Goal: Information Seeking & Learning: Learn about a topic

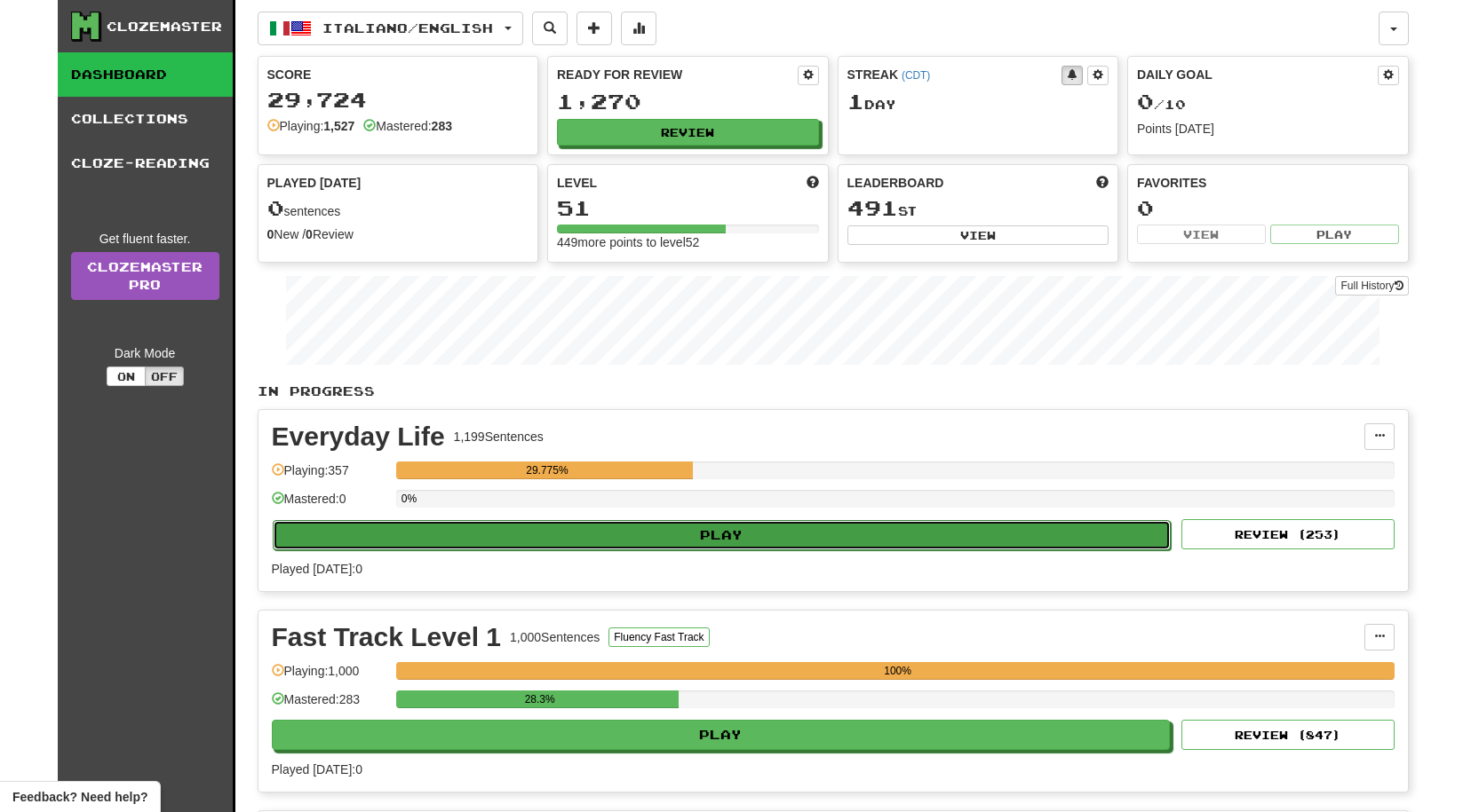
click at [643, 537] on button "Play" at bounding box center [722, 535] width 899 height 30
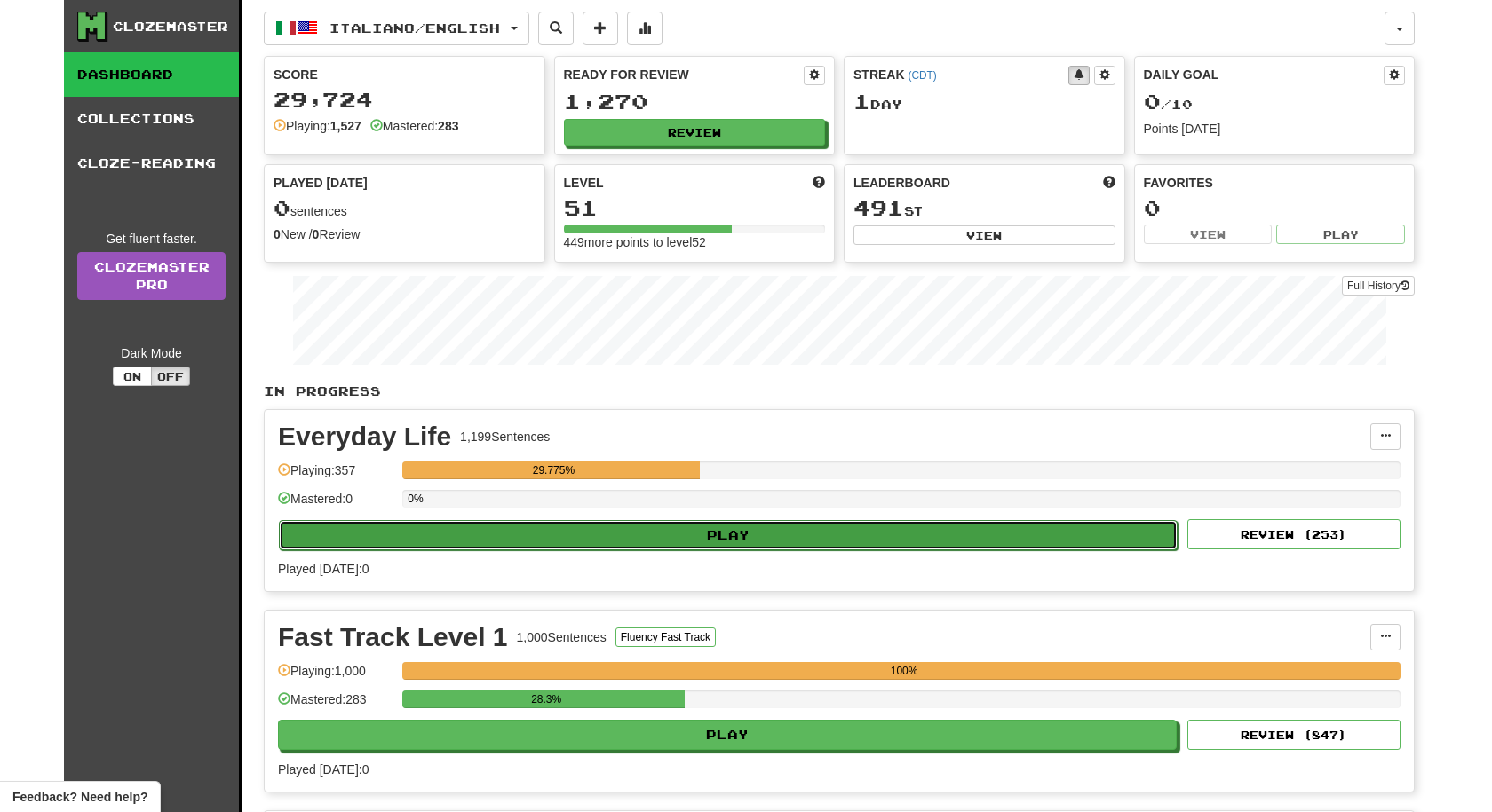
select select "**"
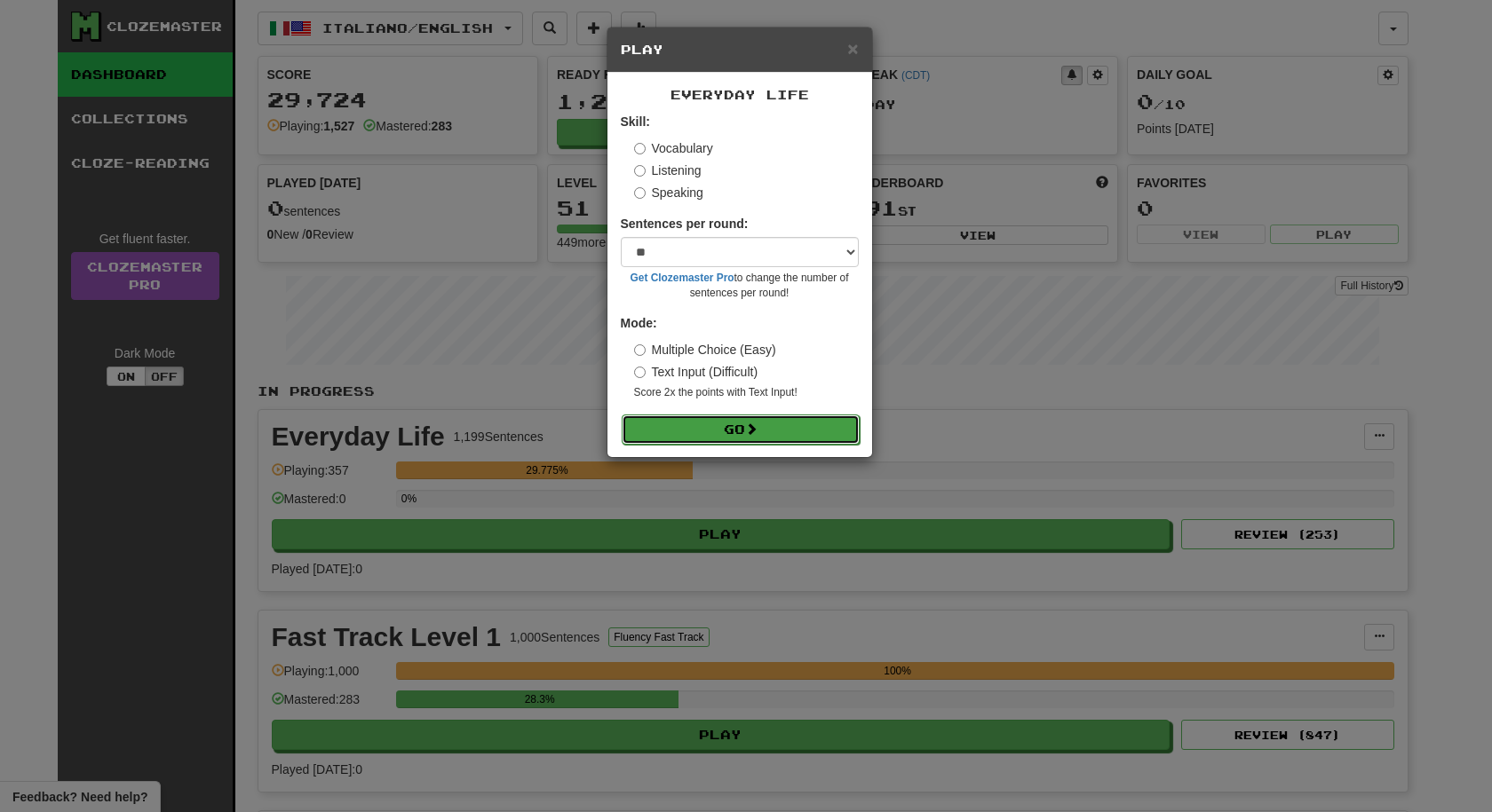
click at [797, 428] on button "Go" at bounding box center [740, 429] width 238 height 30
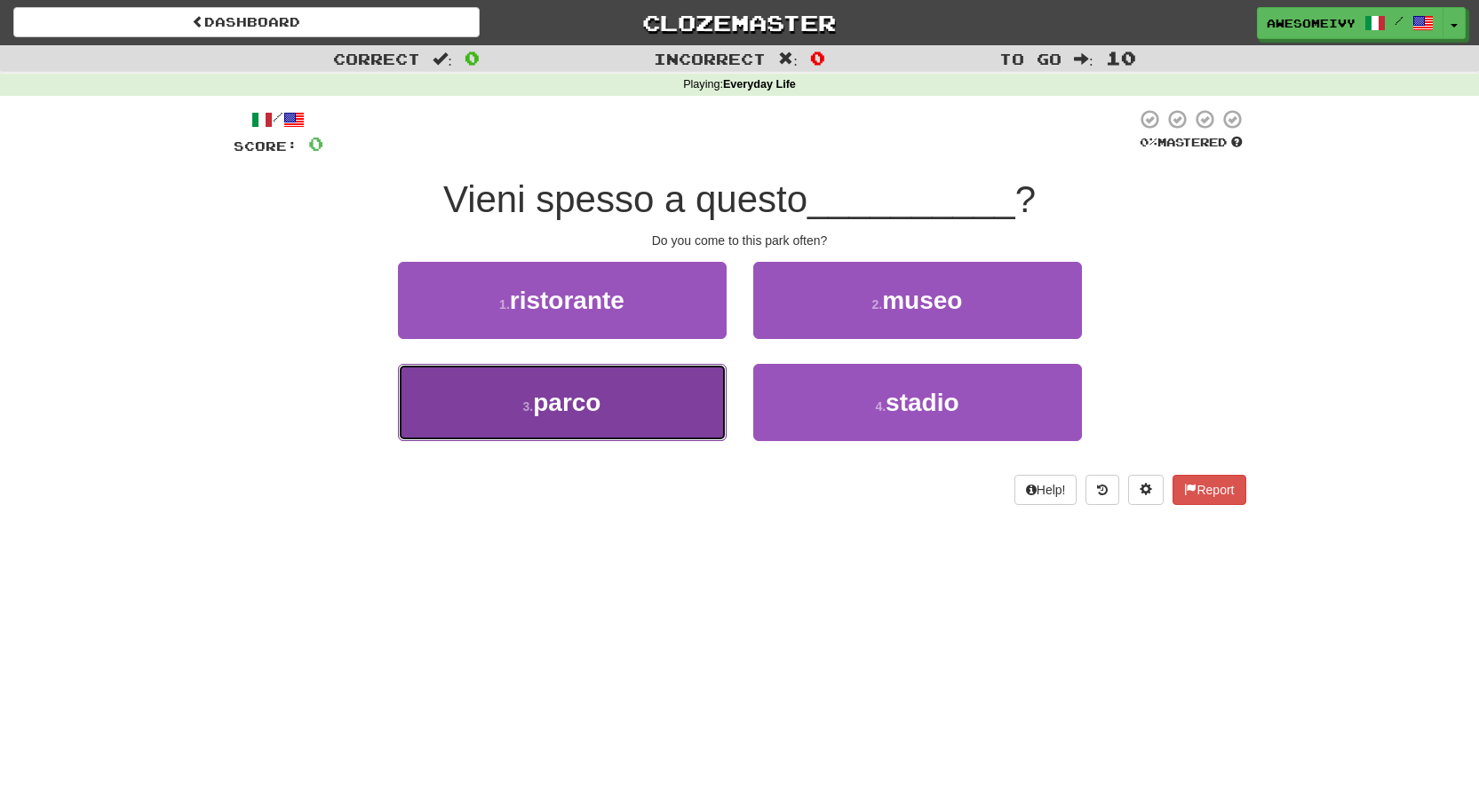
click at [686, 399] on button "3 . parco" at bounding box center [563, 403] width 329 height 77
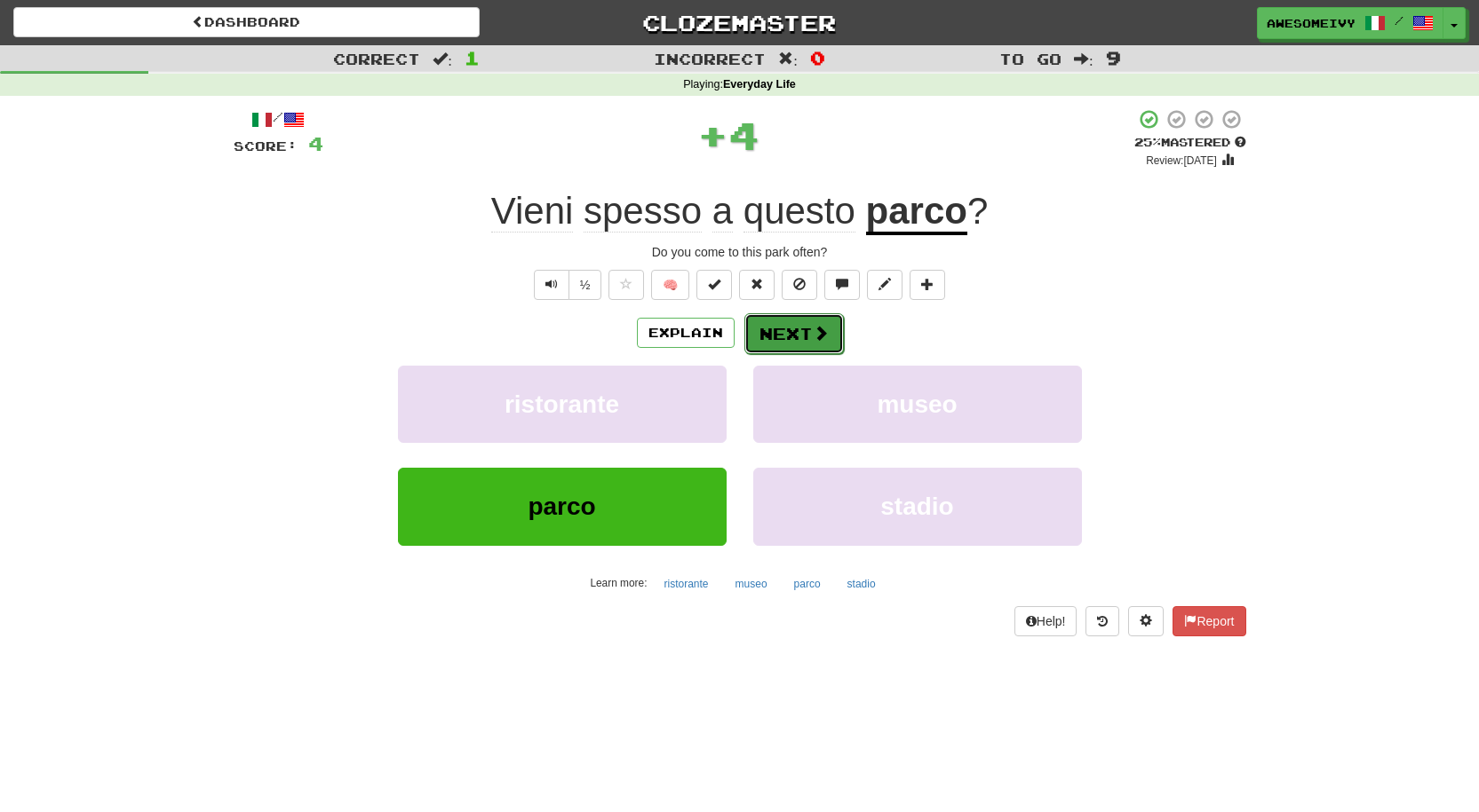
click at [782, 328] on button "Next" at bounding box center [794, 334] width 99 height 41
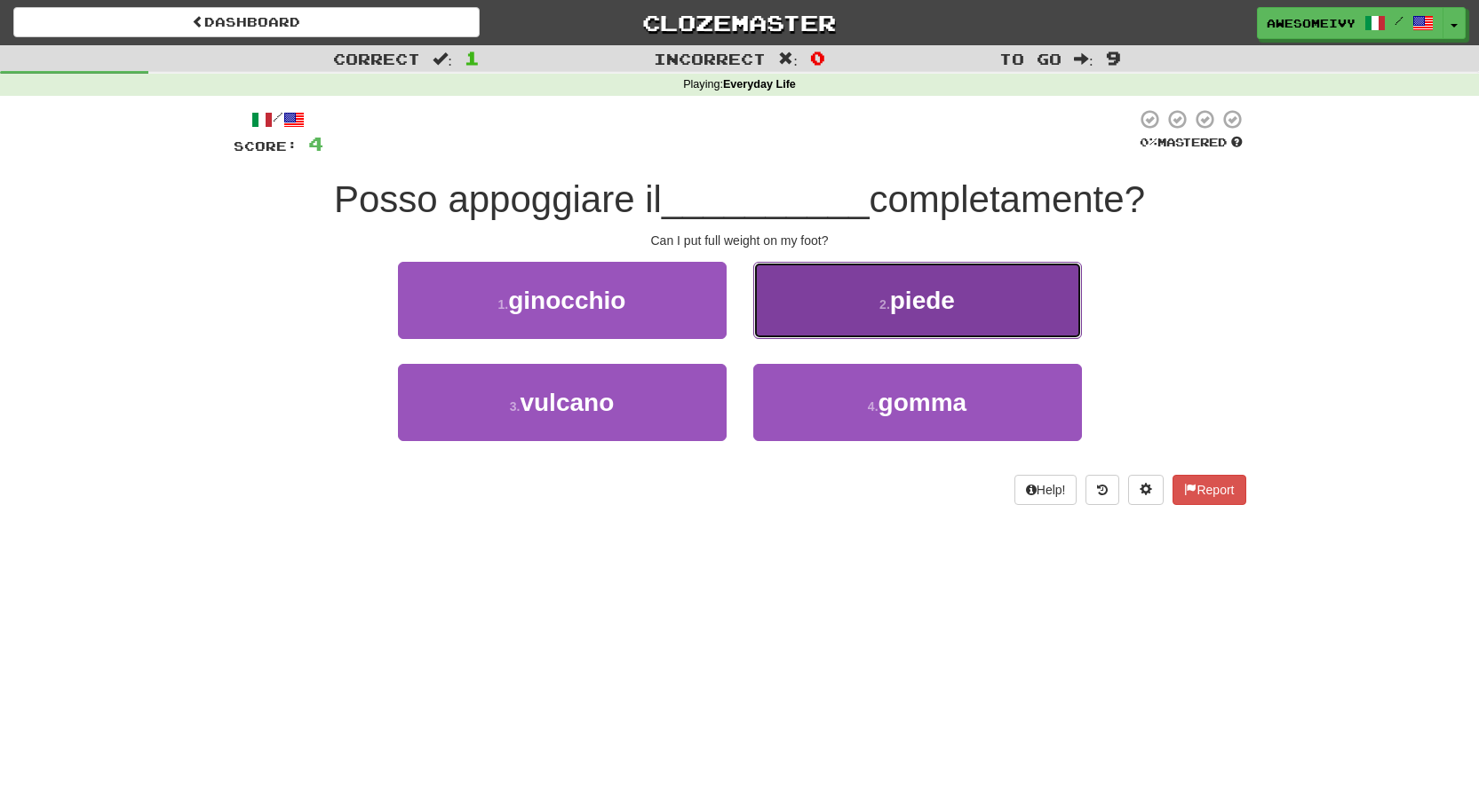
click at [840, 297] on button "2 . piede" at bounding box center [918, 300] width 329 height 77
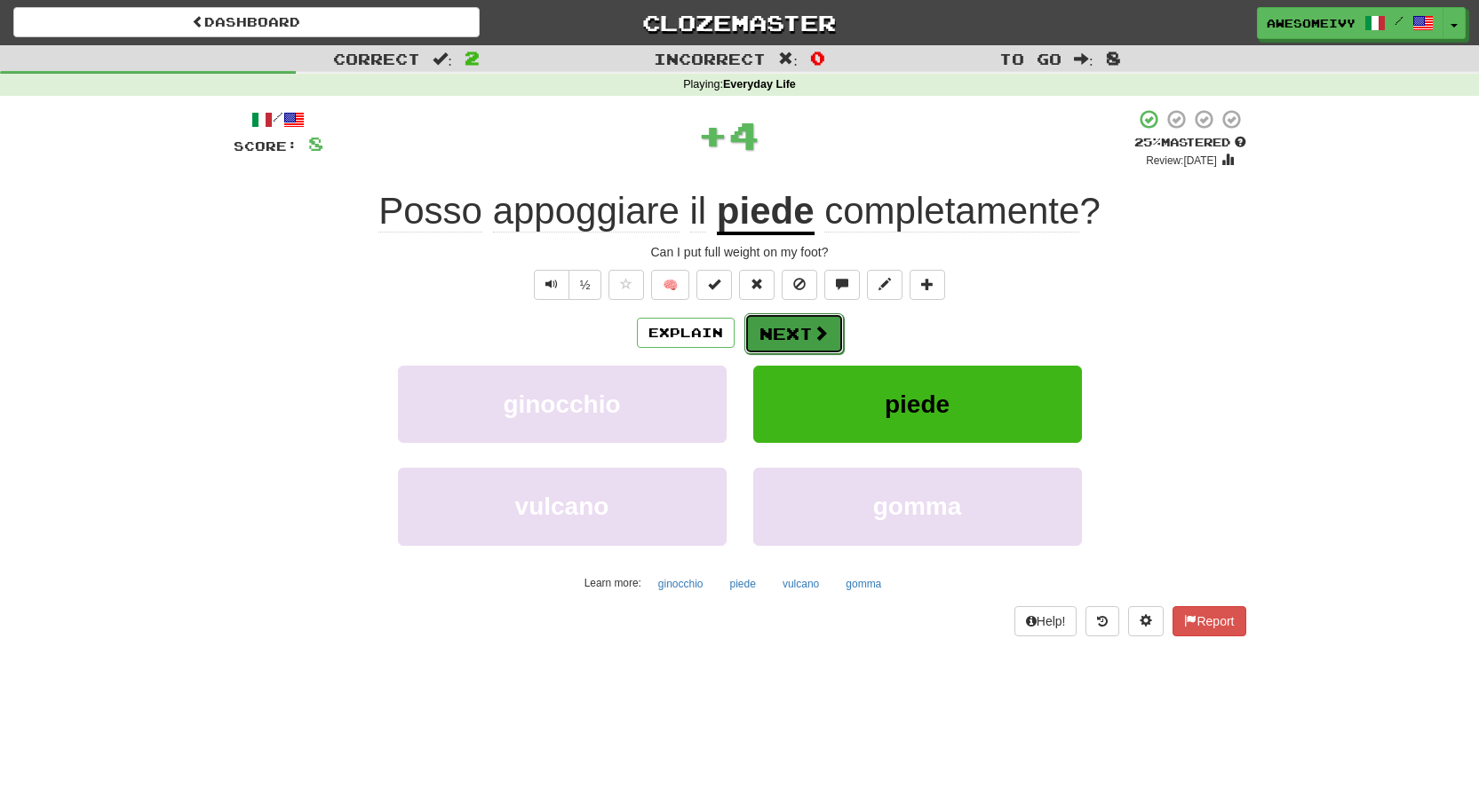
click at [787, 348] on button "Next" at bounding box center [794, 334] width 99 height 41
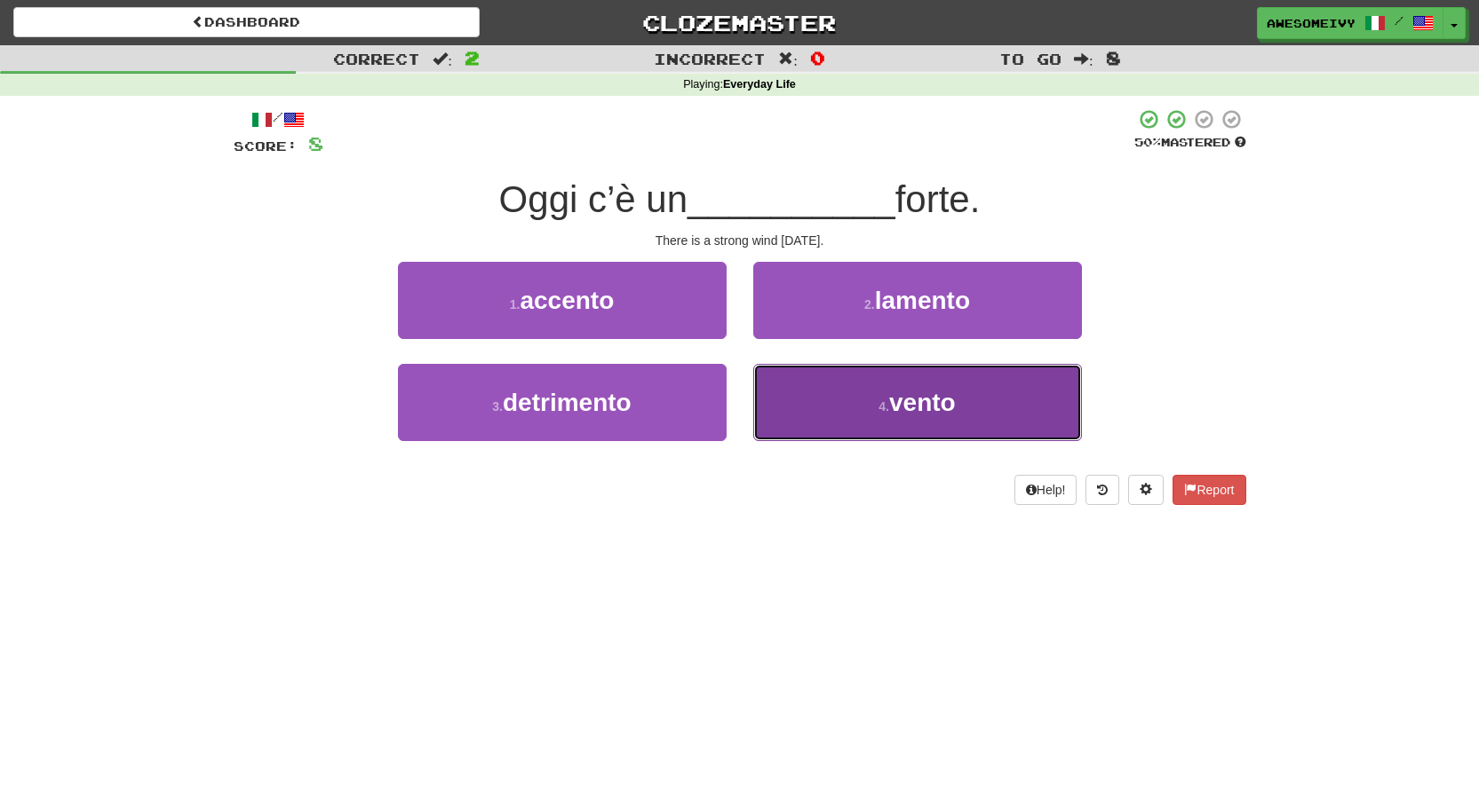
click at [882, 399] on small "4 ." at bounding box center [884, 406] width 11 height 14
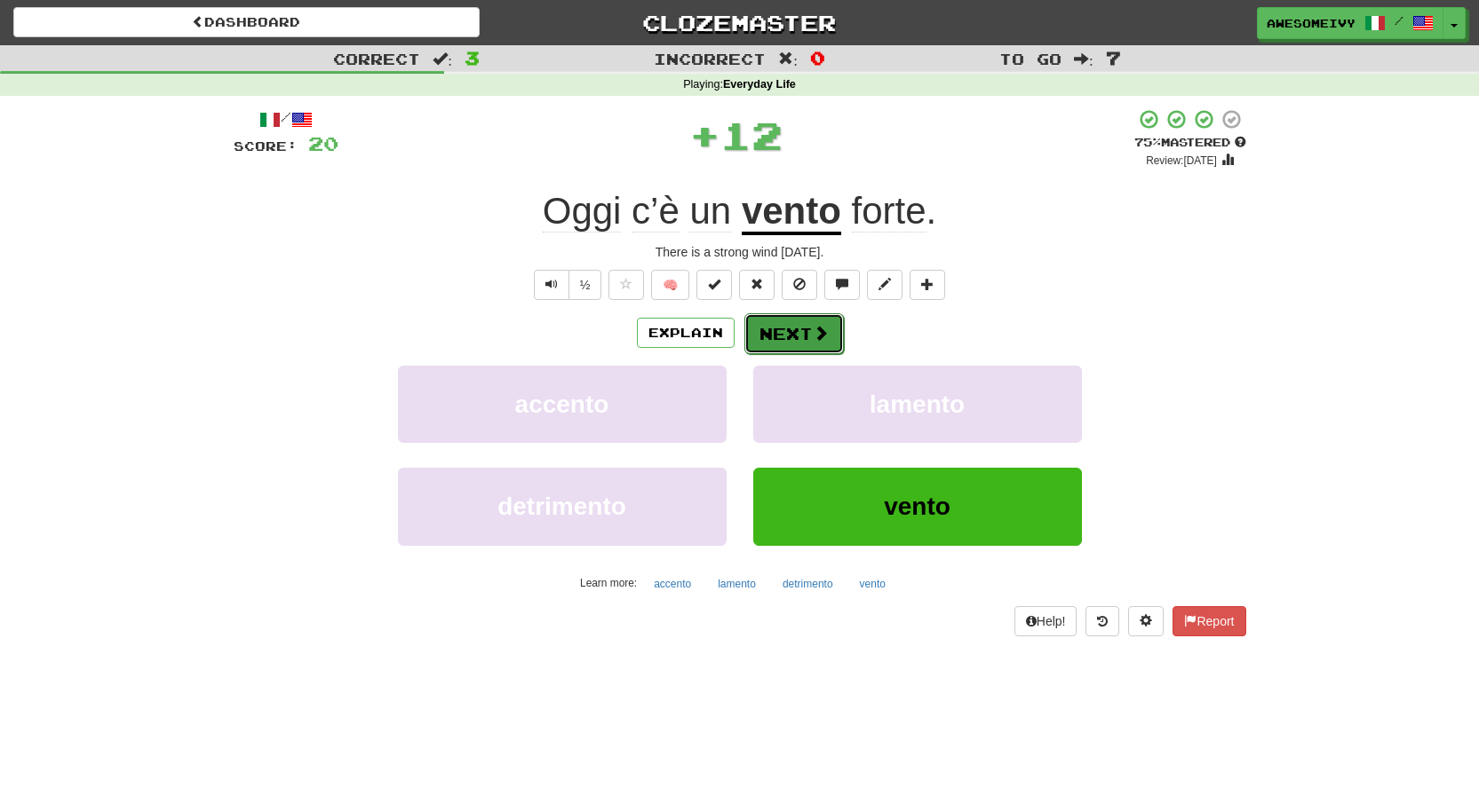
click at [819, 339] on span at bounding box center [820, 332] width 16 height 16
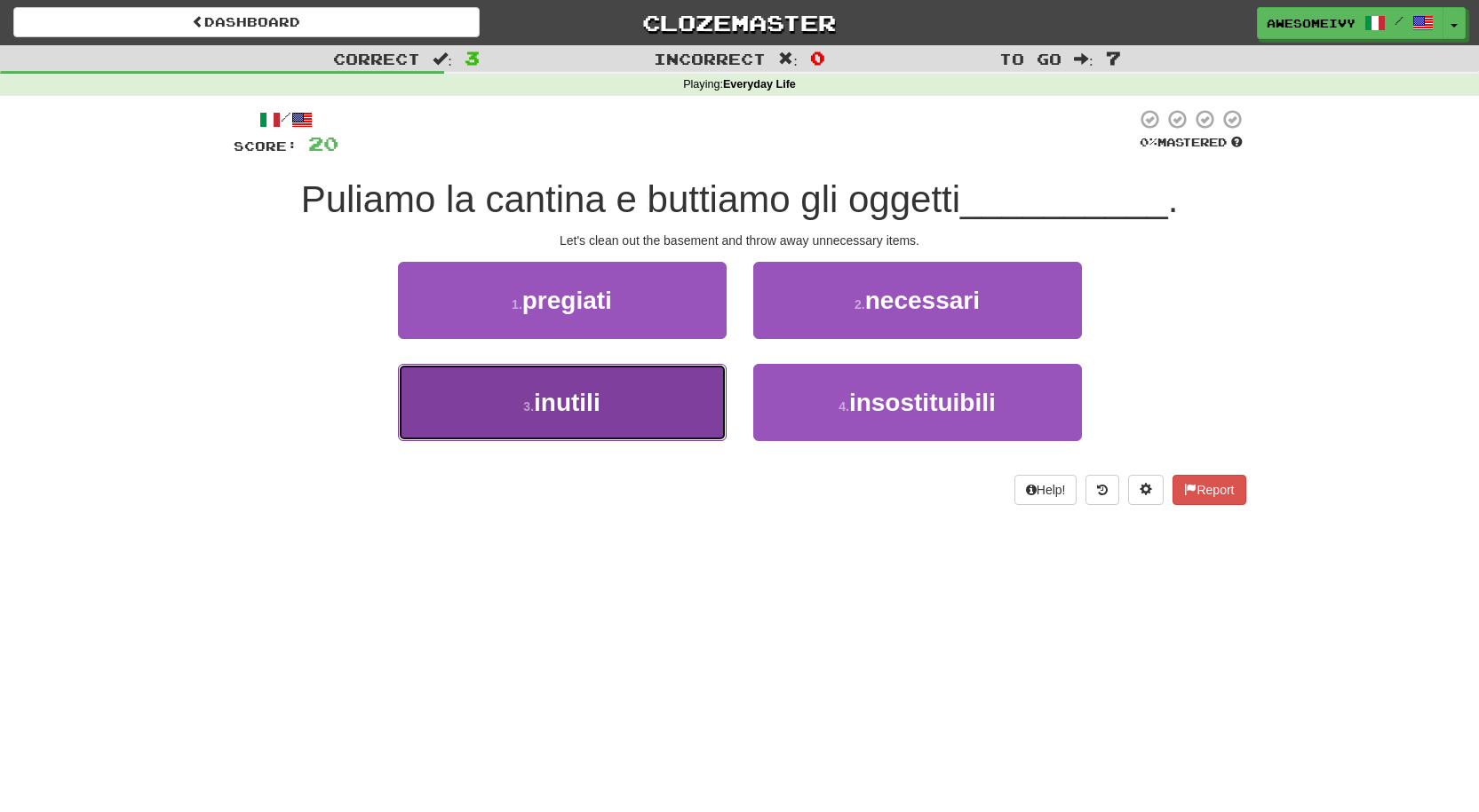
click at [679, 405] on button "3 . inutili" at bounding box center [563, 403] width 329 height 77
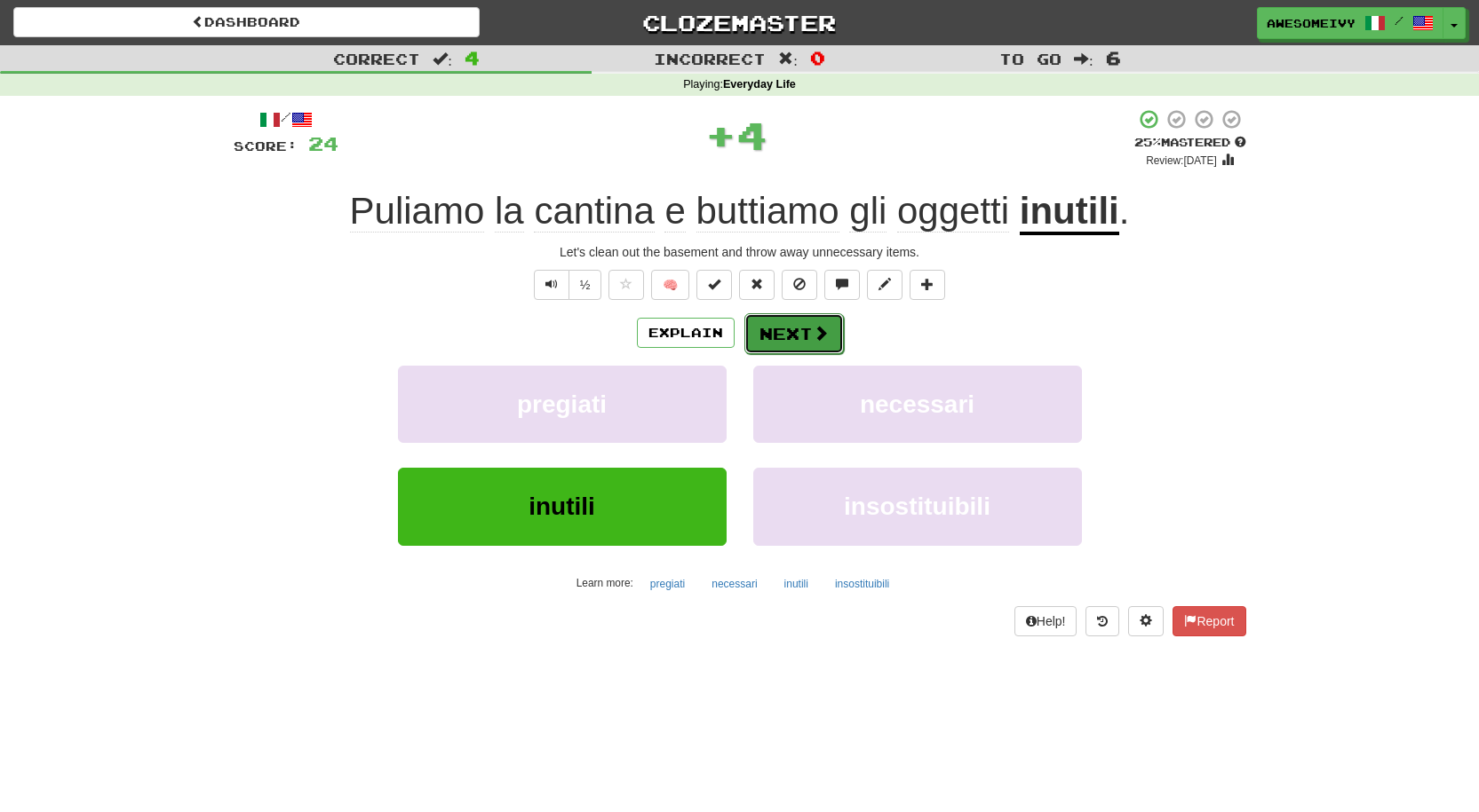
click at [757, 344] on button "Next" at bounding box center [794, 334] width 99 height 41
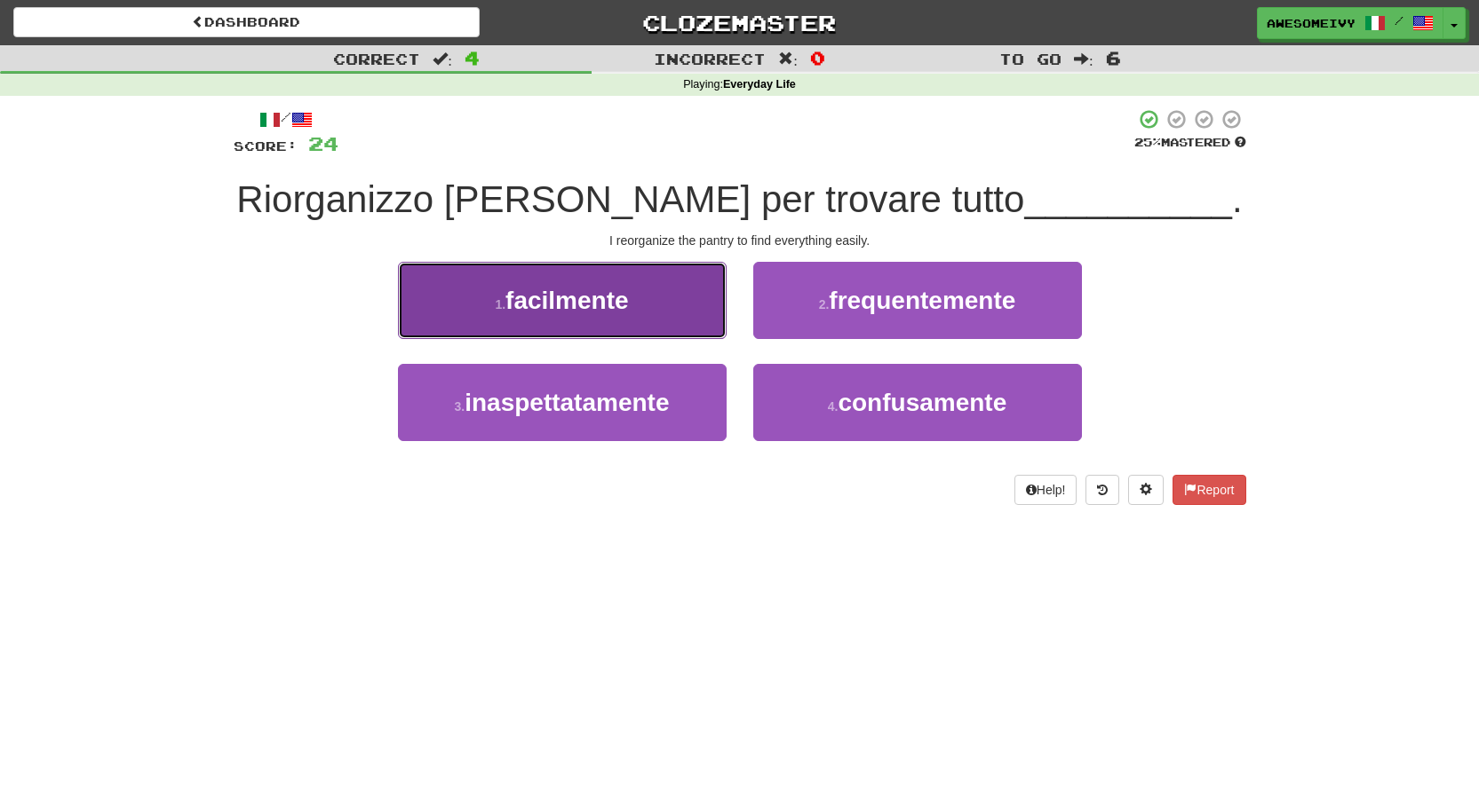
click at [656, 317] on button "1 . facilmente" at bounding box center [563, 300] width 329 height 77
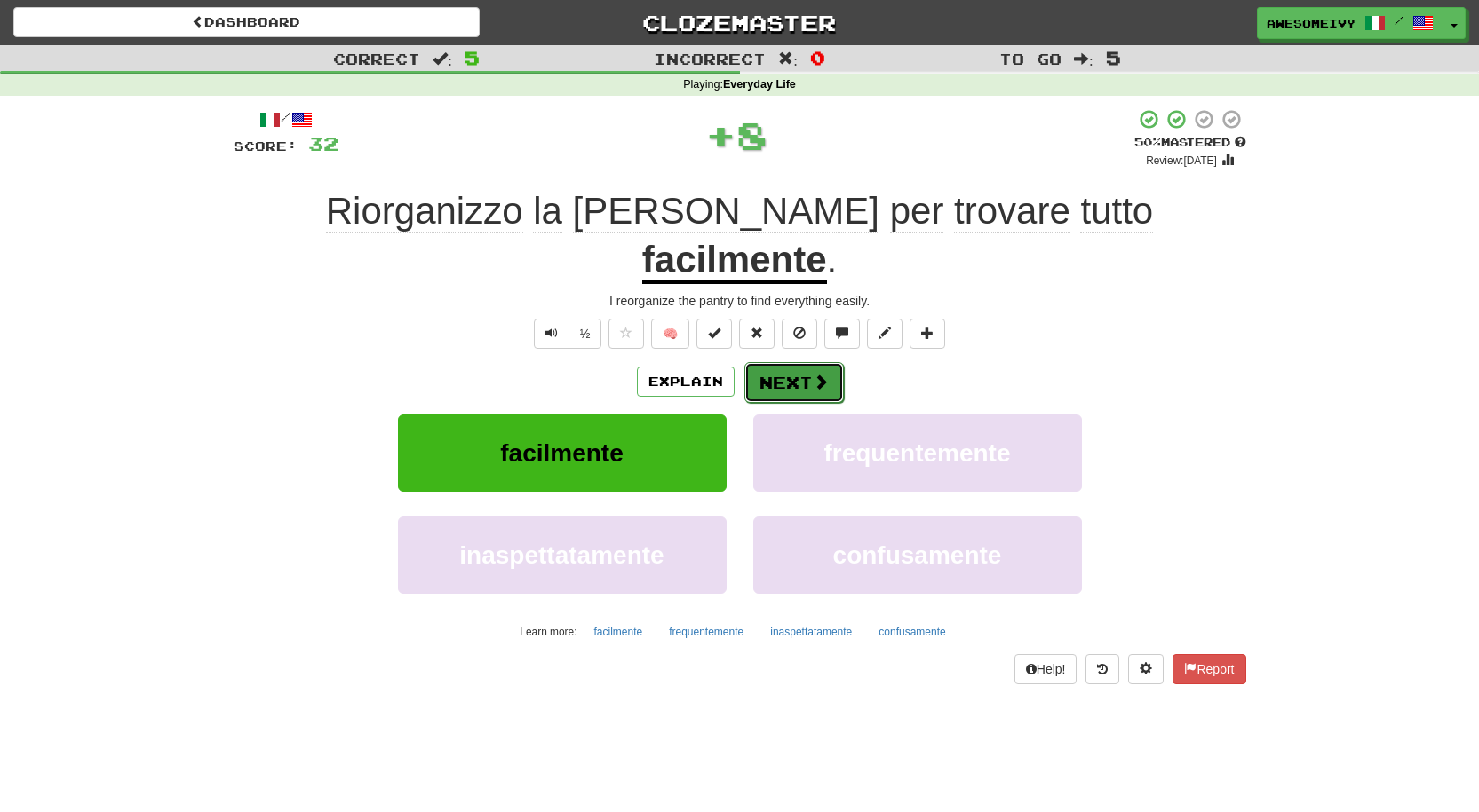
click at [766, 362] on button "Next" at bounding box center [794, 383] width 99 height 41
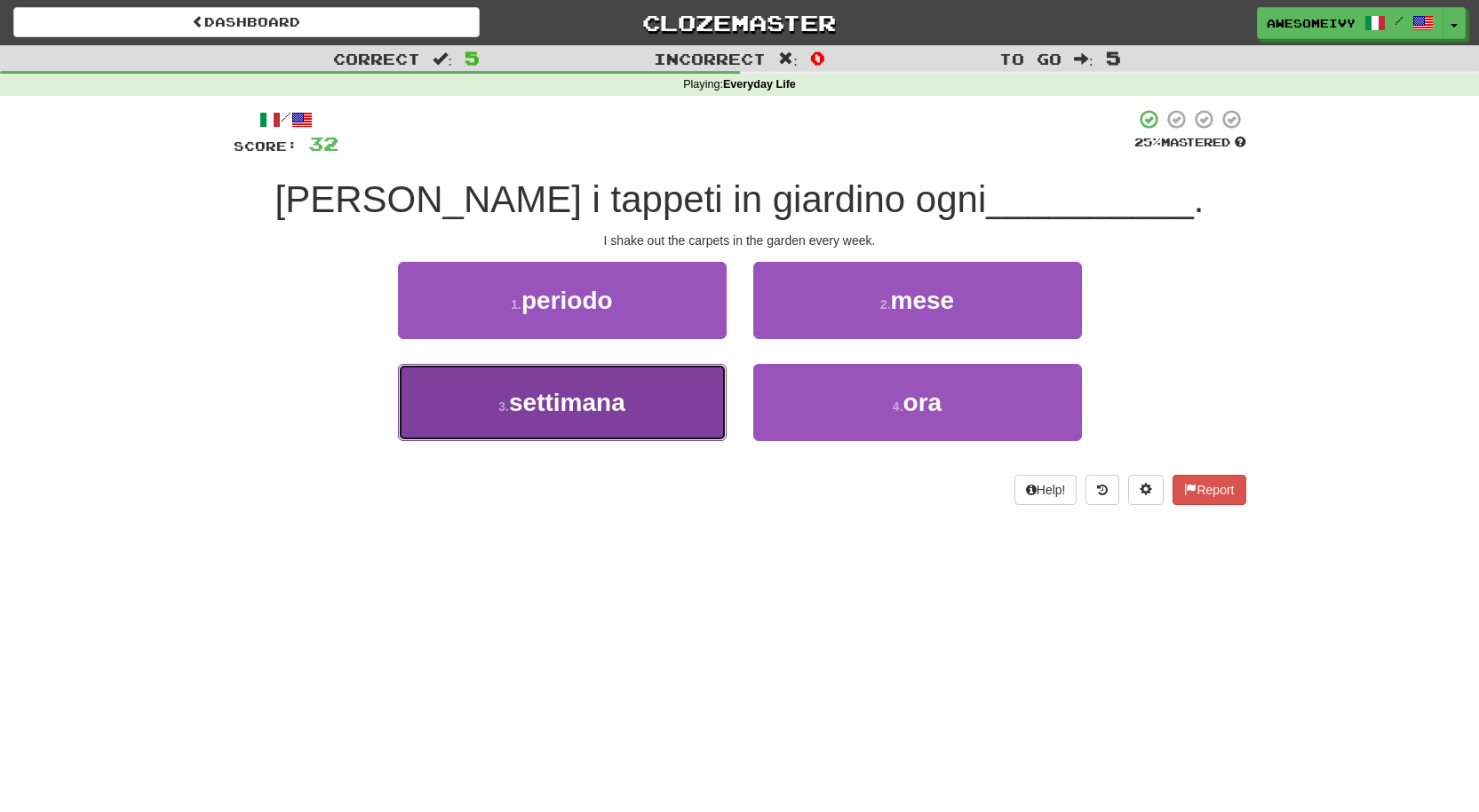
click at [623, 407] on span "settimana" at bounding box center [567, 403] width 117 height 28
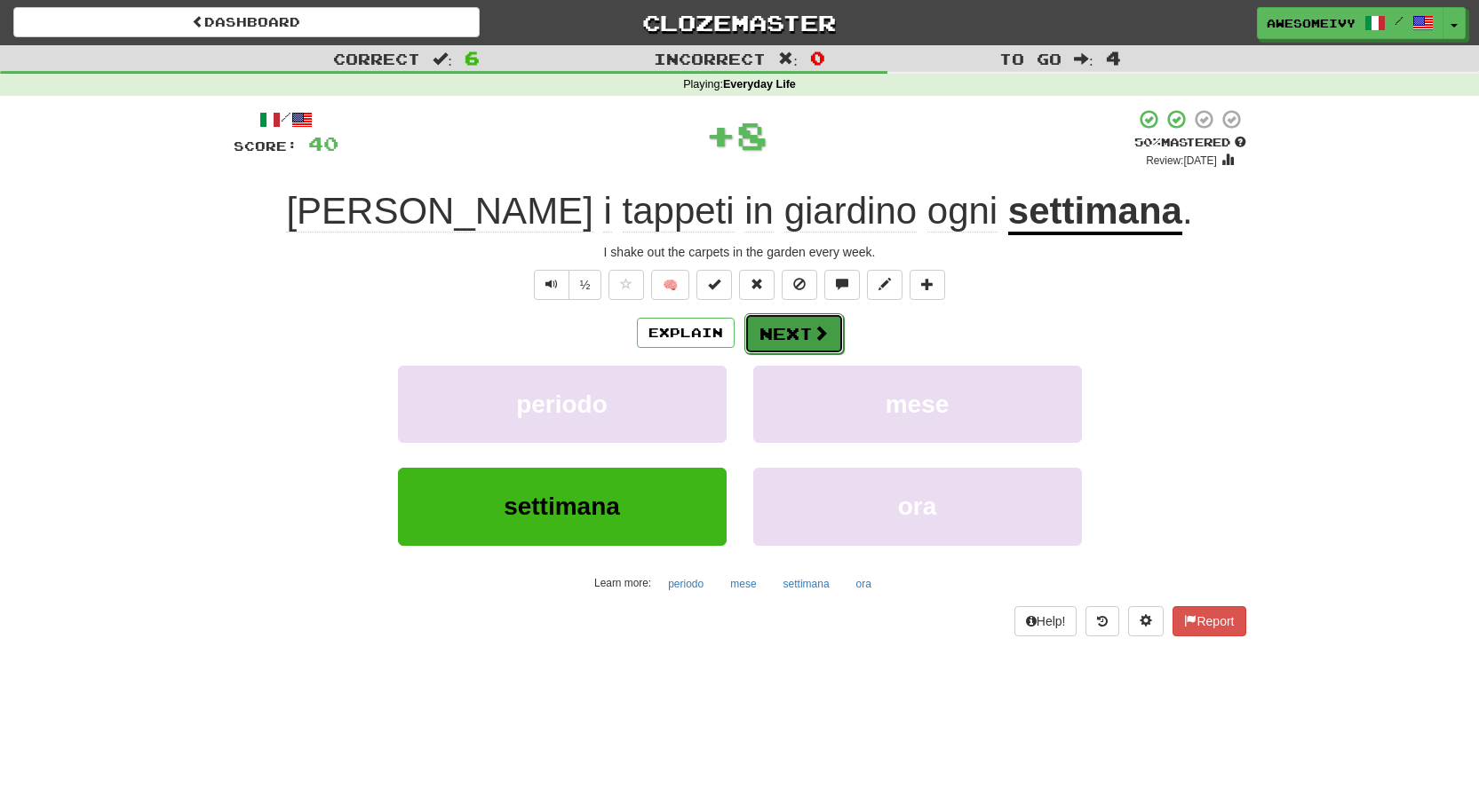
click at [774, 326] on button "Next" at bounding box center [794, 334] width 99 height 41
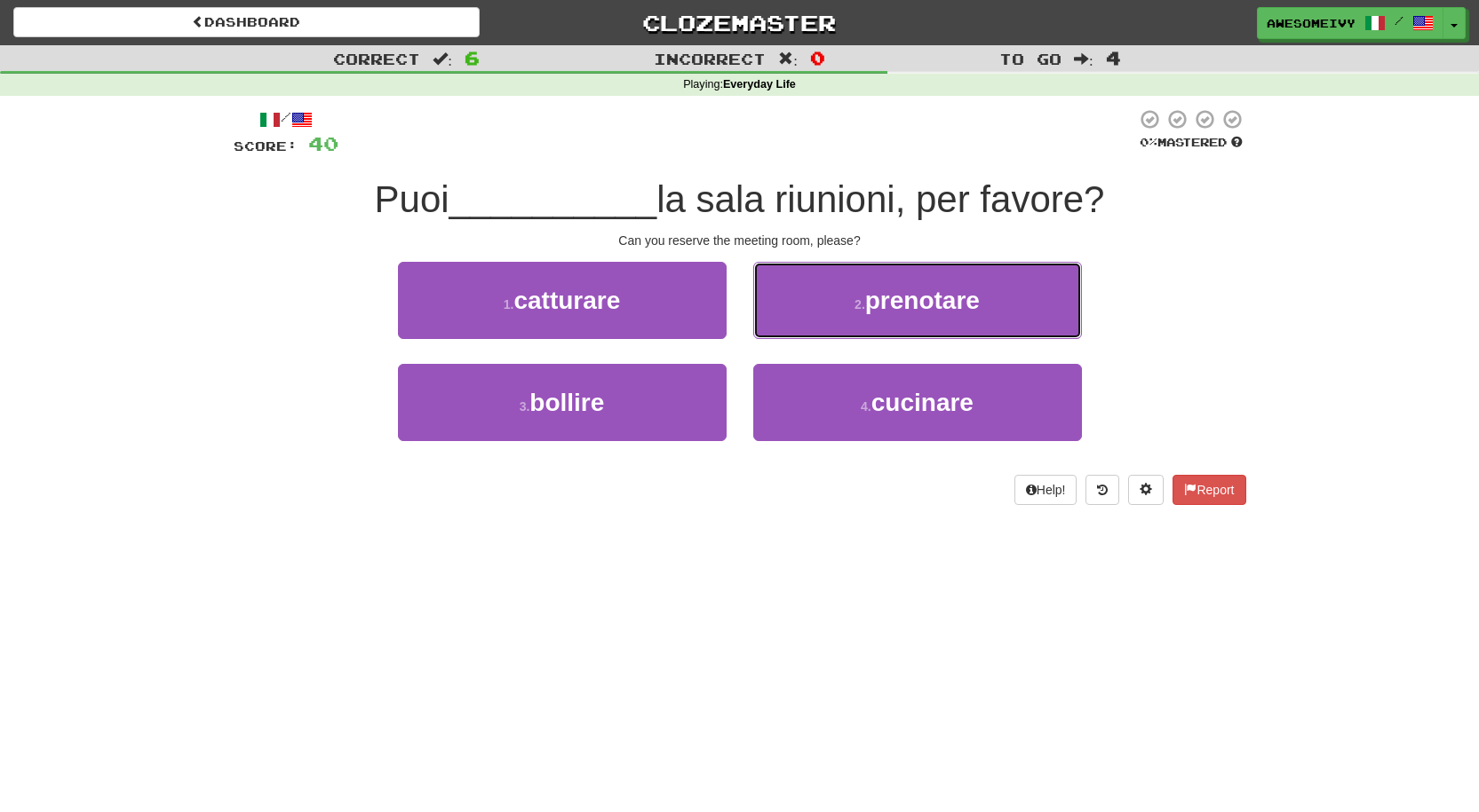
click at [774, 326] on button "2 . prenotare" at bounding box center [918, 300] width 329 height 77
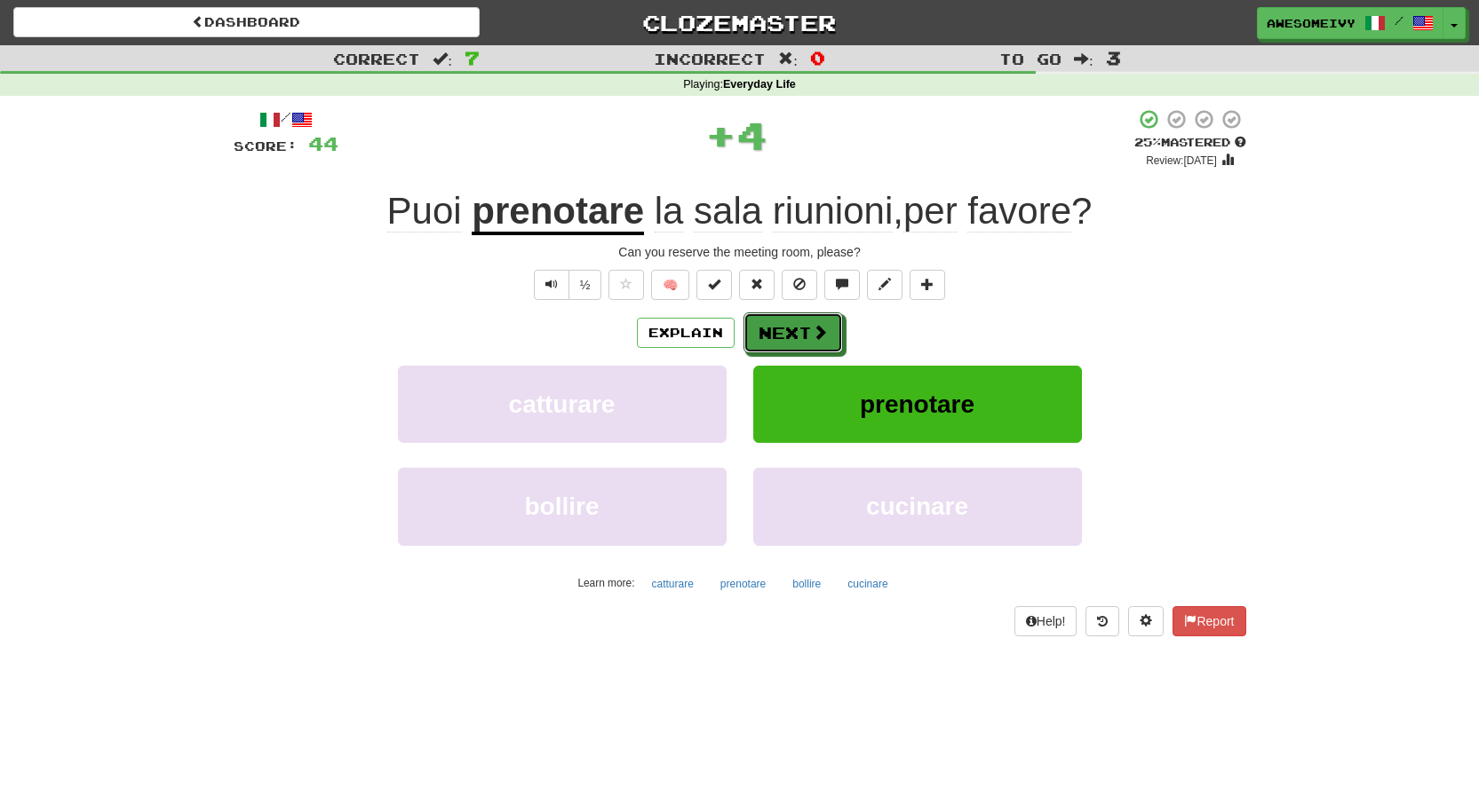
click at [774, 326] on button "Next" at bounding box center [793, 333] width 99 height 41
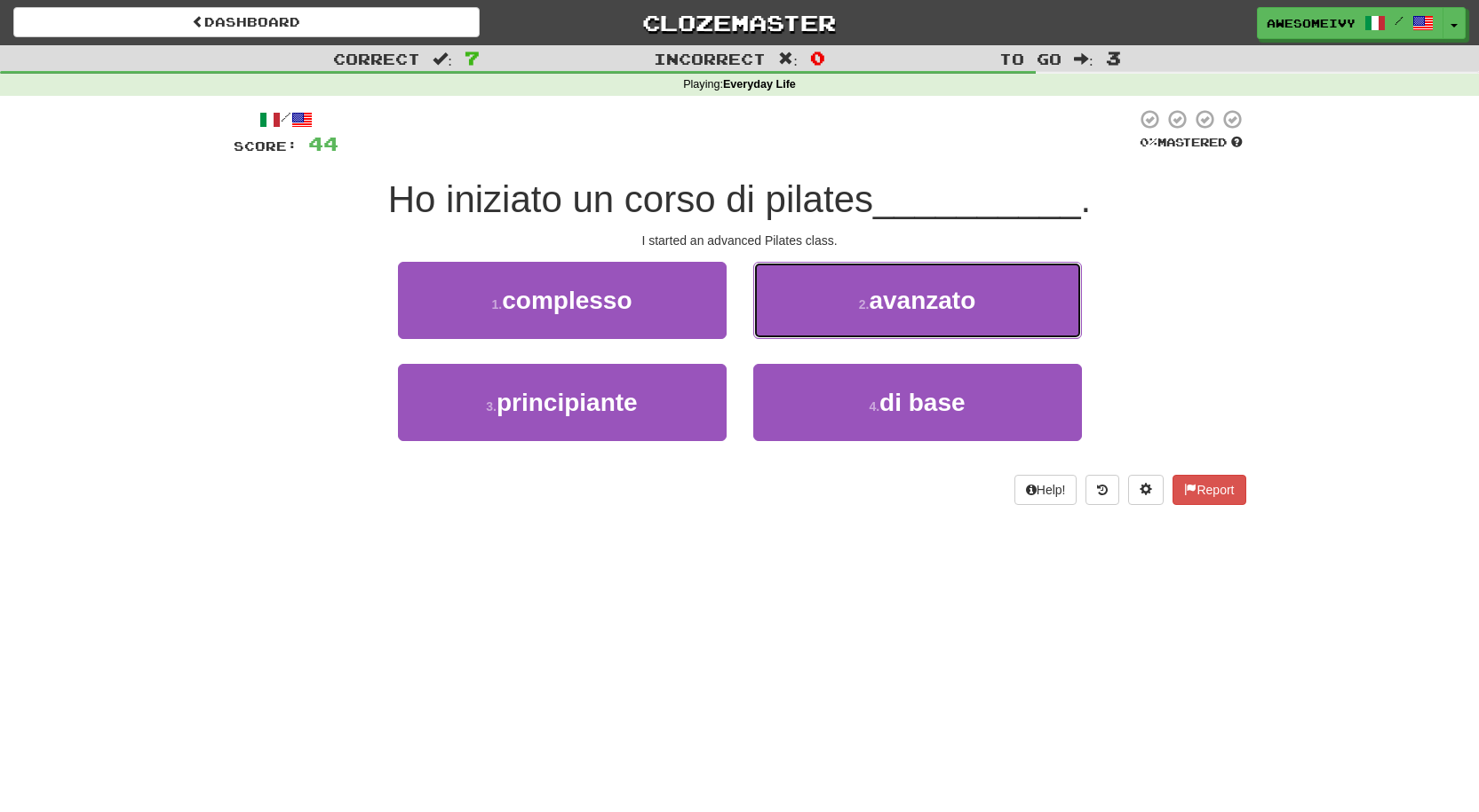
click at [774, 326] on button "2 . avanzato" at bounding box center [918, 300] width 329 height 77
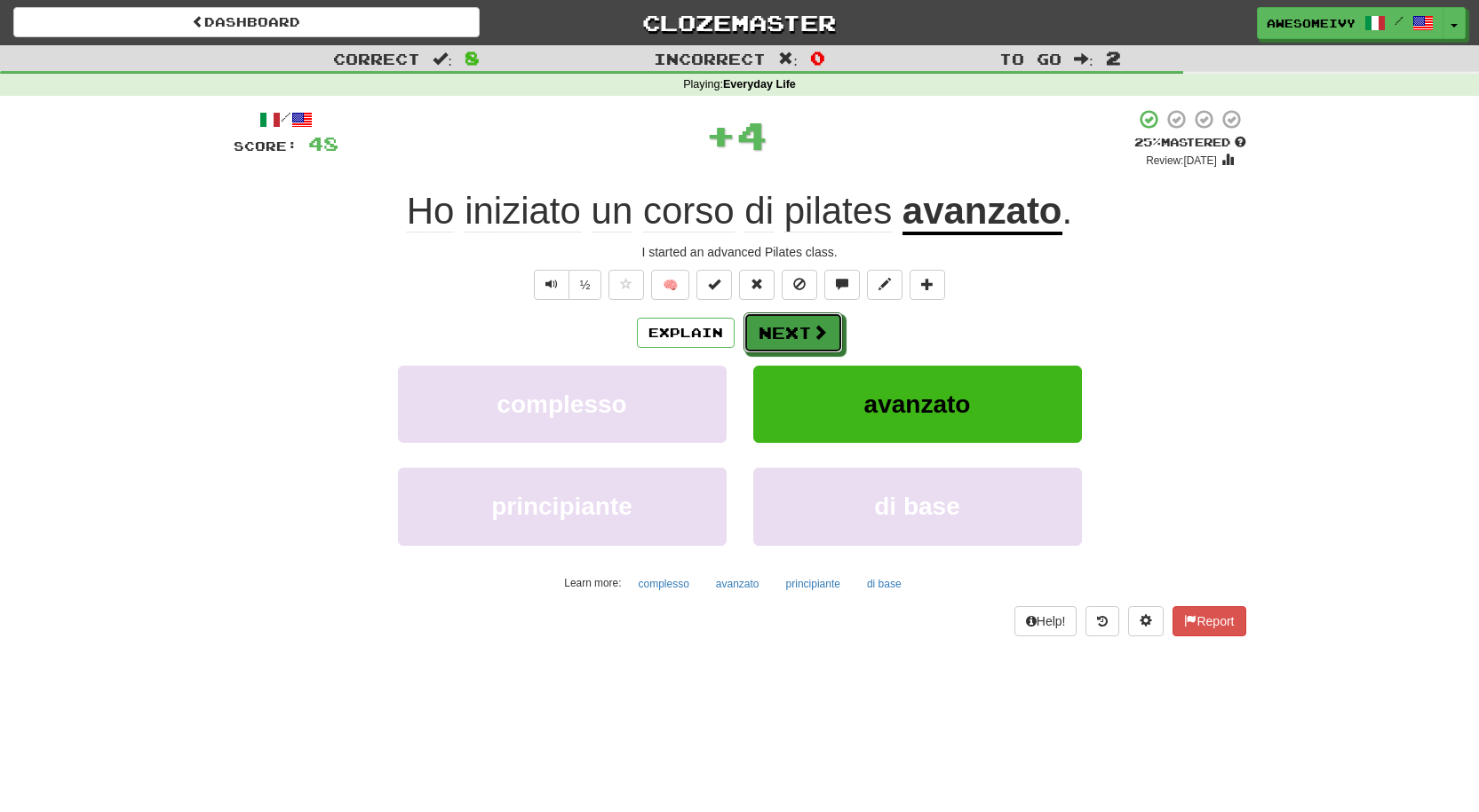
click at [774, 326] on button "Next" at bounding box center [793, 333] width 99 height 41
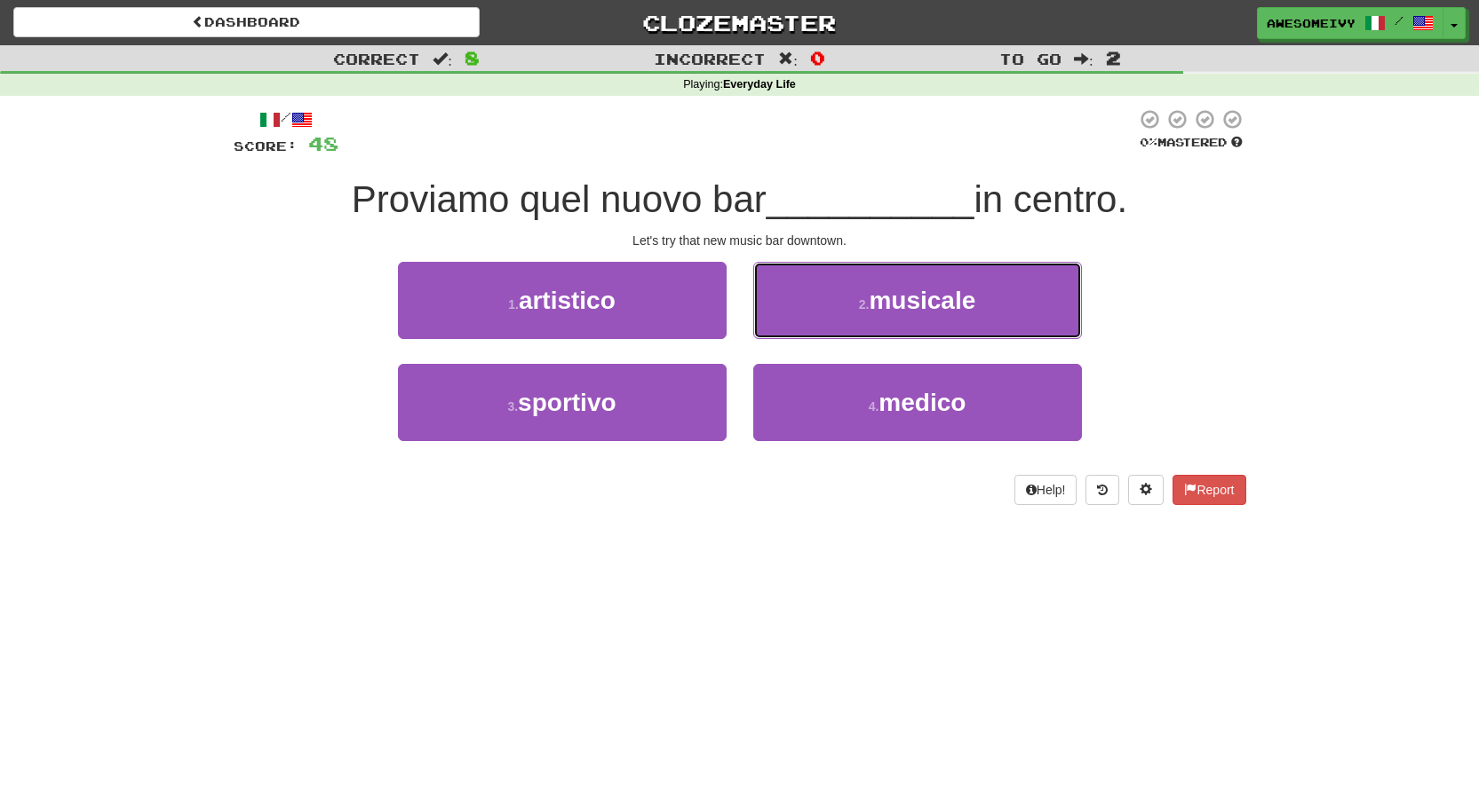
click at [774, 326] on button "2 . musicale" at bounding box center [918, 300] width 329 height 77
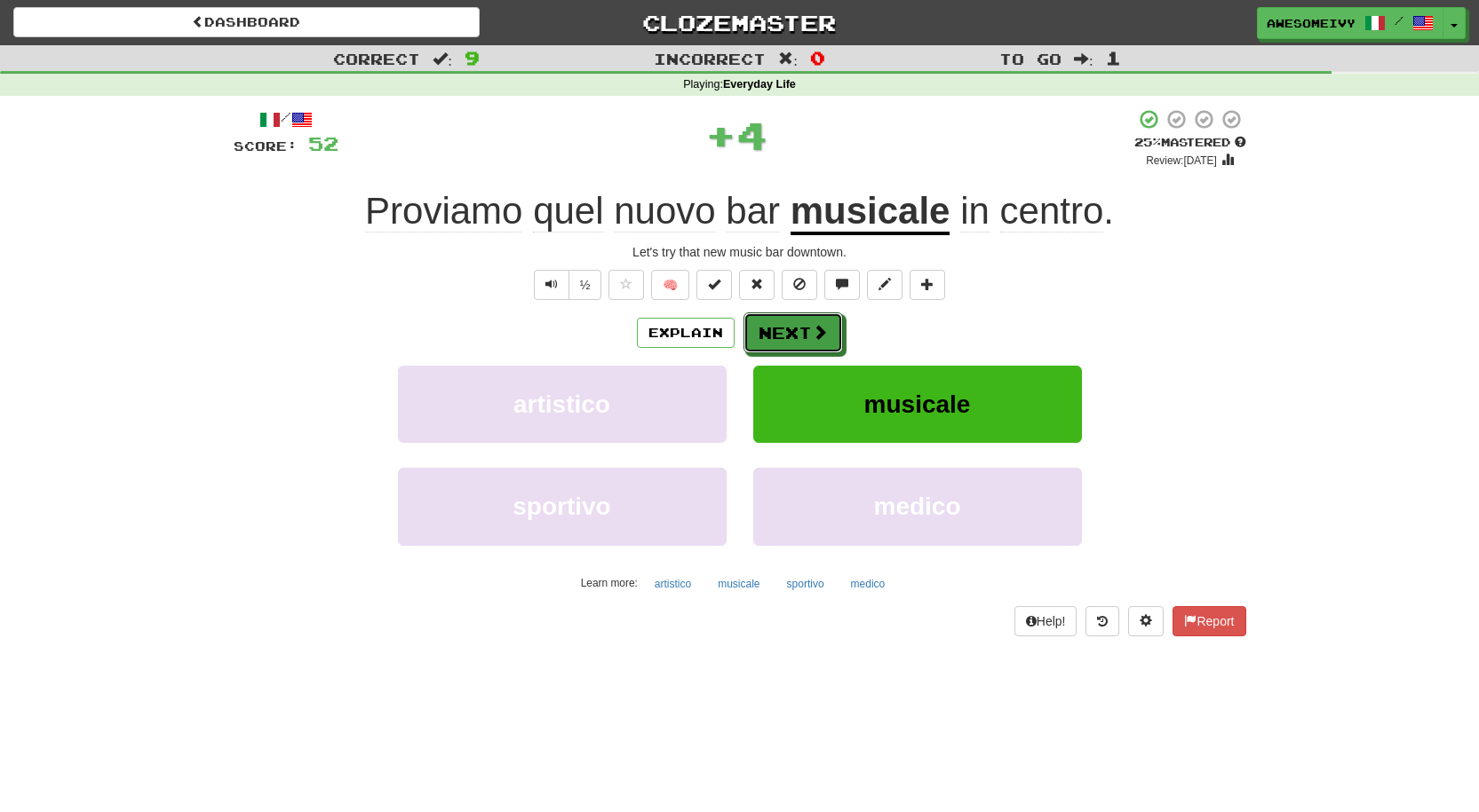
click at [774, 326] on button "Next" at bounding box center [793, 333] width 99 height 41
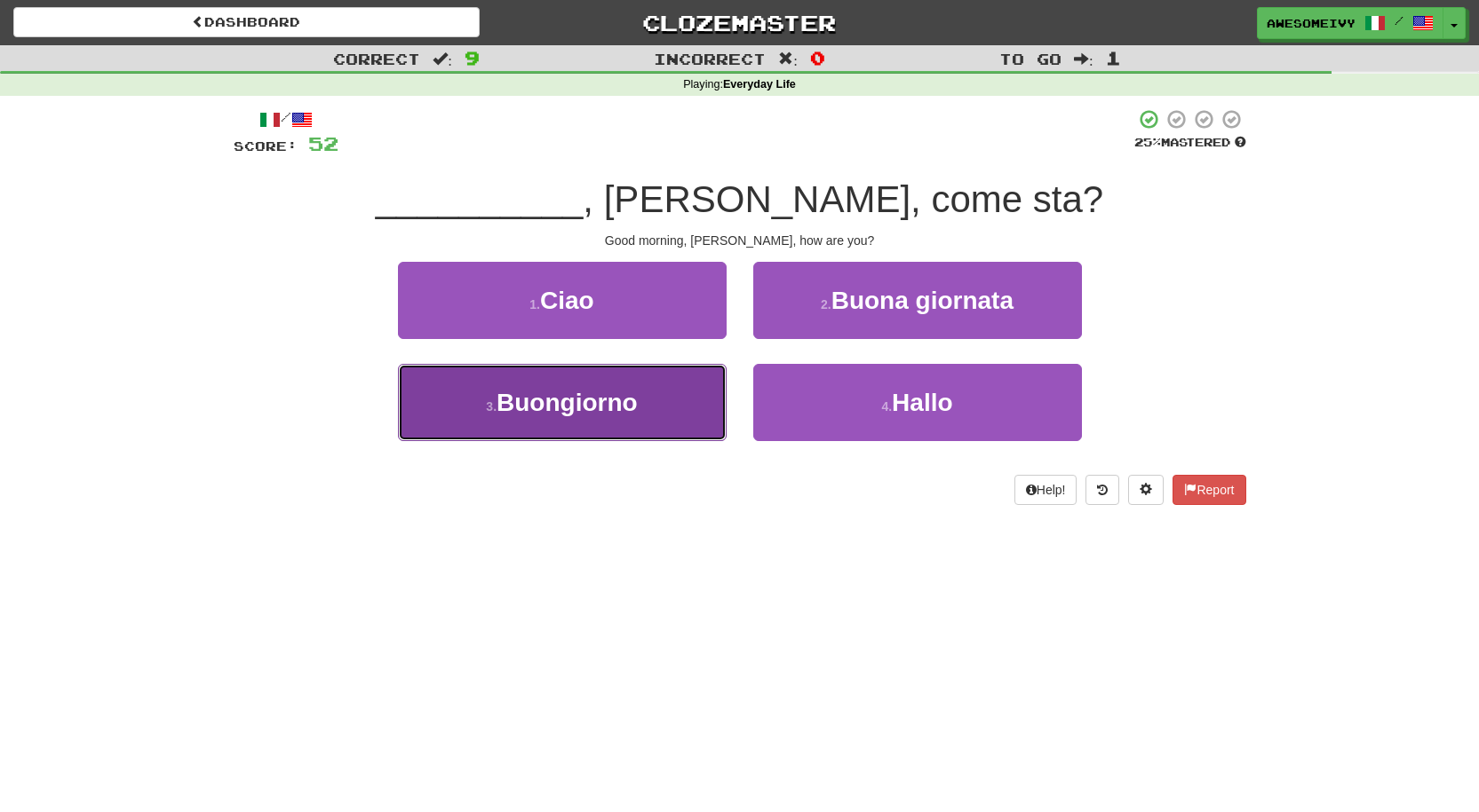
click at [705, 373] on button "3 . Buongiorno" at bounding box center [563, 403] width 329 height 77
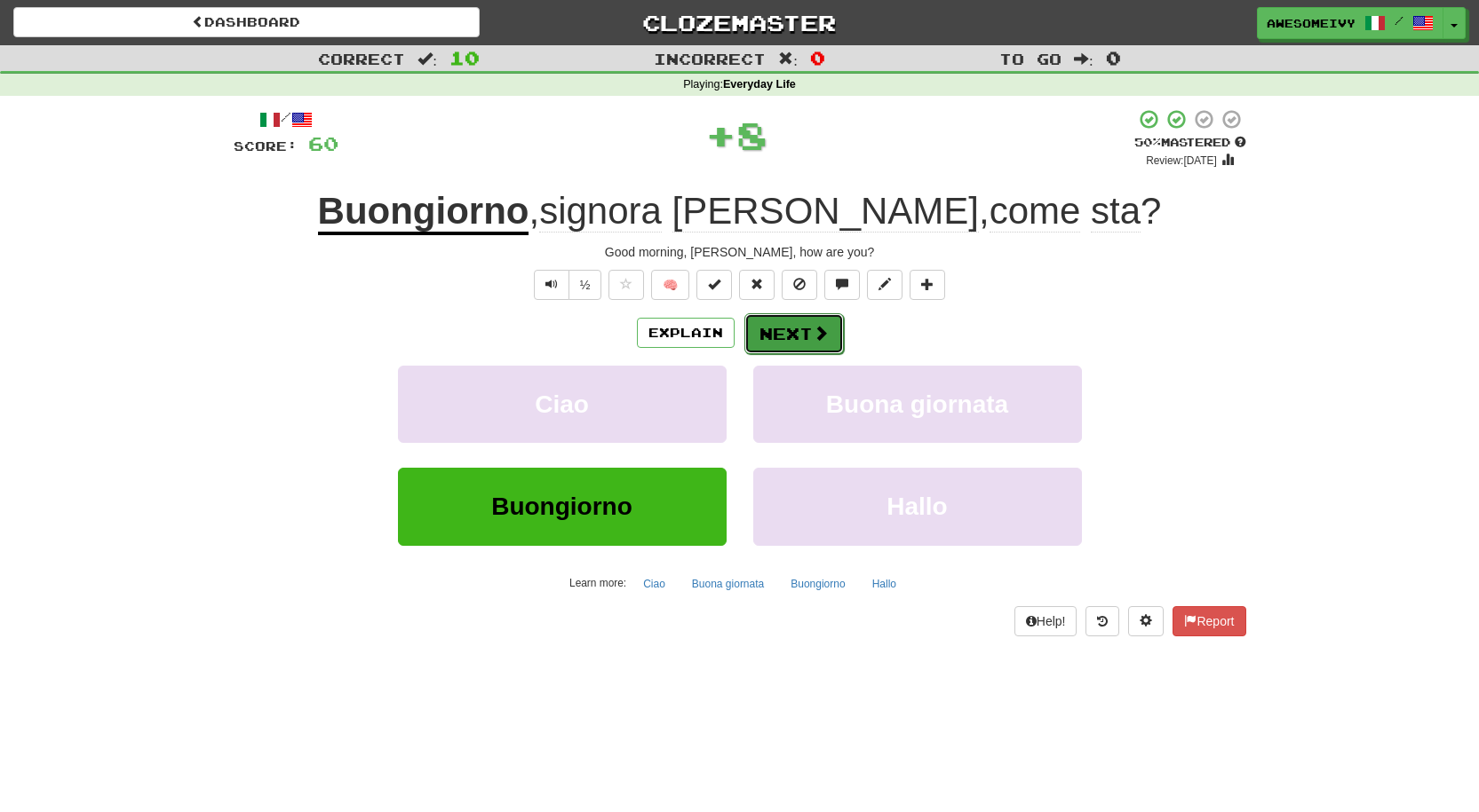
click at [751, 344] on button "Next" at bounding box center [794, 334] width 99 height 41
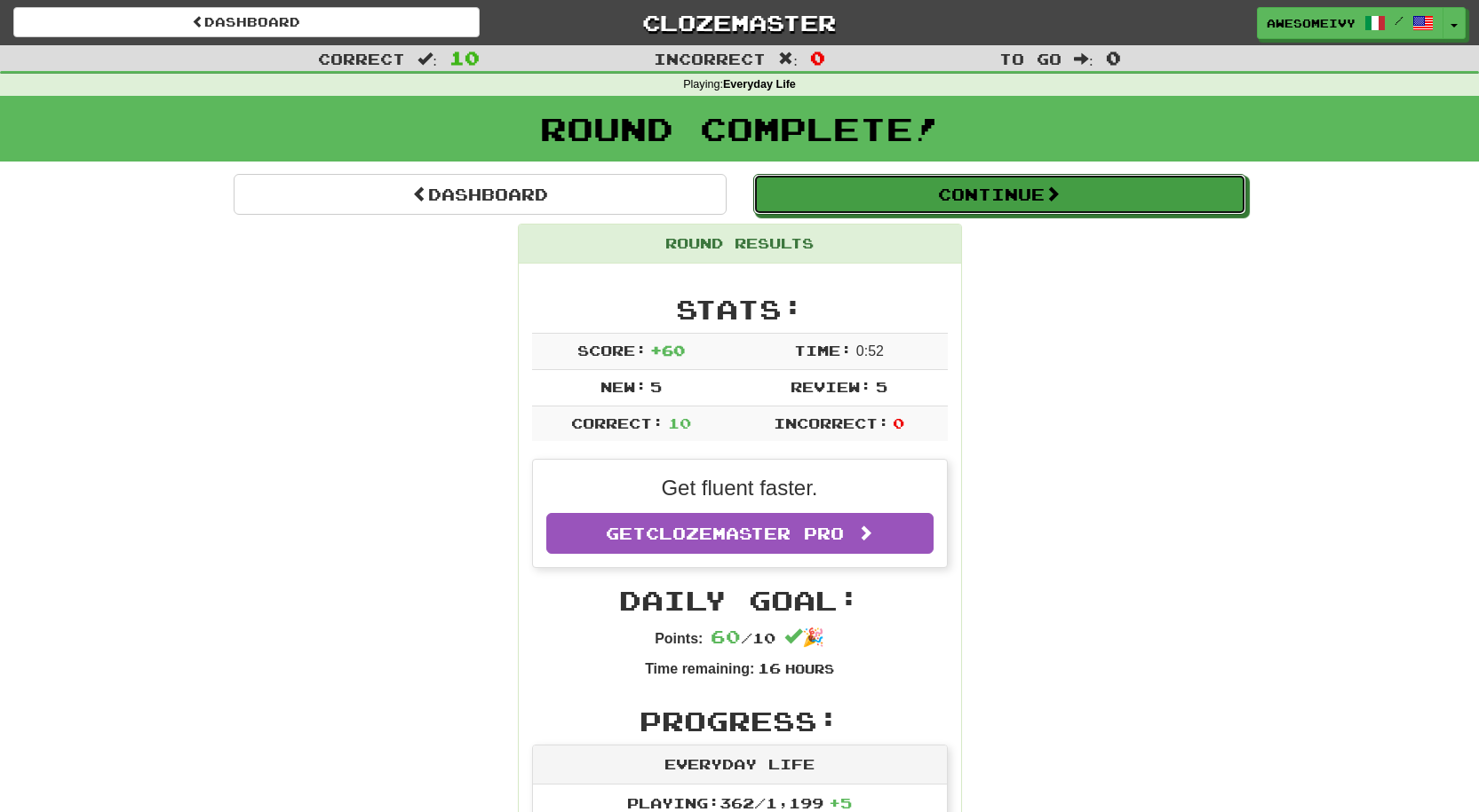
click at [834, 201] on button "Continue" at bounding box center [1000, 195] width 493 height 41
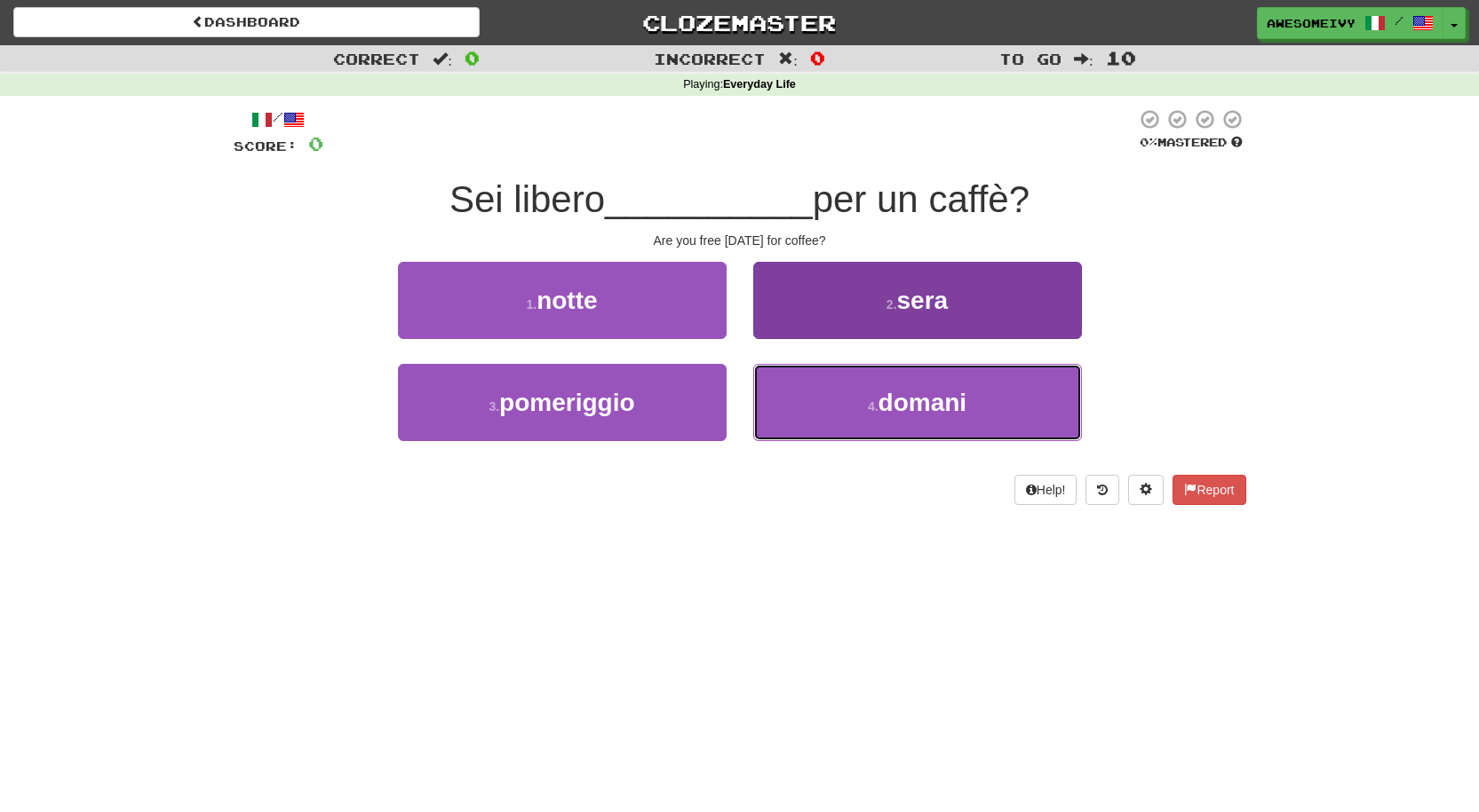
click at [842, 387] on button "4 . domani" at bounding box center [918, 403] width 329 height 77
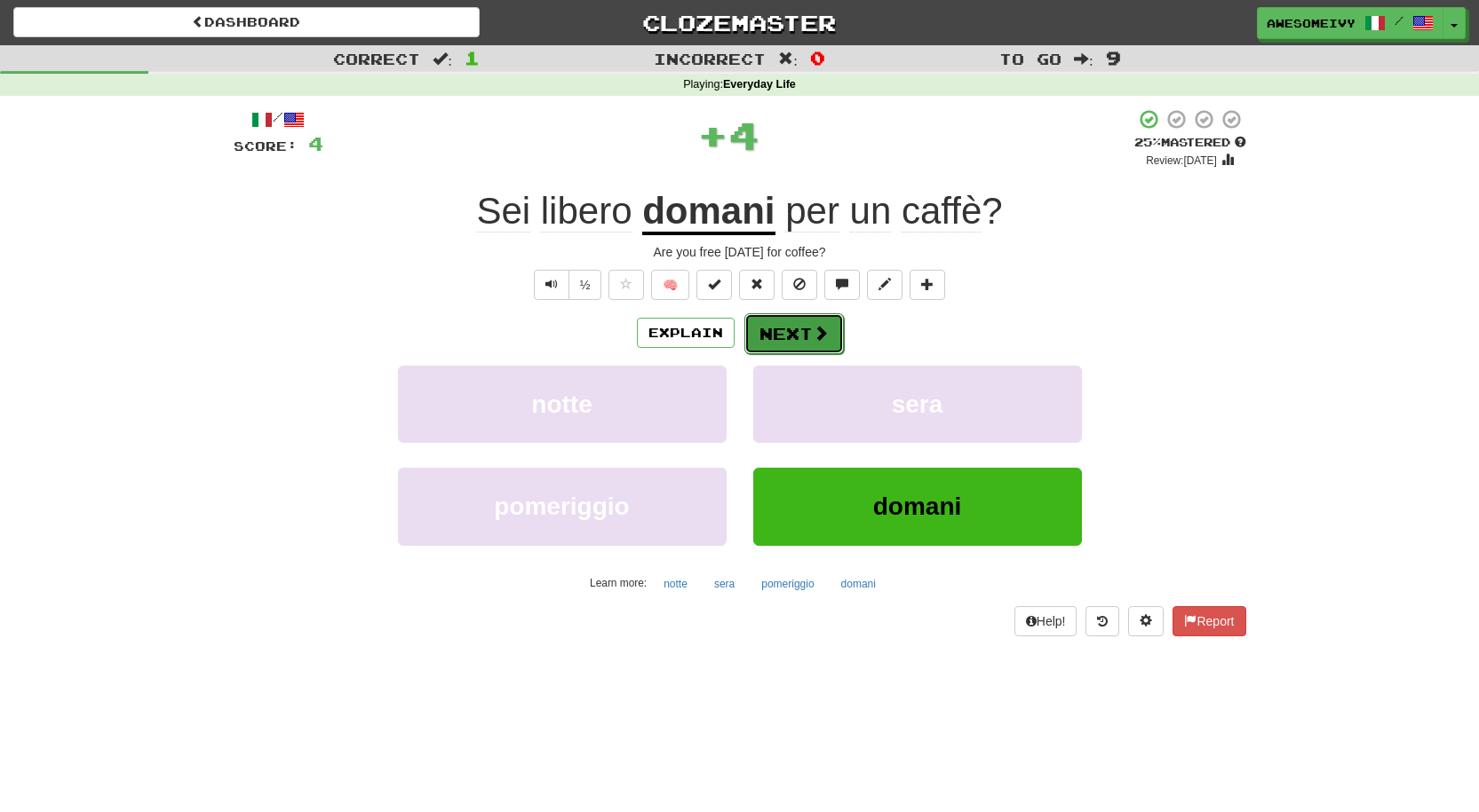
click at [819, 317] on button "Next" at bounding box center [794, 334] width 99 height 41
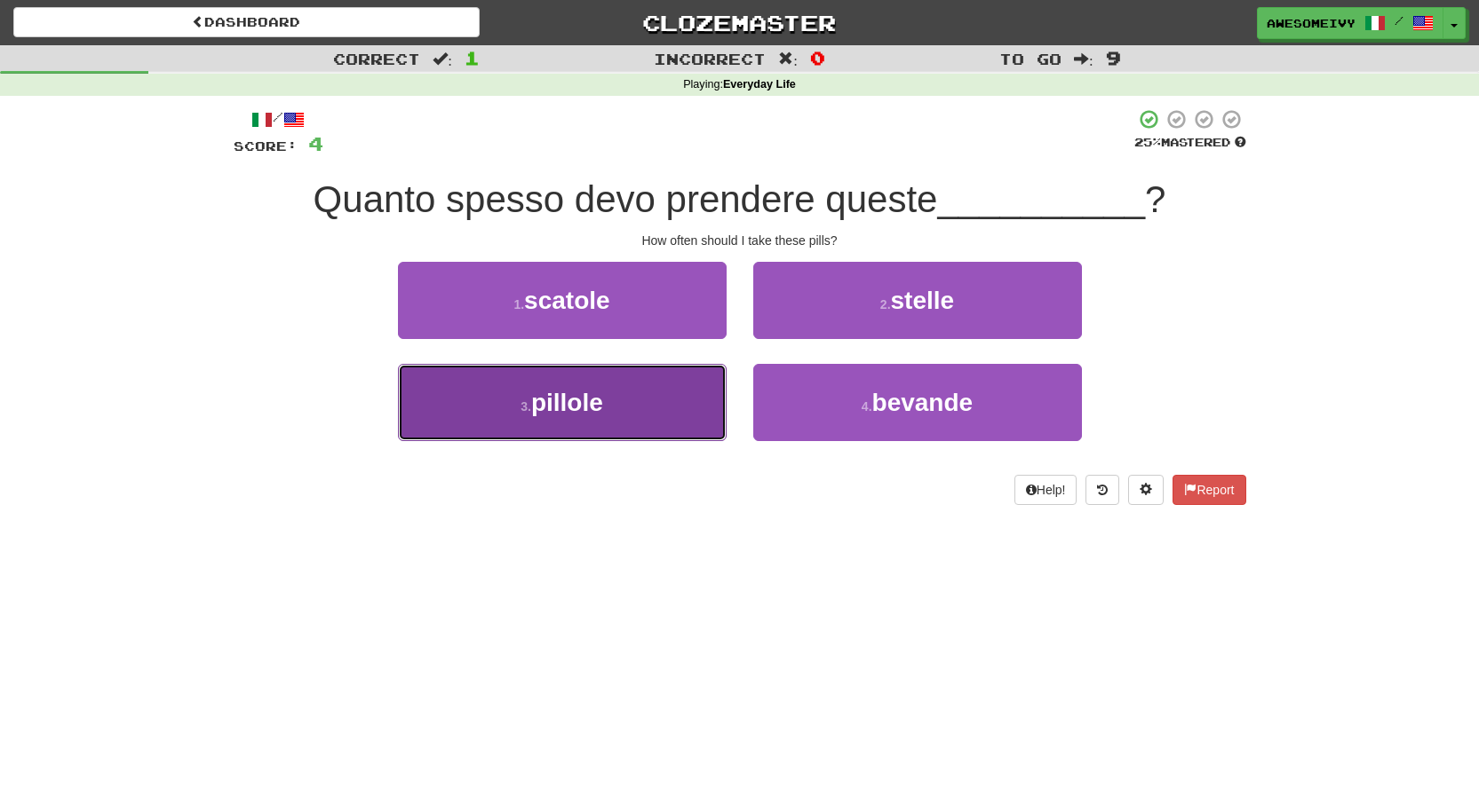
click at [482, 425] on button "3 . pillole" at bounding box center [563, 403] width 329 height 77
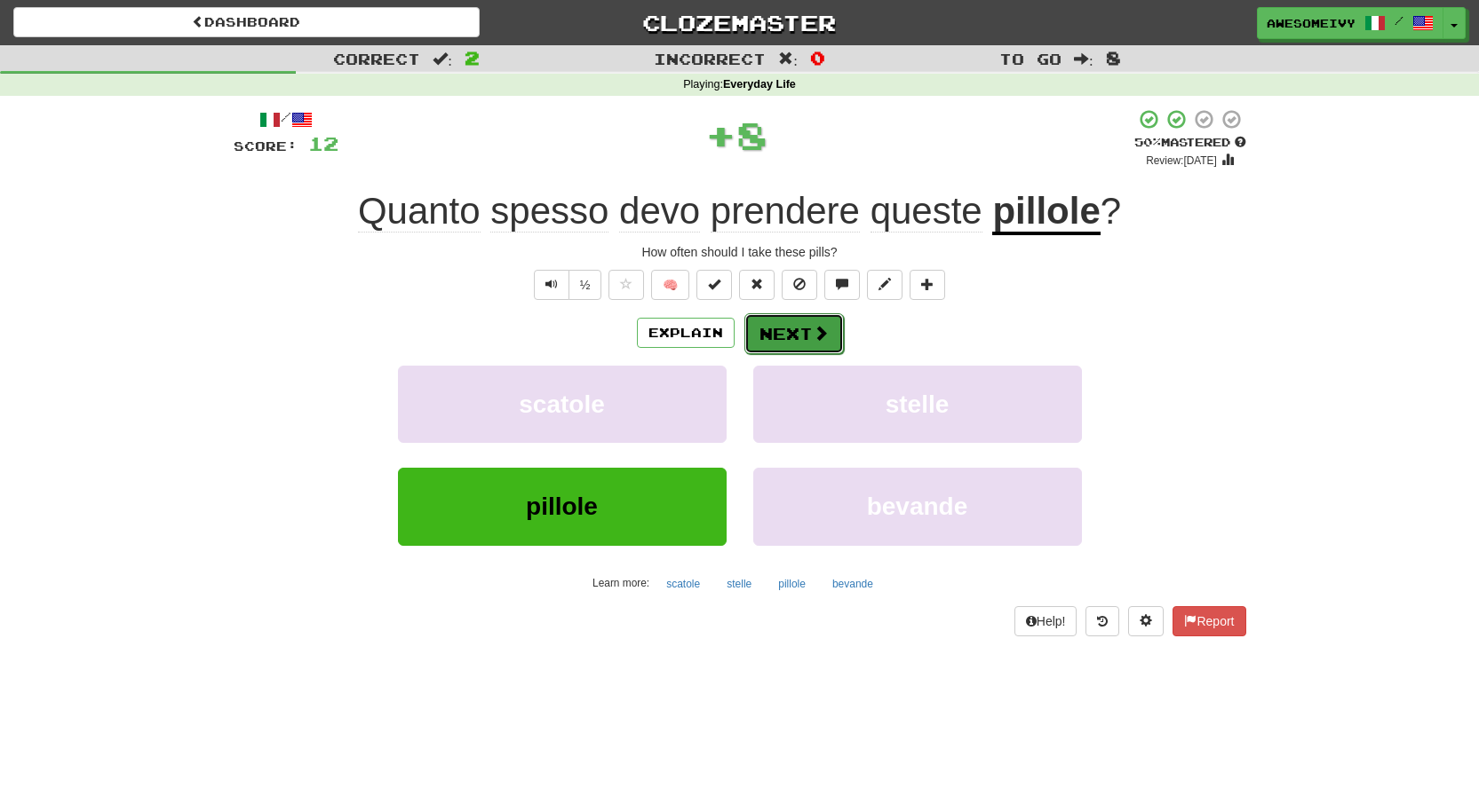
click at [826, 327] on span at bounding box center [820, 332] width 16 height 16
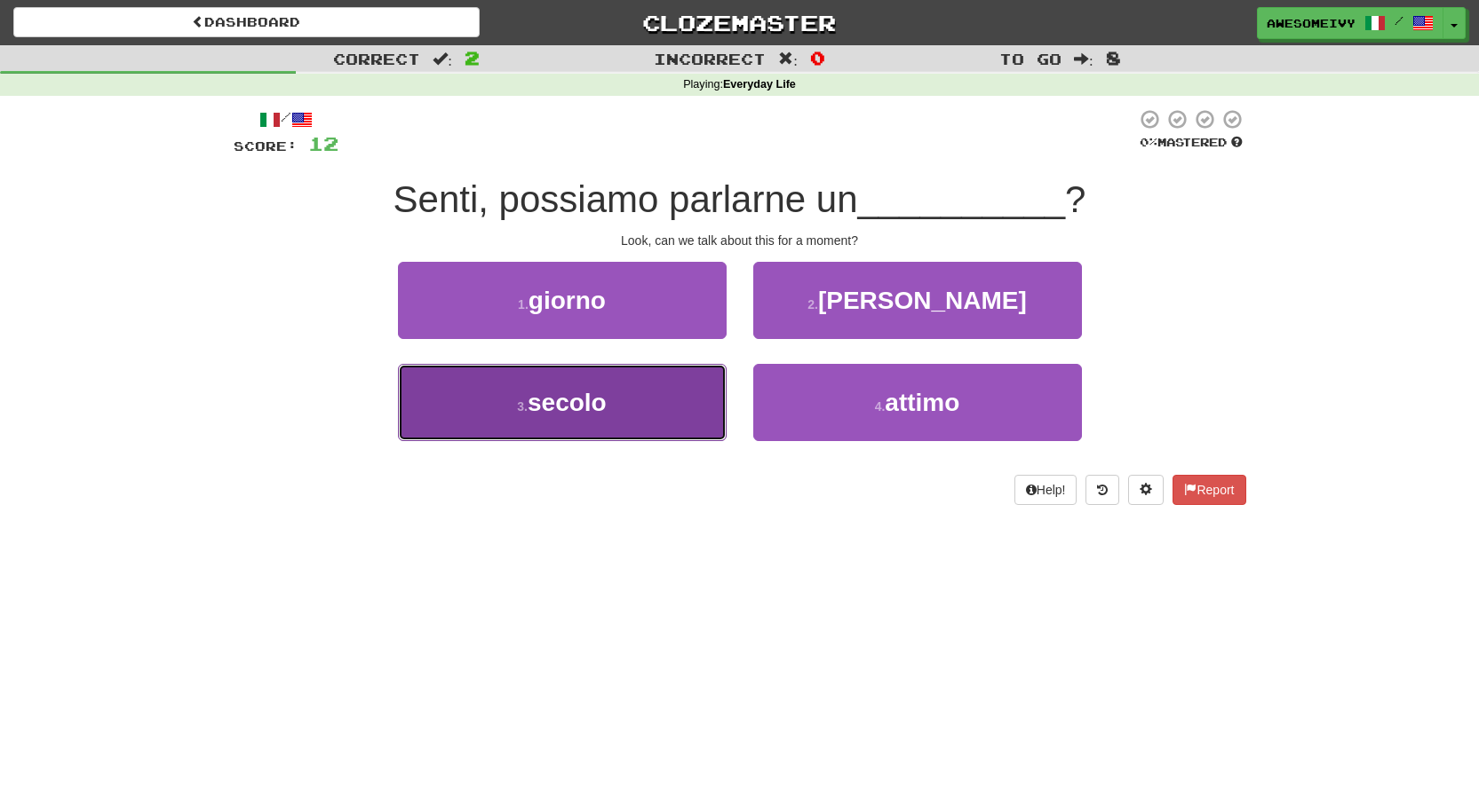
click at [715, 395] on button "3 . secolo" at bounding box center [563, 403] width 329 height 77
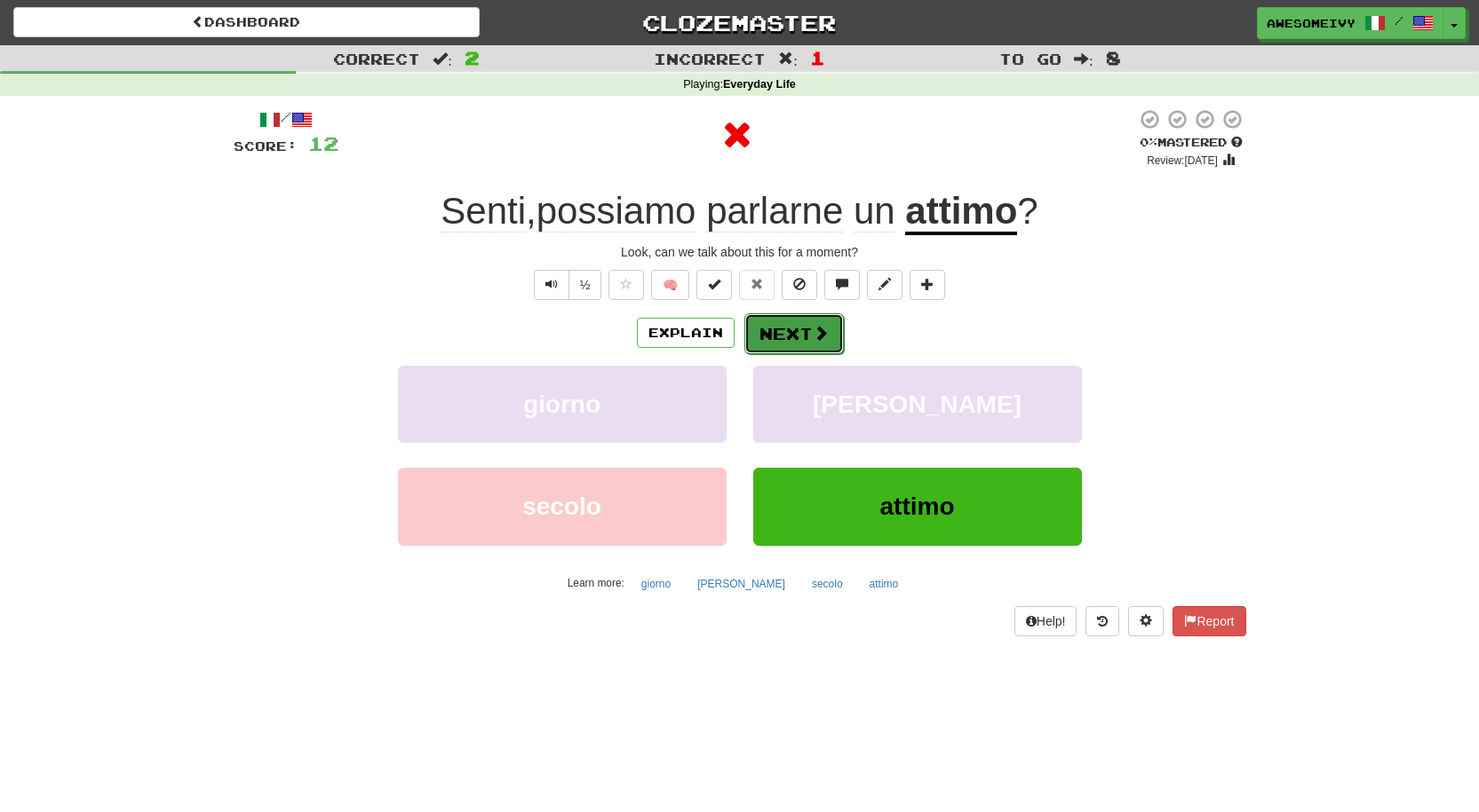
click at [790, 345] on button "Next" at bounding box center [794, 334] width 99 height 41
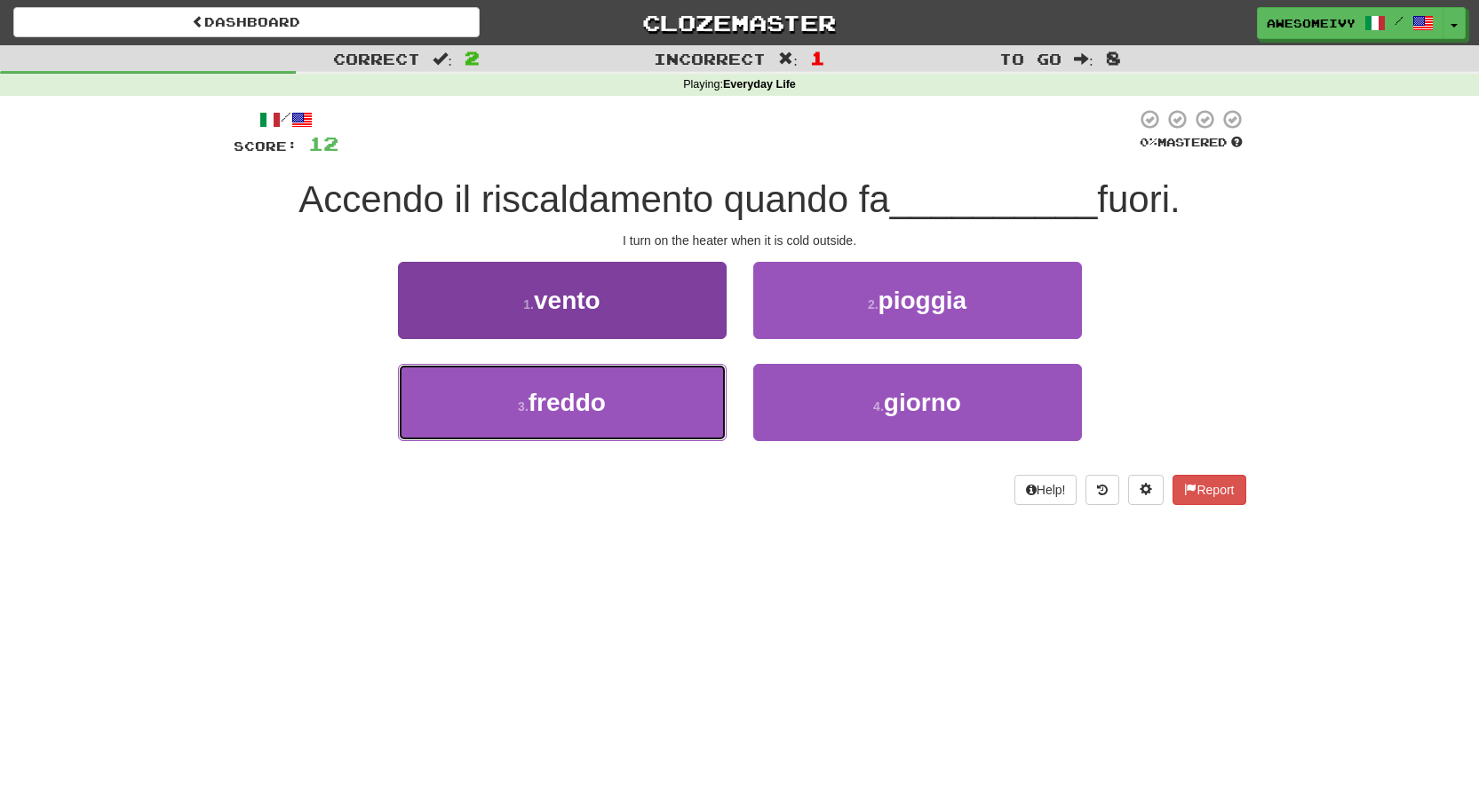
click at [675, 428] on button "3 . freddo" at bounding box center [563, 403] width 329 height 77
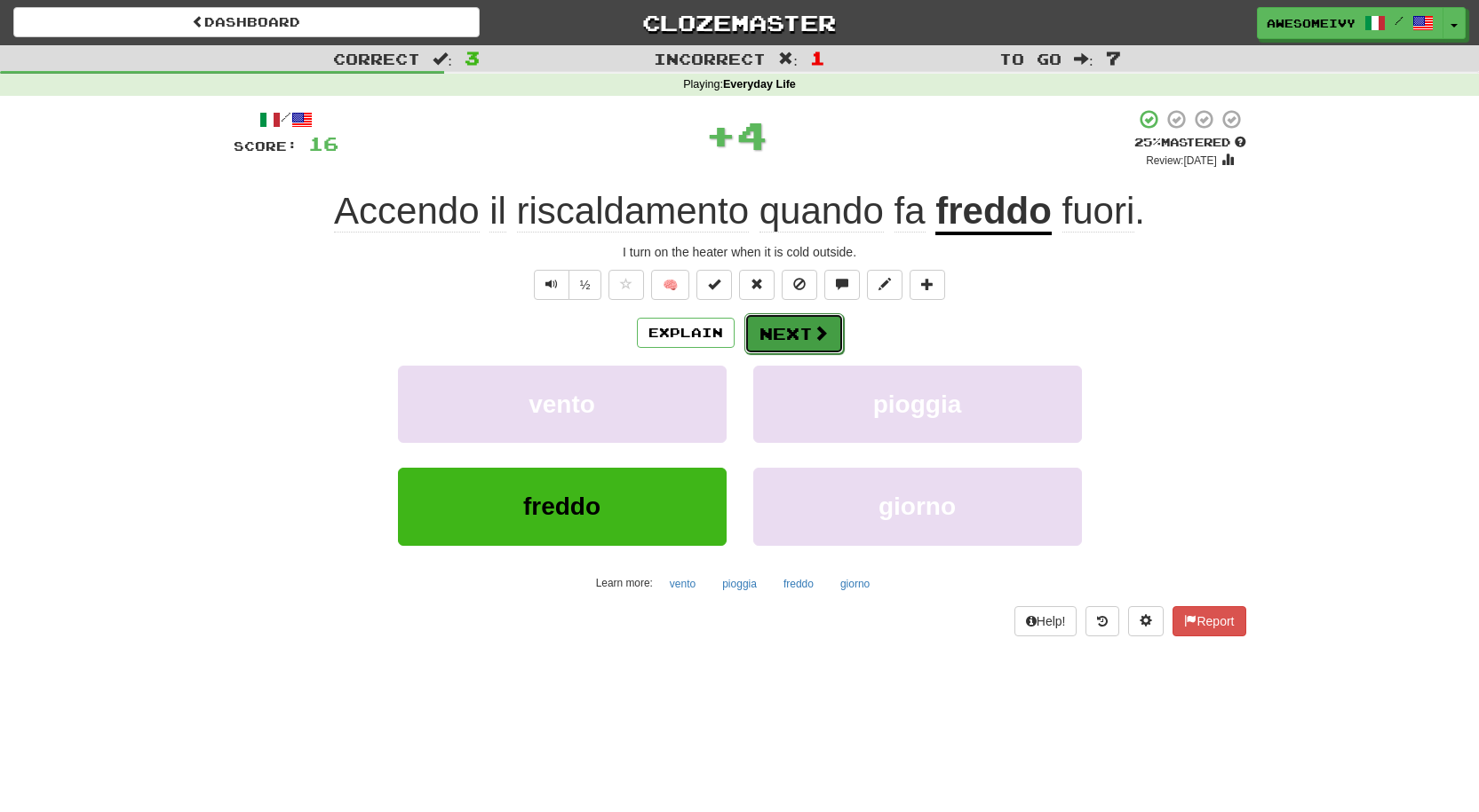
click at [768, 329] on button "Next" at bounding box center [794, 334] width 99 height 41
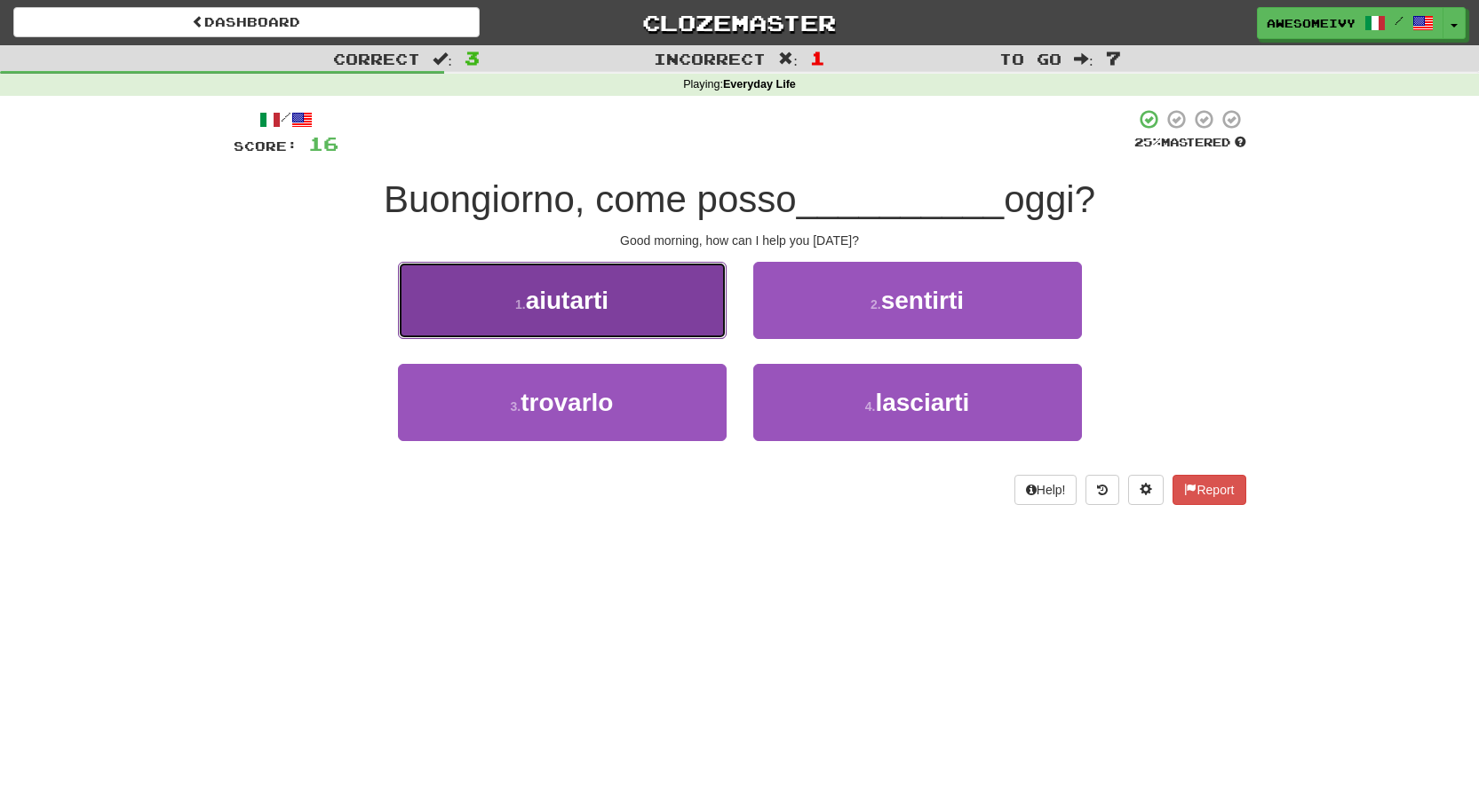
click at [675, 303] on button "1 . aiutarti" at bounding box center [563, 300] width 329 height 77
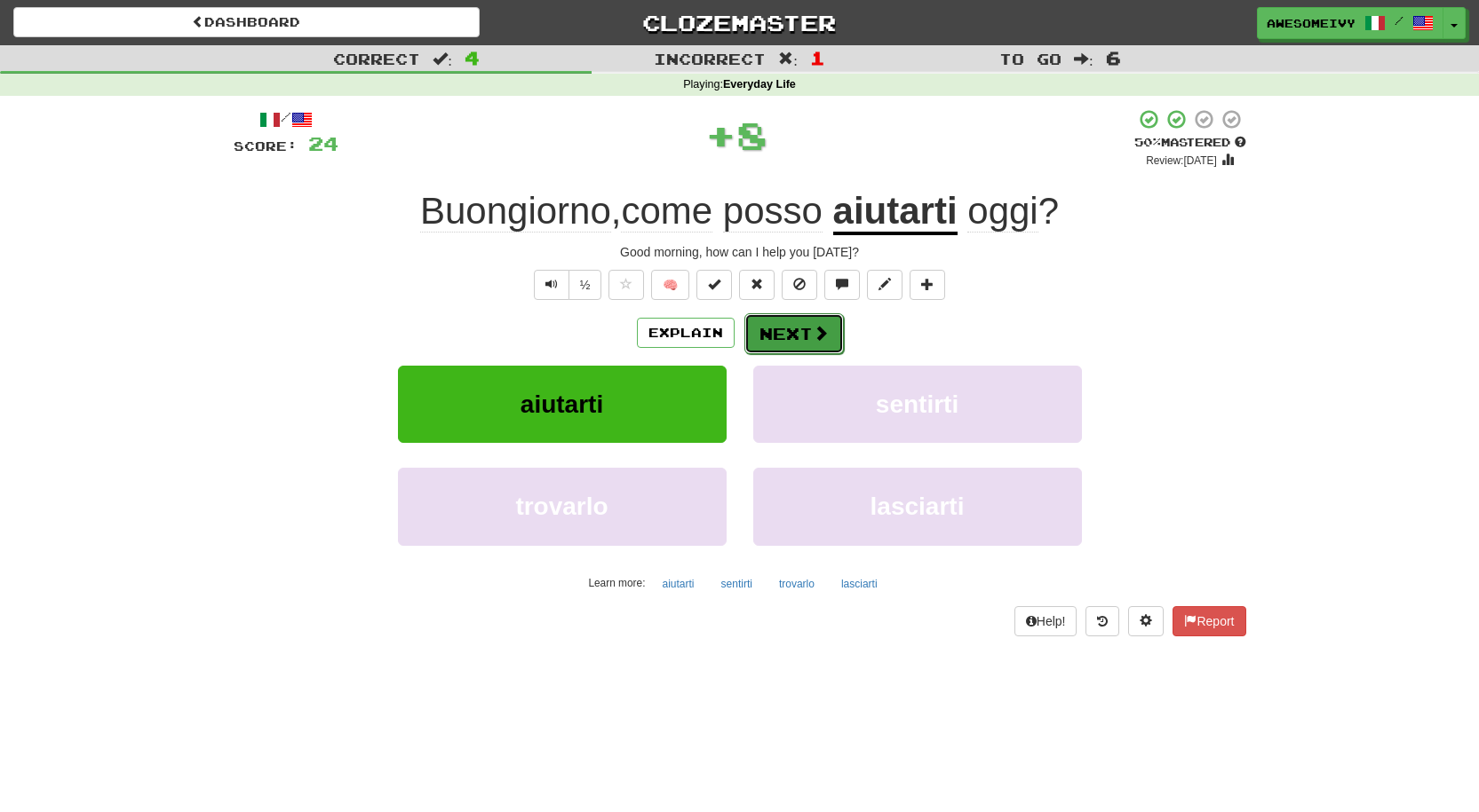
click at [784, 328] on button "Next" at bounding box center [794, 334] width 99 height 41
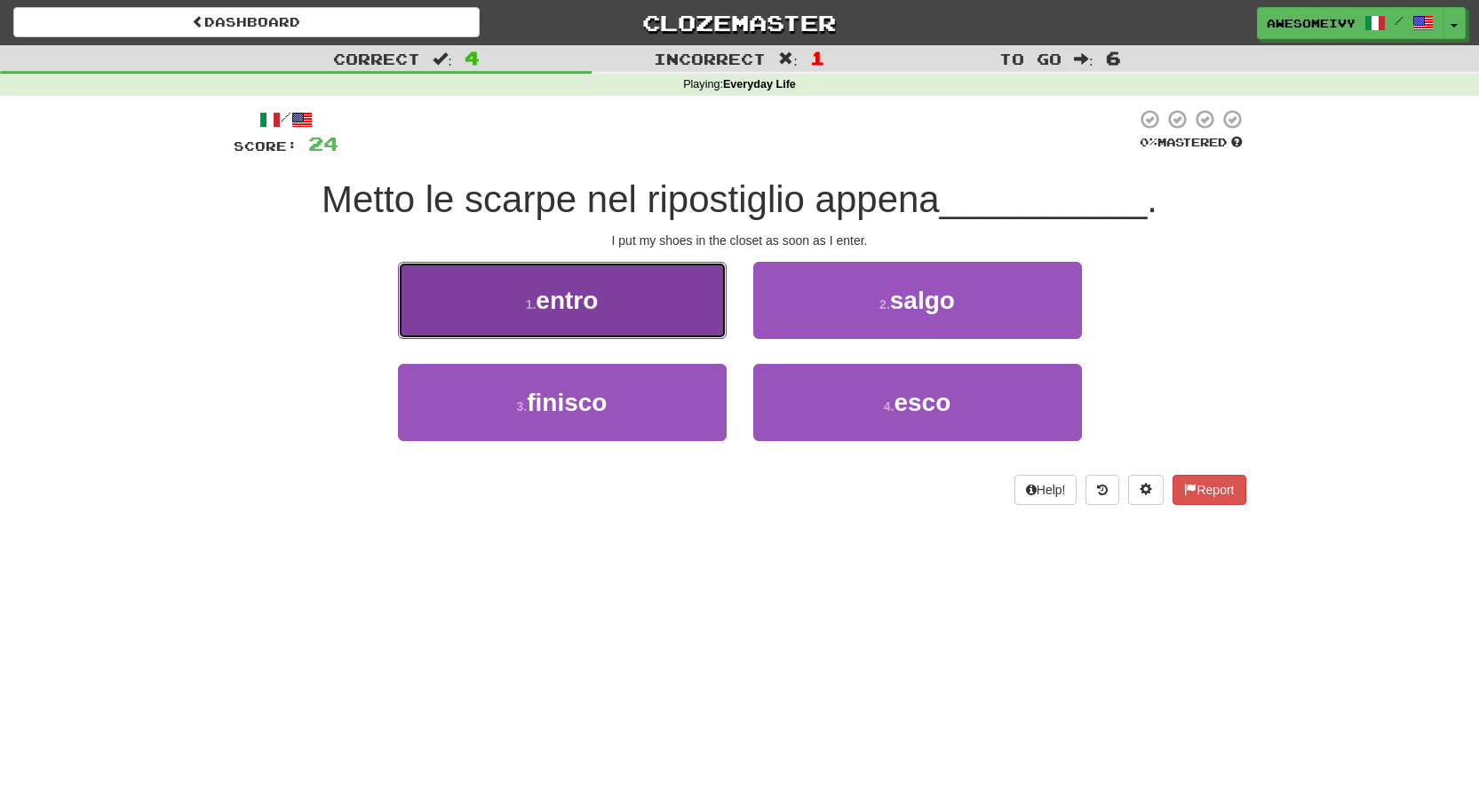
click at [671, 280] on button "1 . entro" at bounding box center [563, 300] width 329 height 77
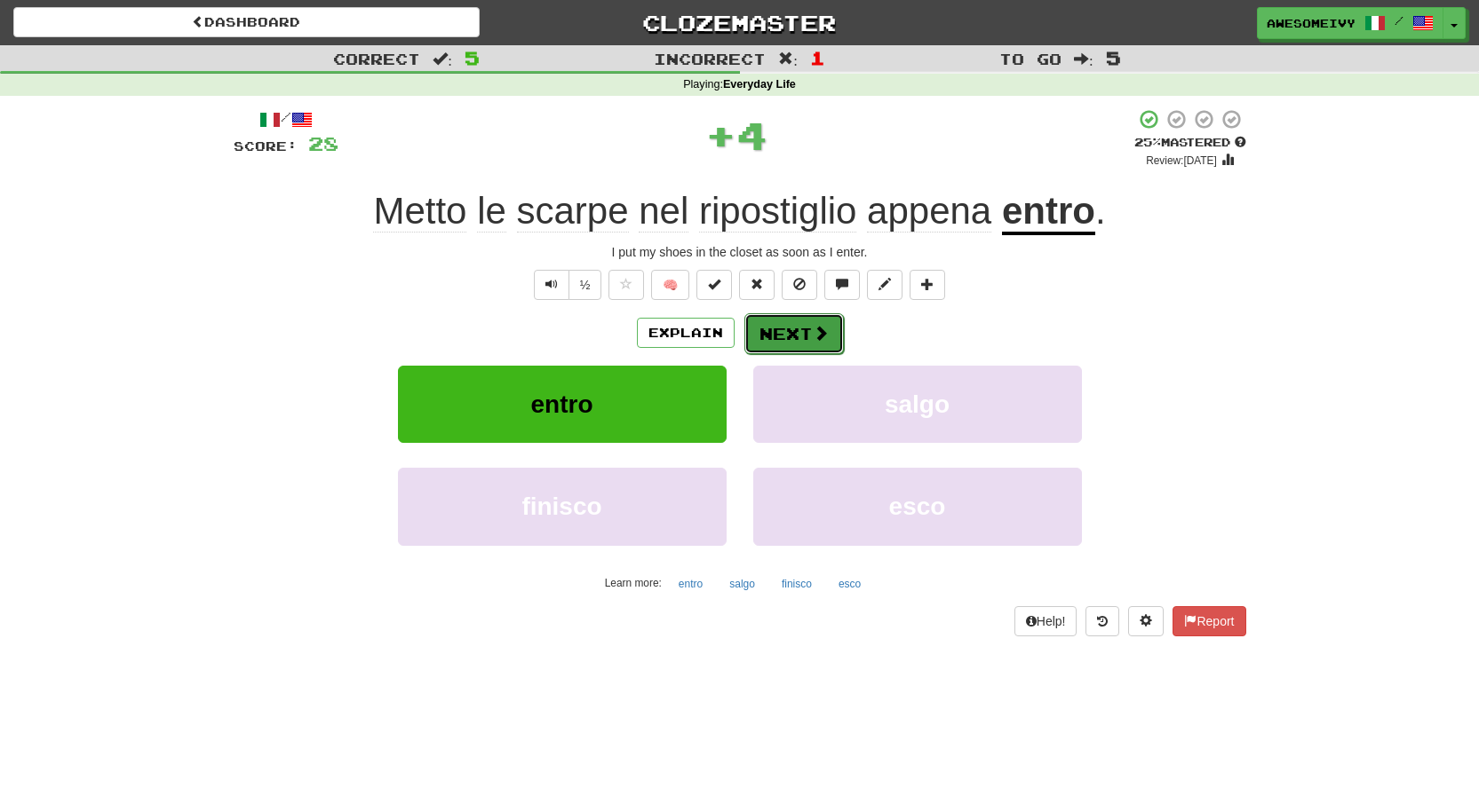
click at [774, 337] on button "Next" at bounding box center [794, 334] width 99 height 41
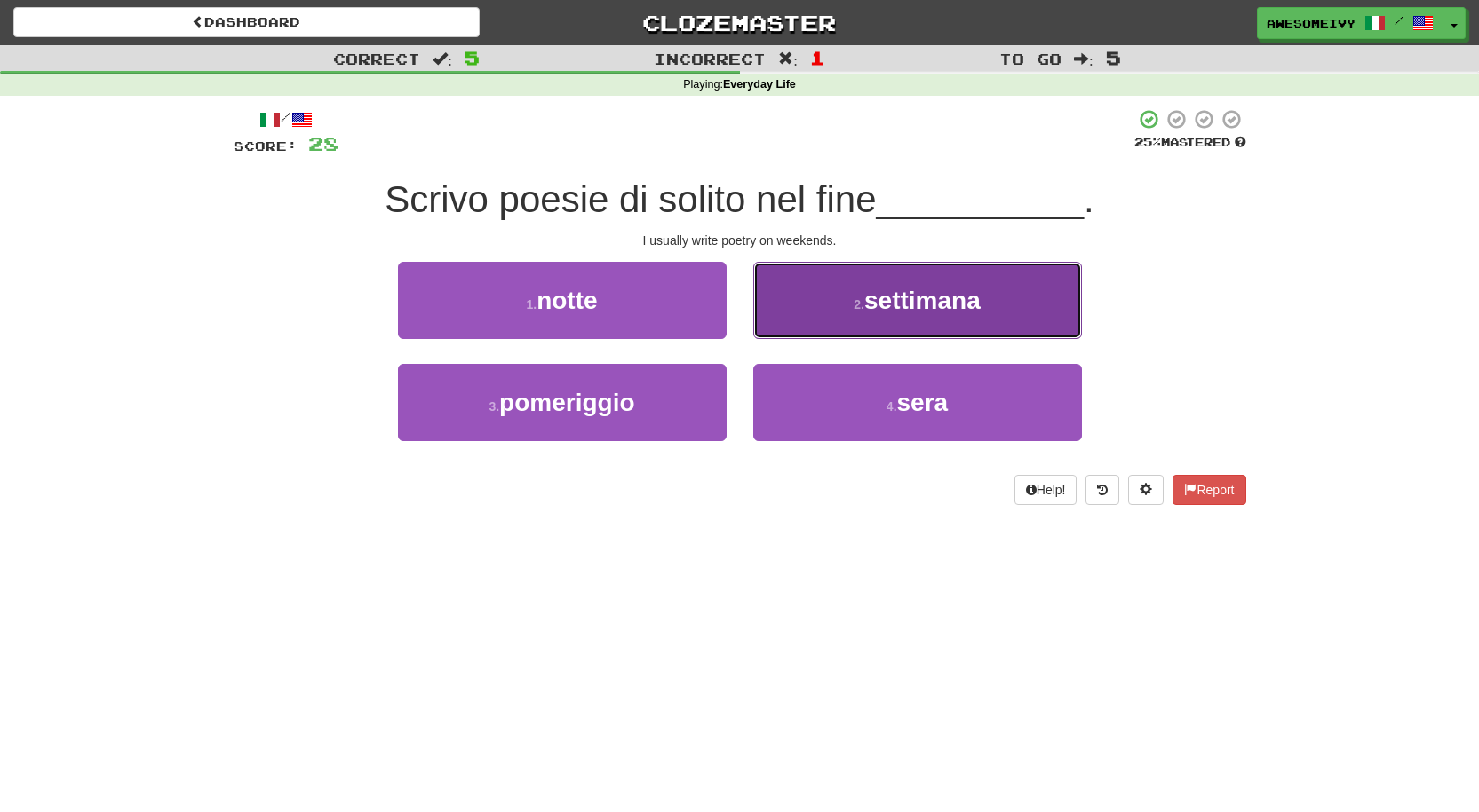
click at [776, 321] on button "2 . settimana" at bounding box center [918, 300] width 329 height 77
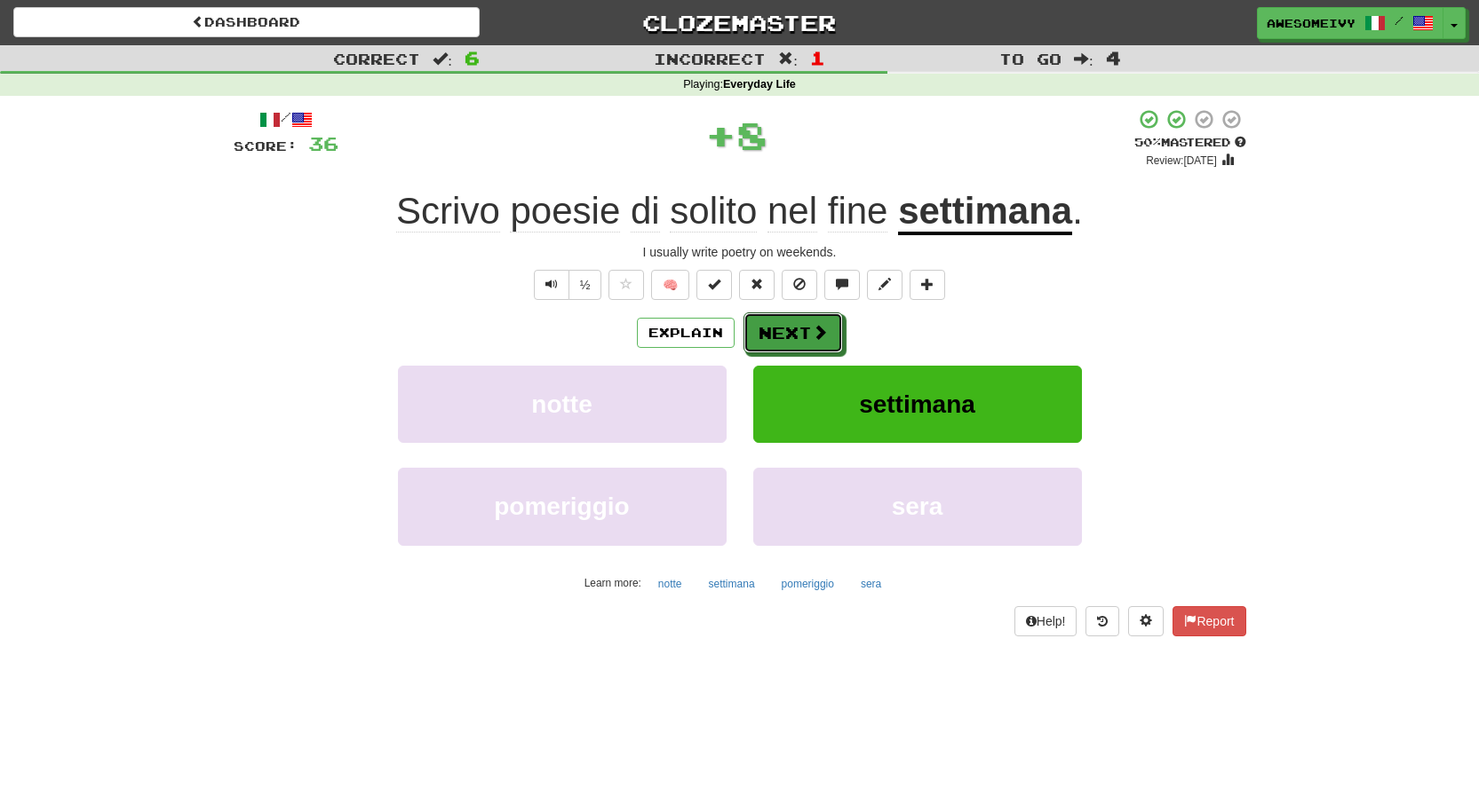
click at [776, 321] on button "Next" at bounding box center [793, 333] width 99 height 41
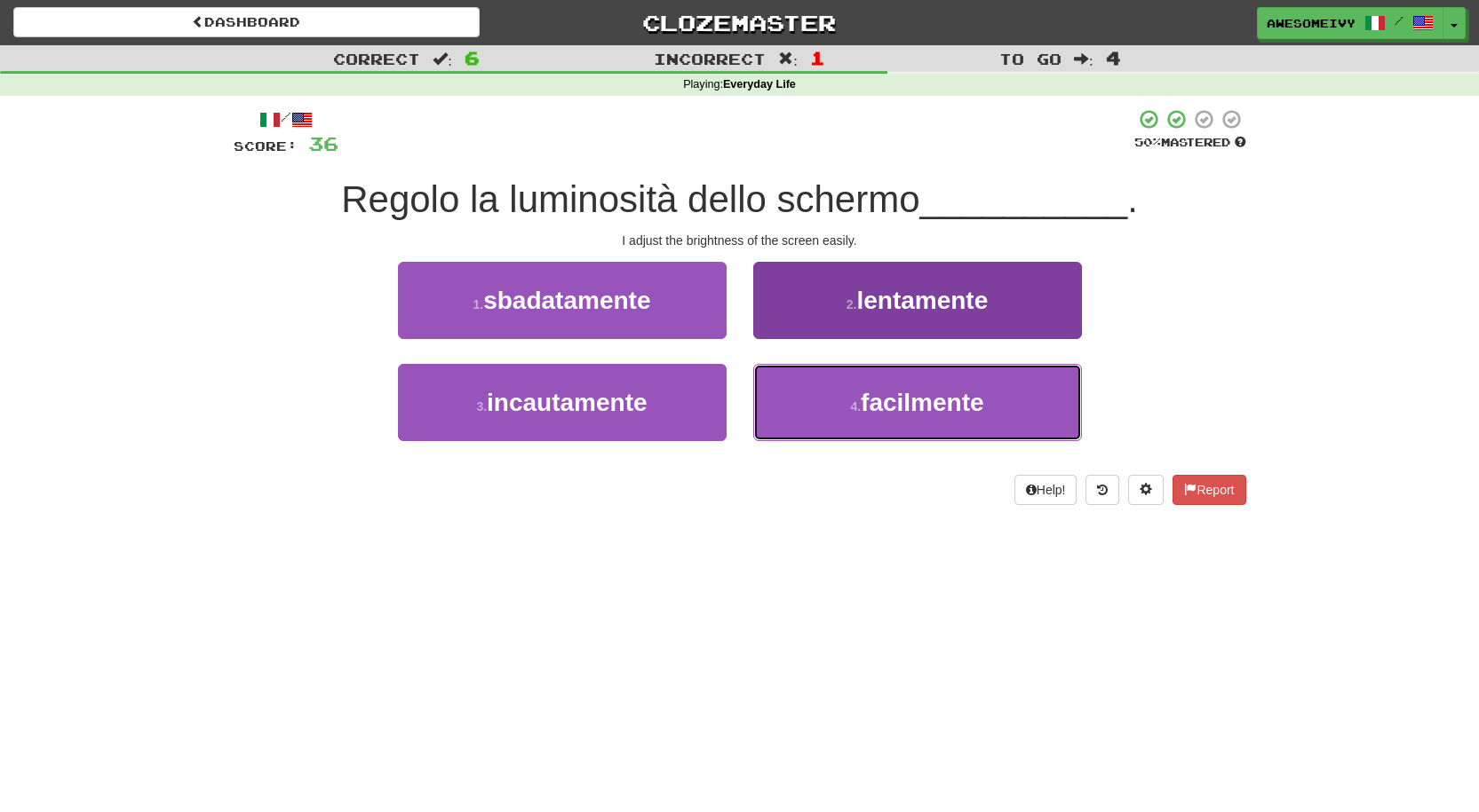
click at [940, 385] on button "4 . facilmente" at bounding box center [918, 403] width 329 height 77
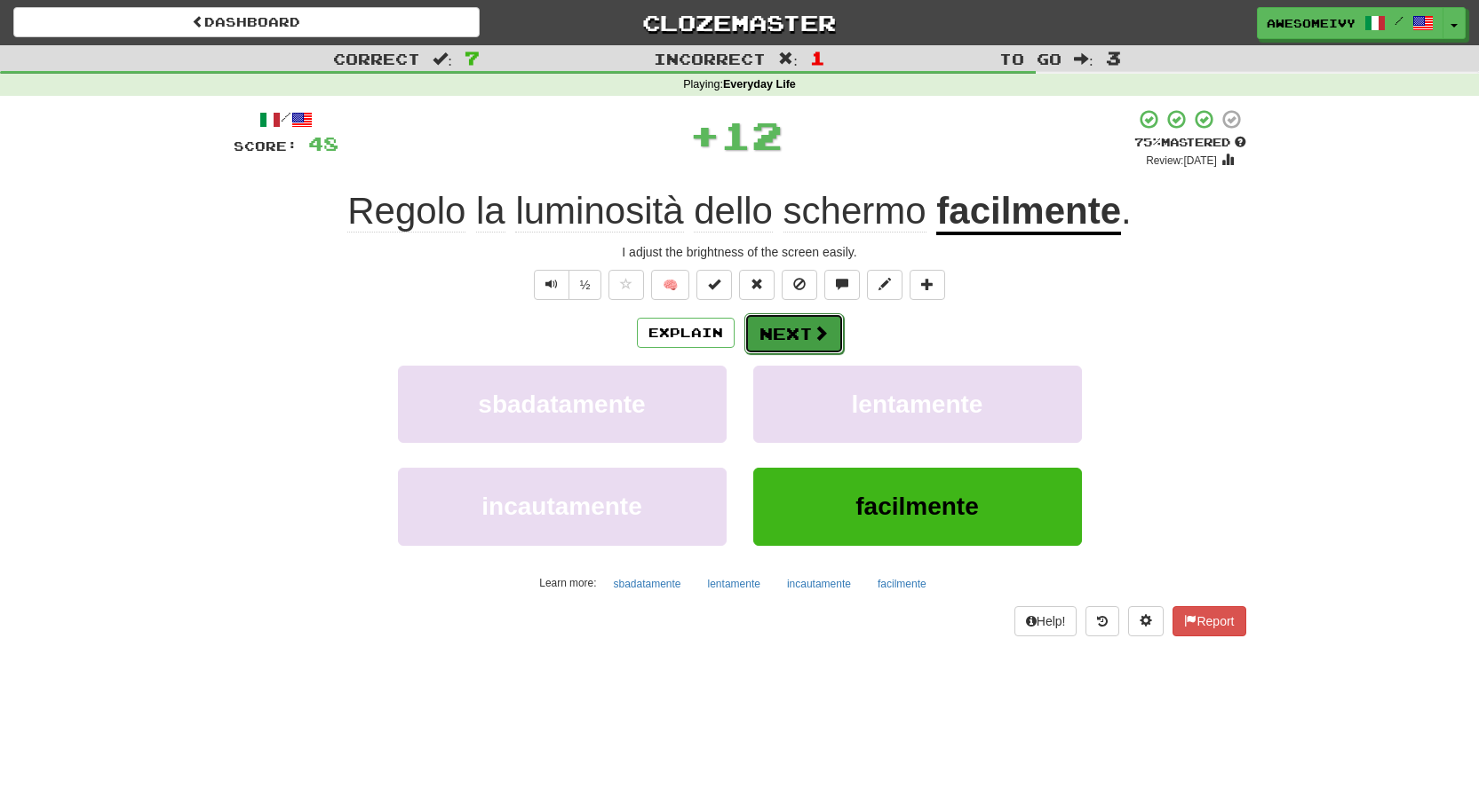
click at [819, 325] on span at bounding box center [820, 332] width 16 height 16
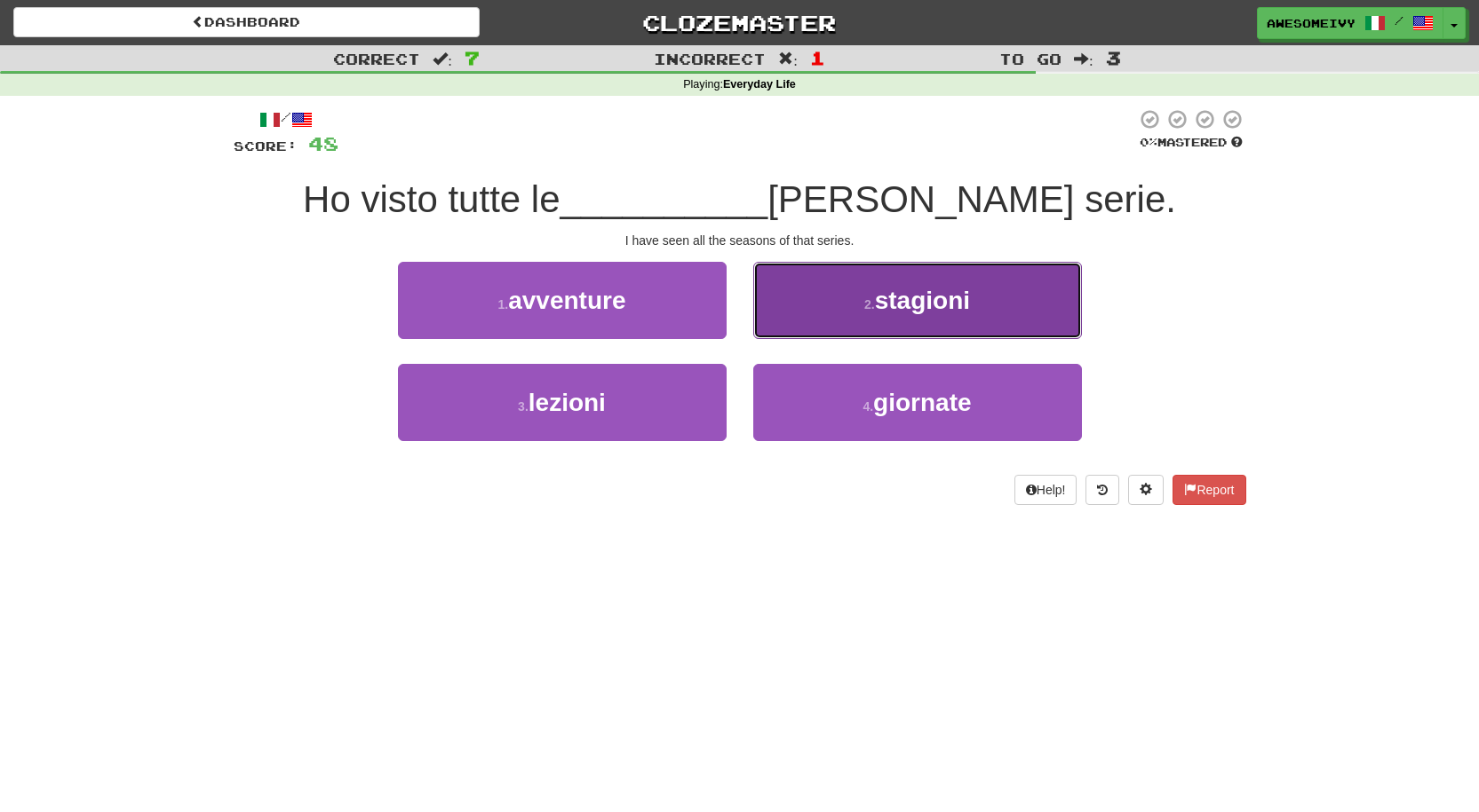
click at [792, 324] on button "2 . stagioni" at bounding box center [918, 300] width 329 height 77
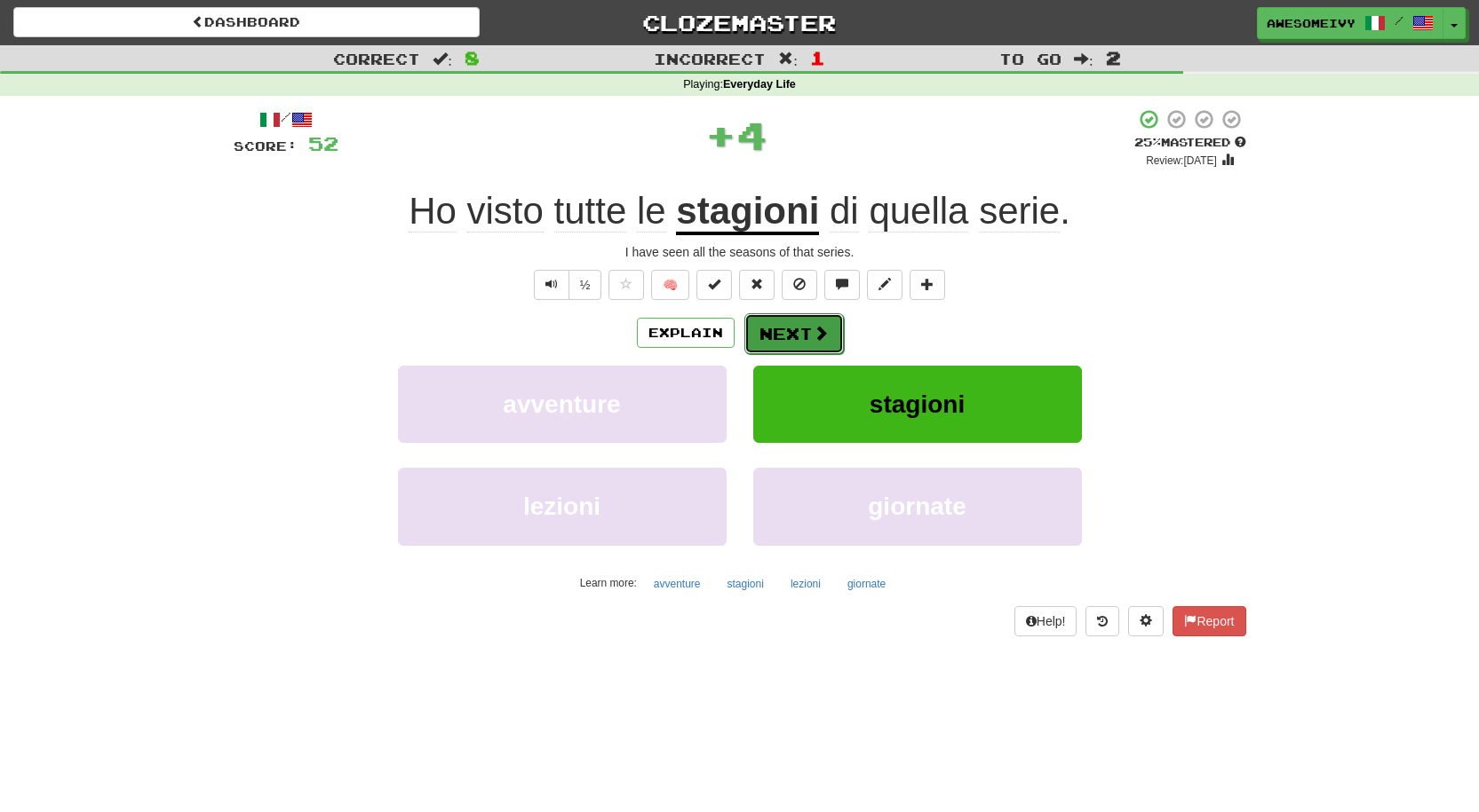
click at [791, 321] on button "Next" at bounding box center [794, 334] width 99 height 41
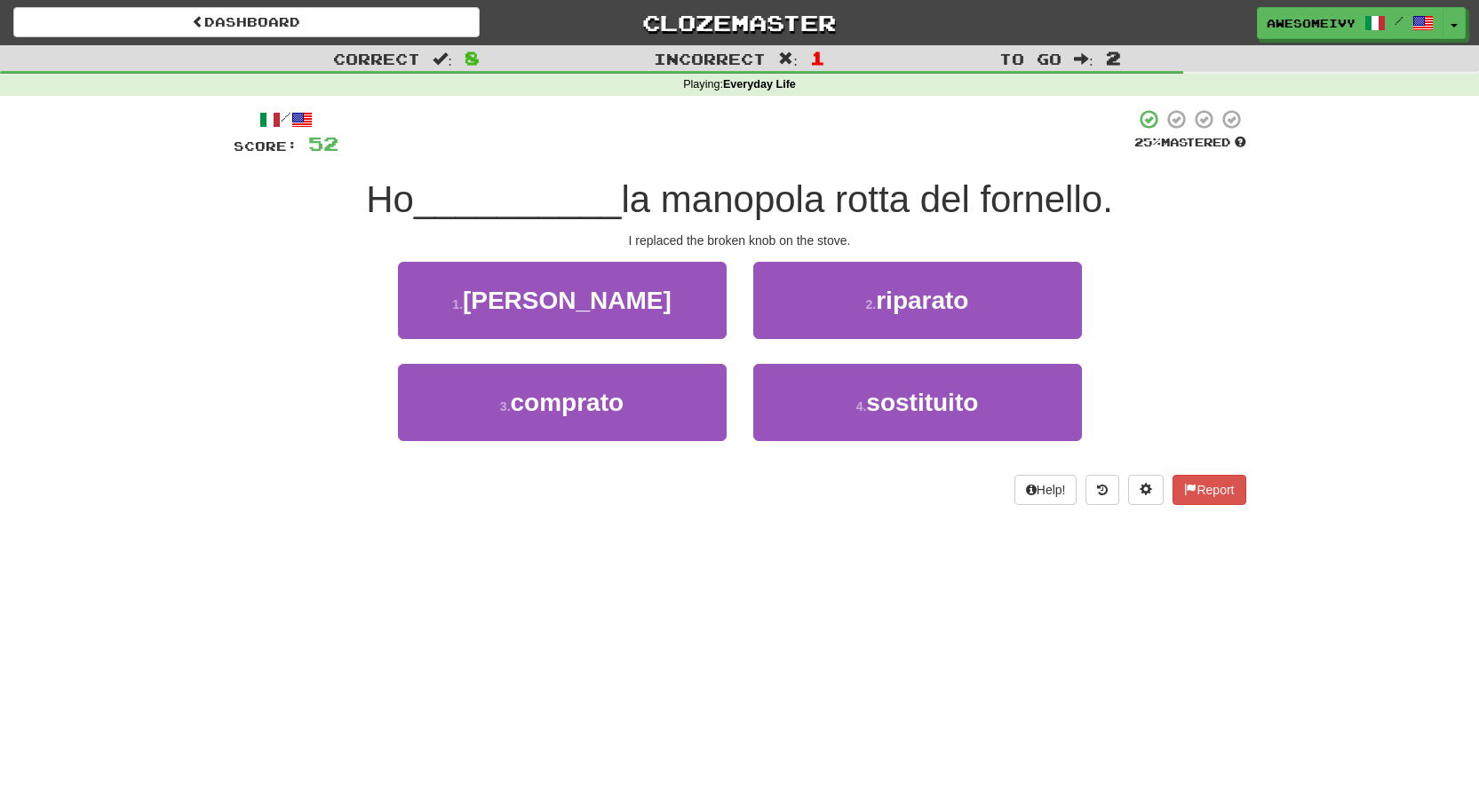
click at [624, 344] on div "1 . ritrovato" at bounding box center [562, 312] width 355 height 102
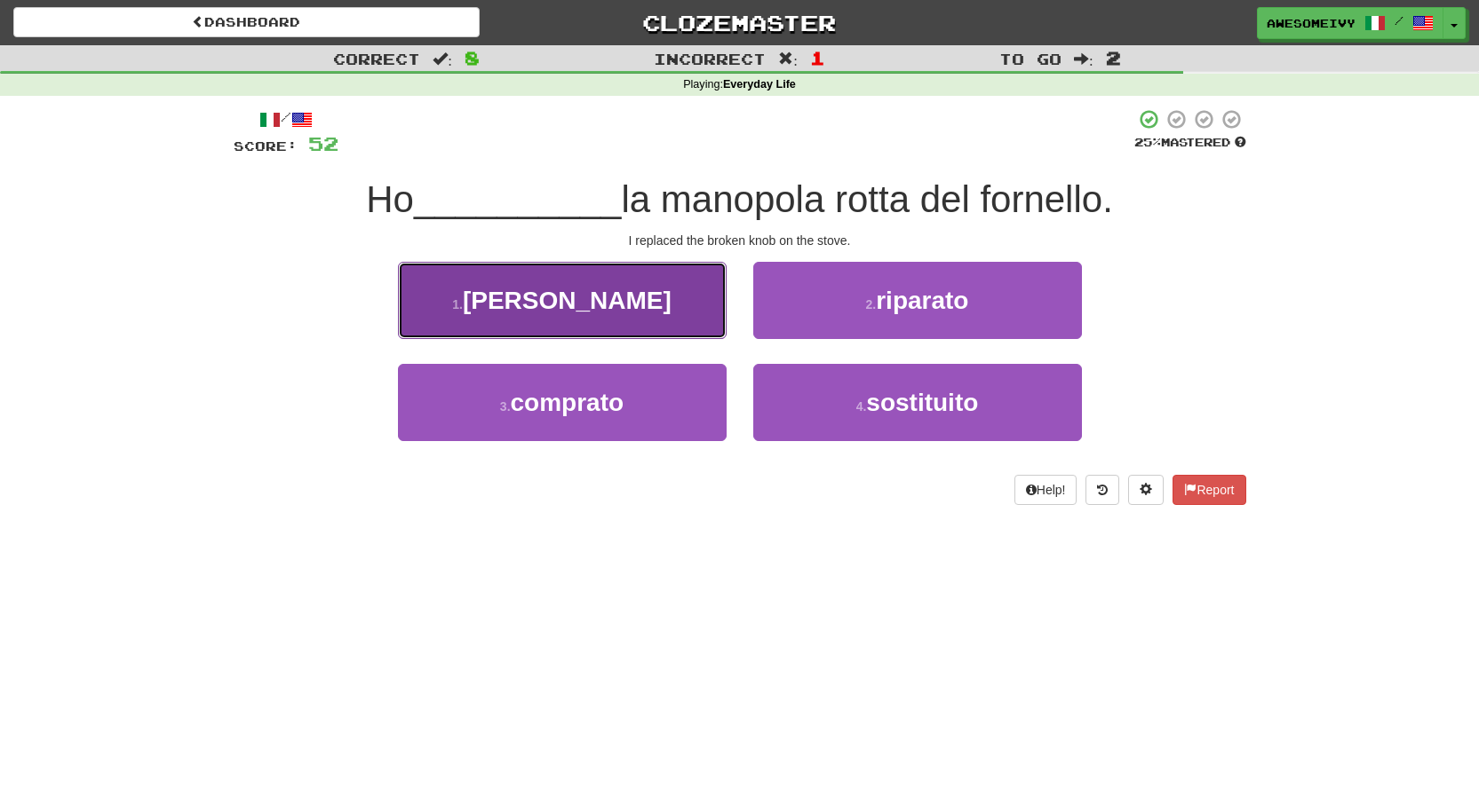
click at [622, 306] on button "1 . ritrovato" at bounding box center [563, 300] width 329 height 77
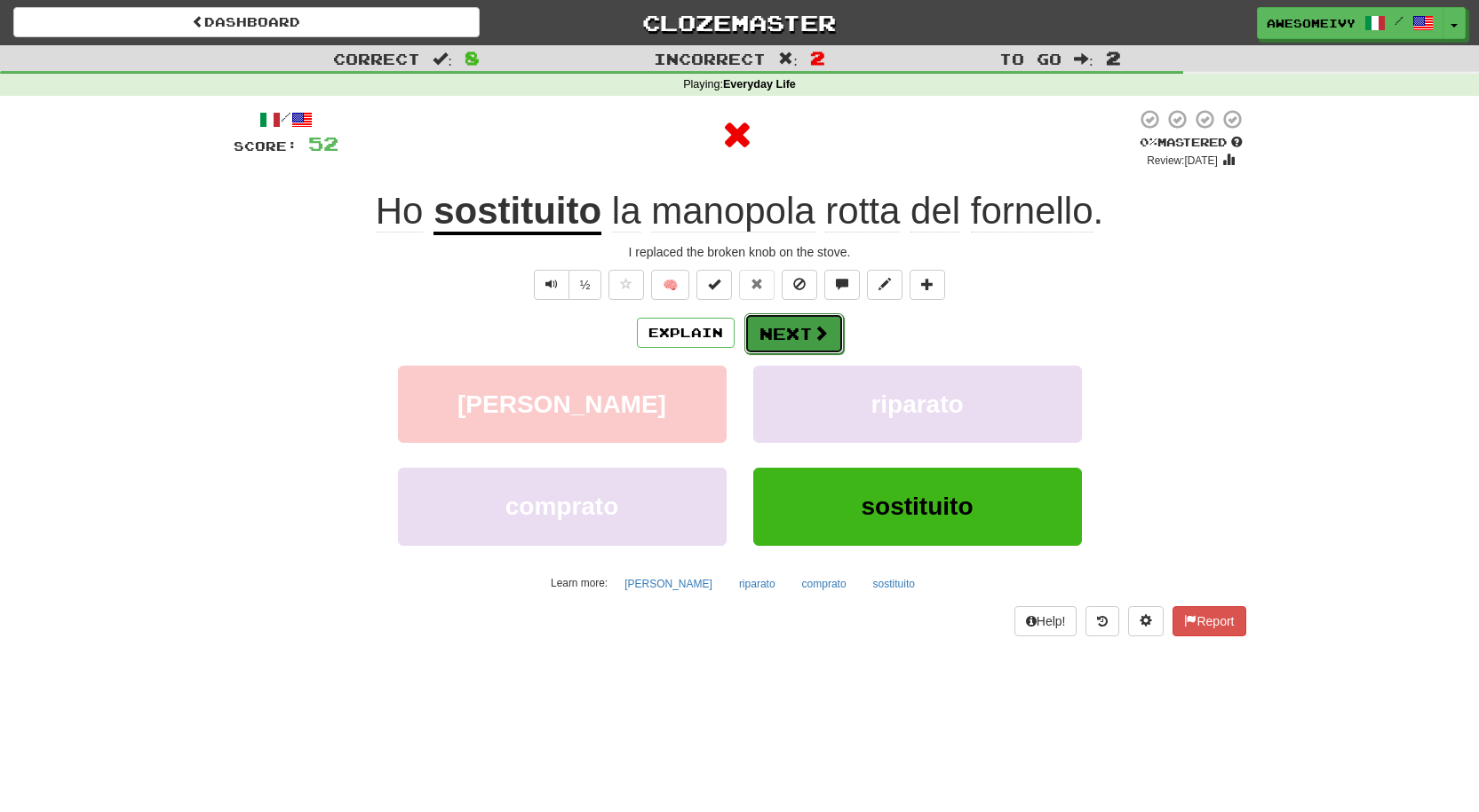
click at [758, 314] on button "Next" at bounding box center [794, 334] width 99 height 41
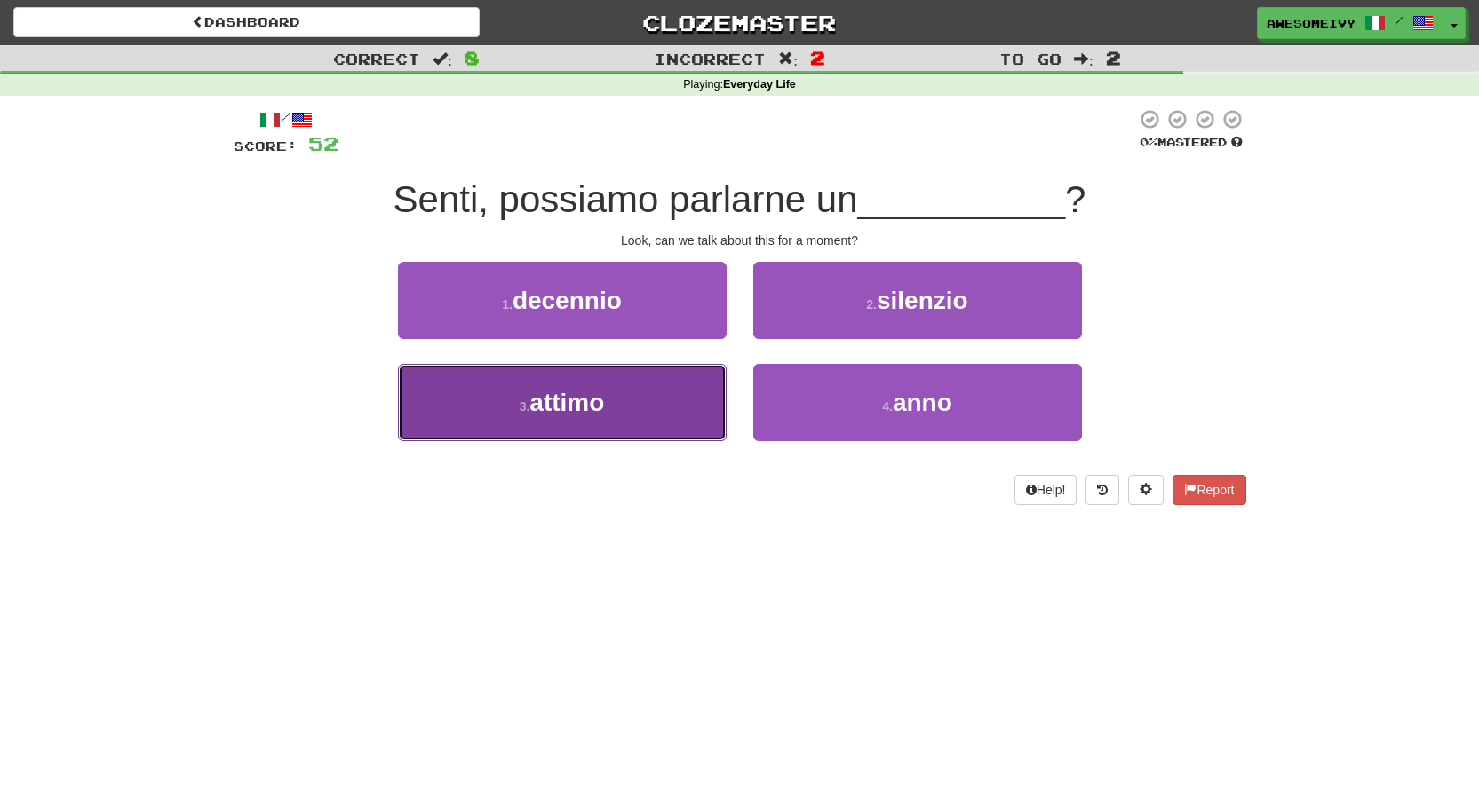
click at [644, 406] on button "3 . attimo" at bounding box center [563, 403] width 329 height 77
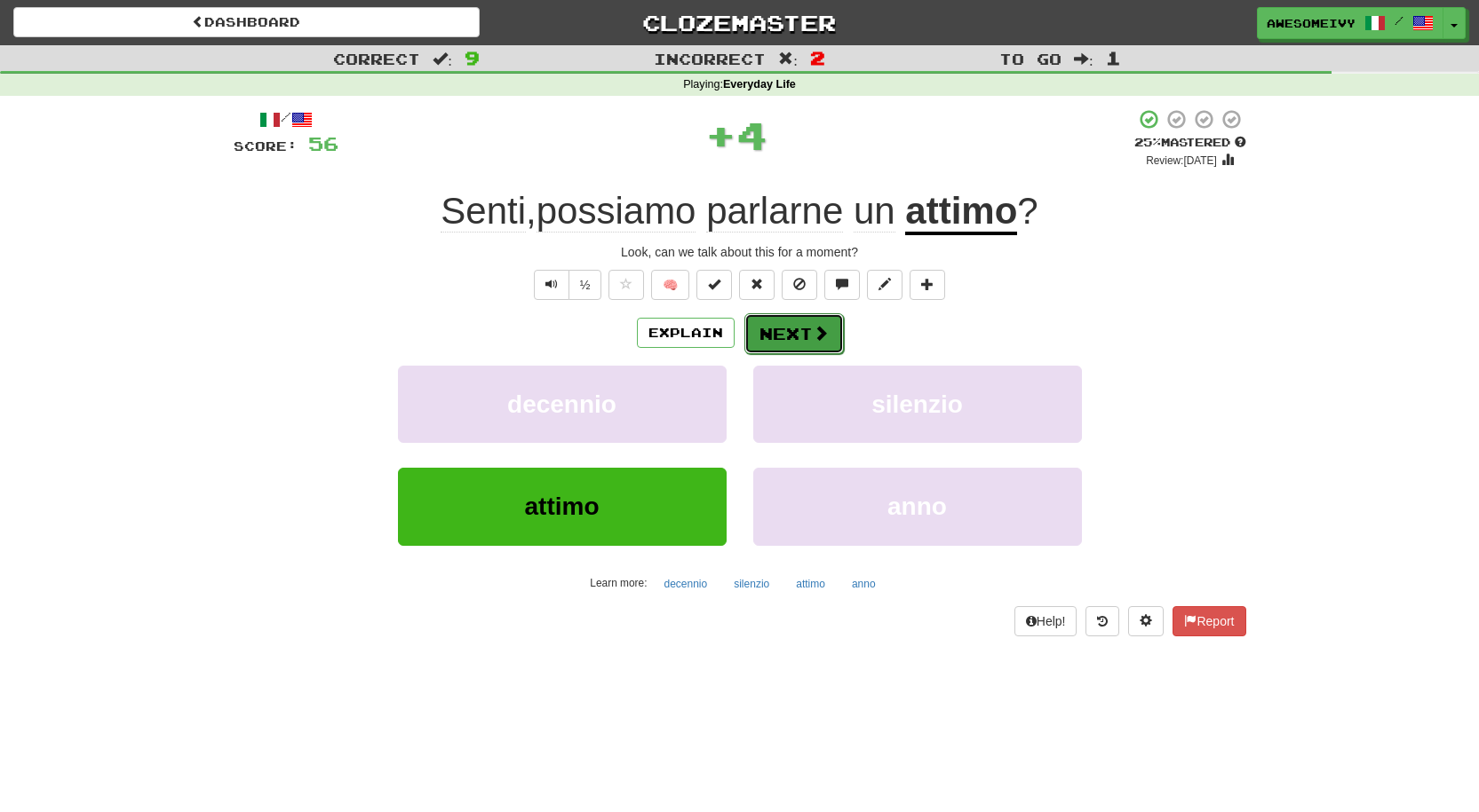
click at [799, 339] on button "Next" at bounding box center [794, 334] width 99 height 41
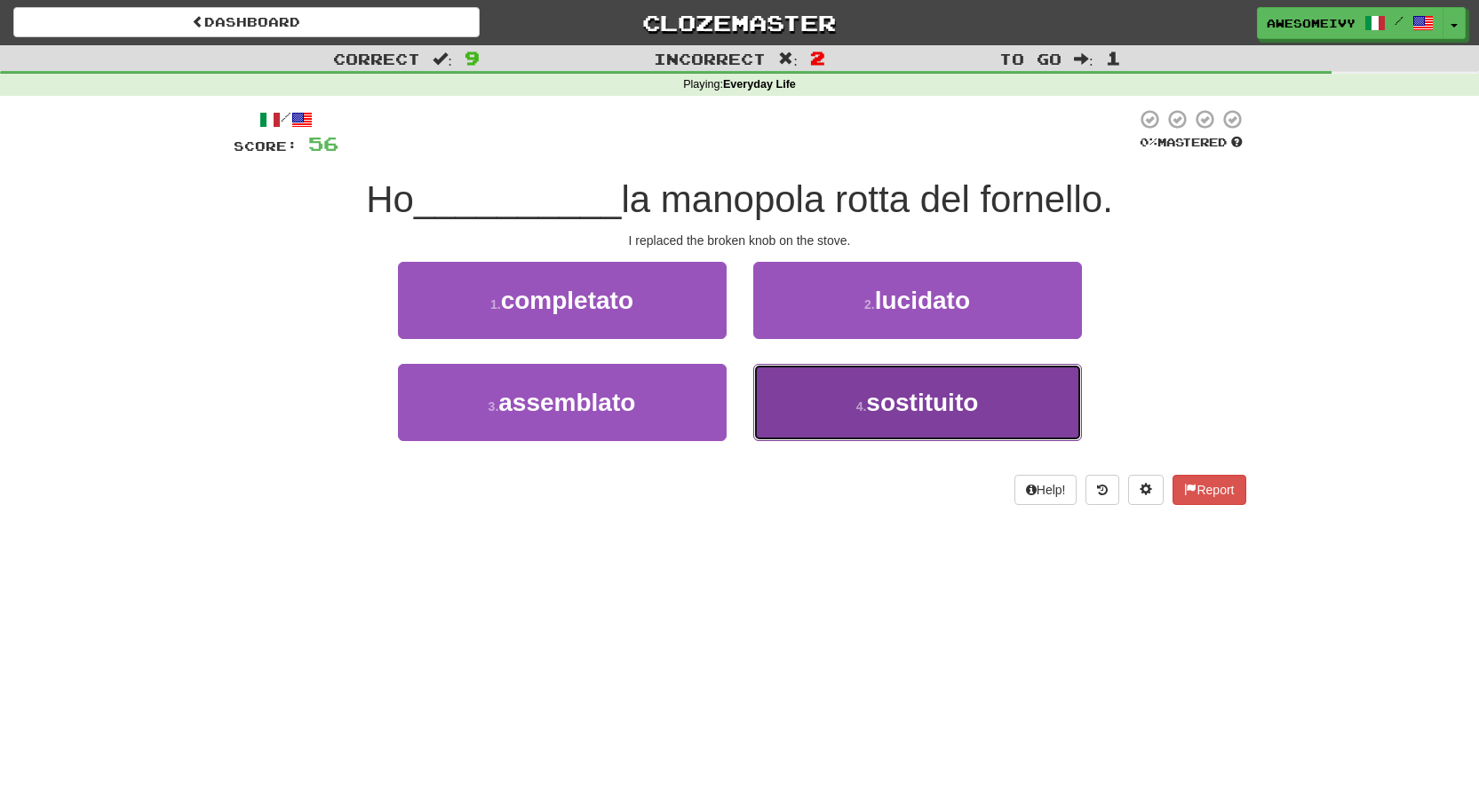
click at [795, 373] on button "4 . sostituito" at bounding box center [918, 403] width 329 height 77
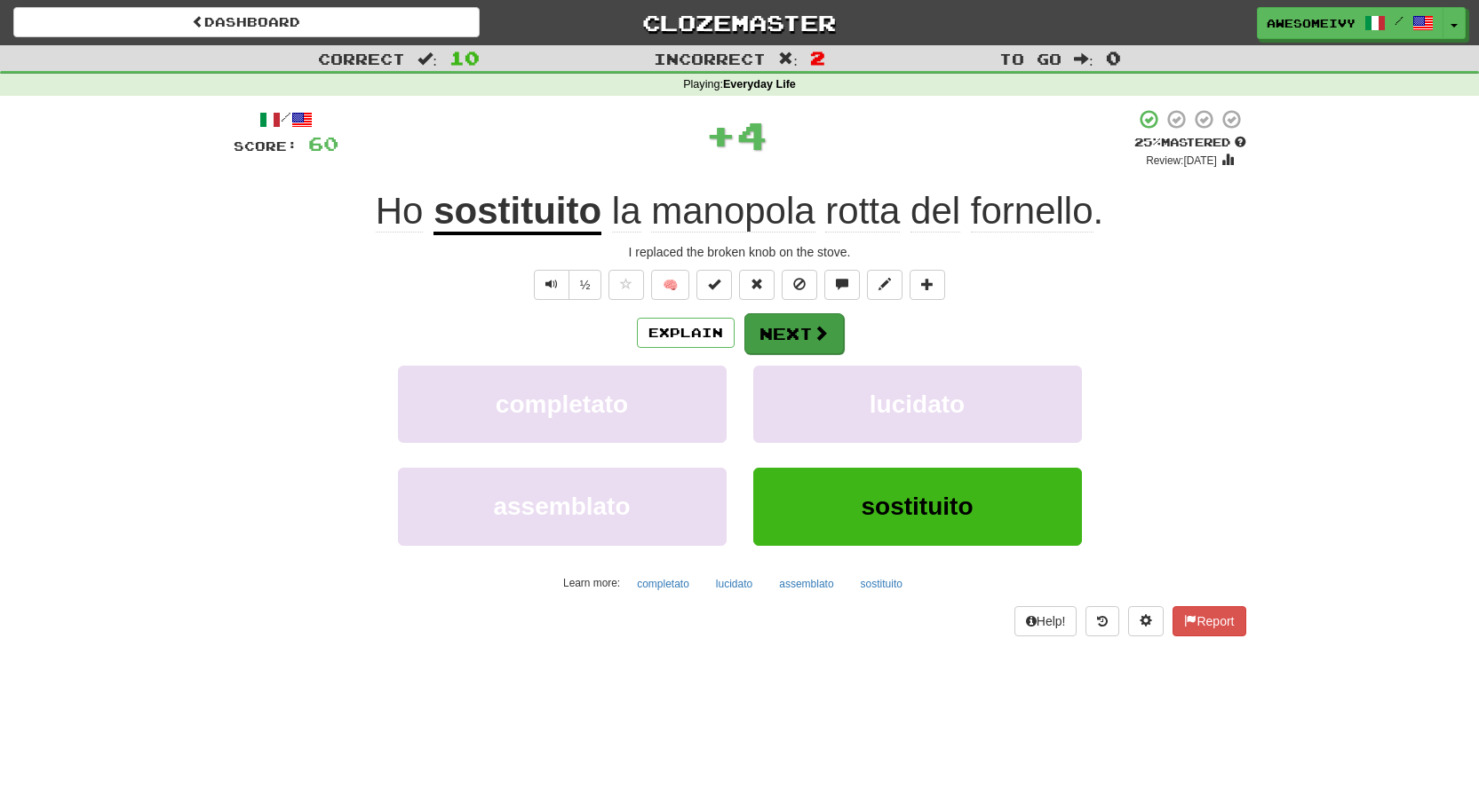
click at [778, 313] on div "Explain Next" at bounding box center [740, 333] width 1013 height 41
click at [763, 333] on button "Next" at bounding box center [794, 334] width 99 height 41
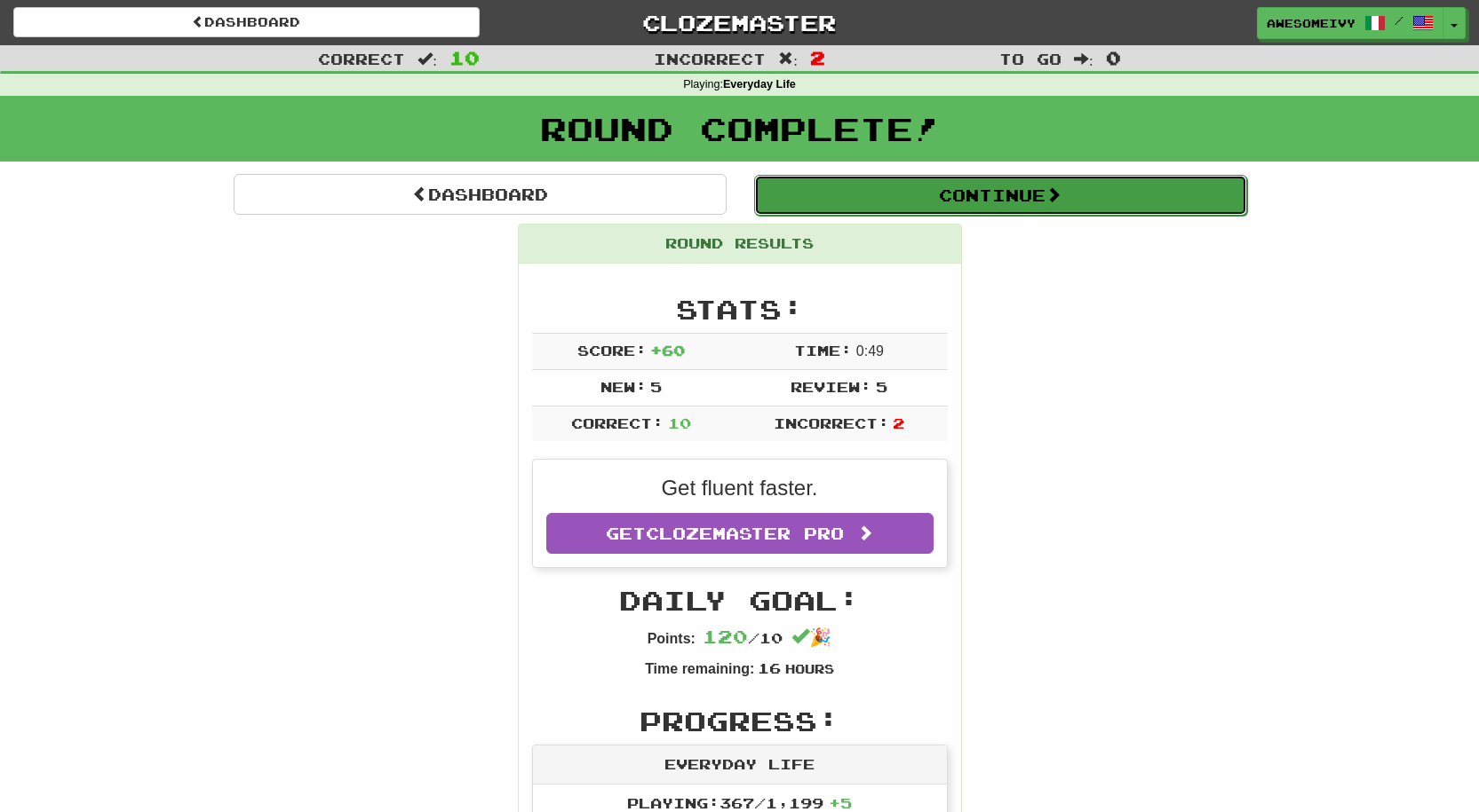
click at [779, 175] on button "Continue" at bounding box center [1001, 195] width 493 height 41
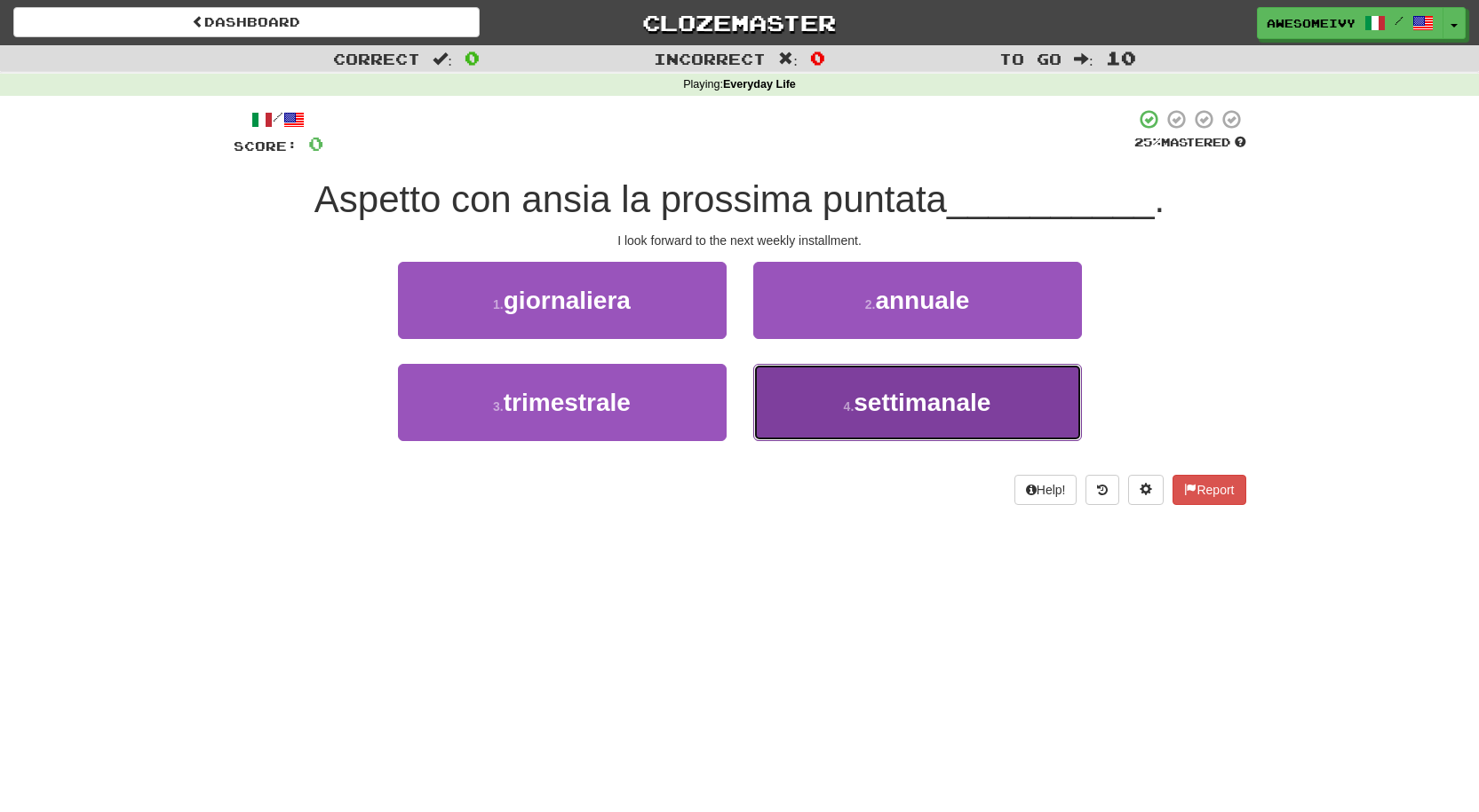
click at [945, 426] on button "4 . settimanale" at bounding box center [918, 403] width 329 height 77
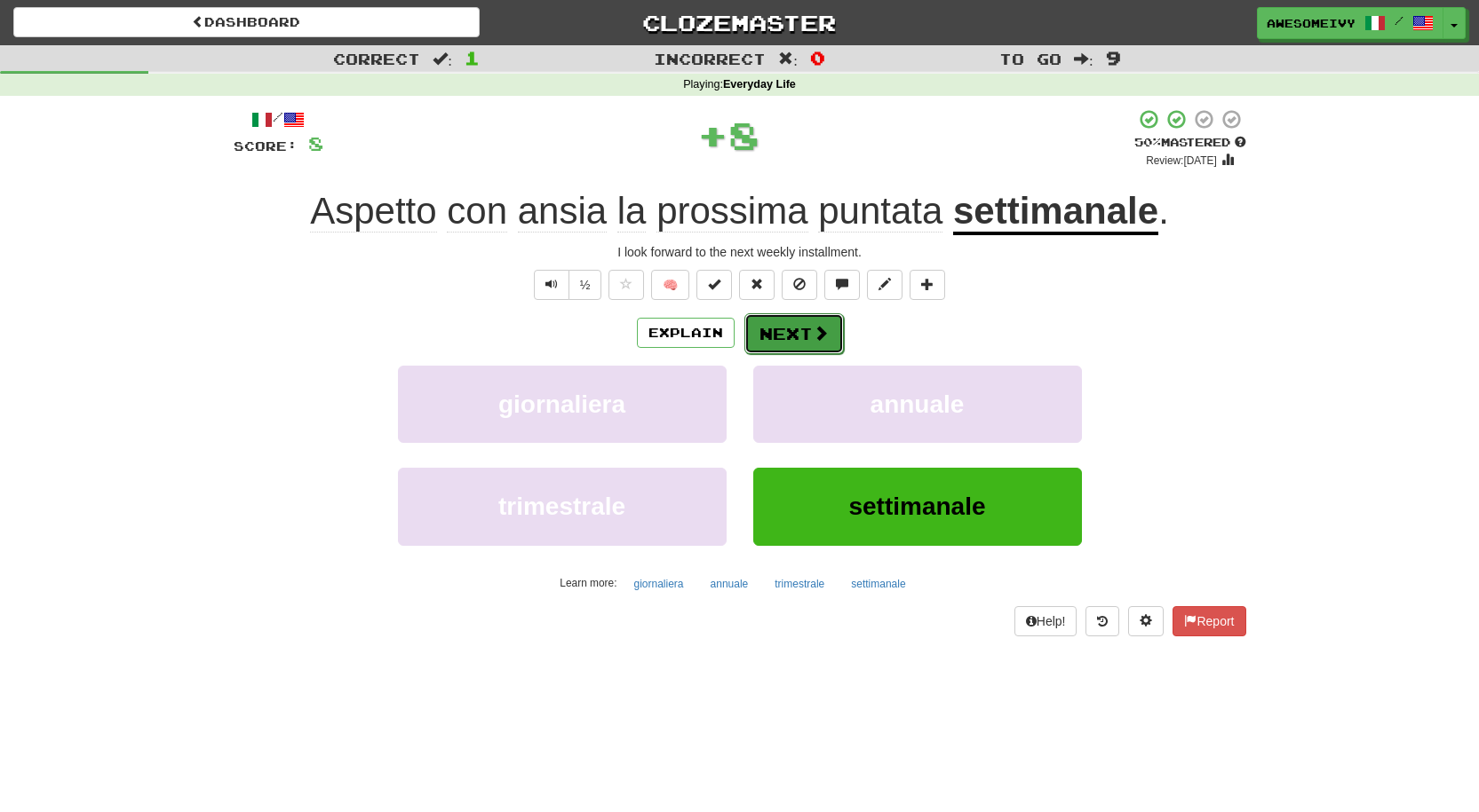
click at [780, 325] on button "Next" at bounding box center [794, 334] width 99 height 41
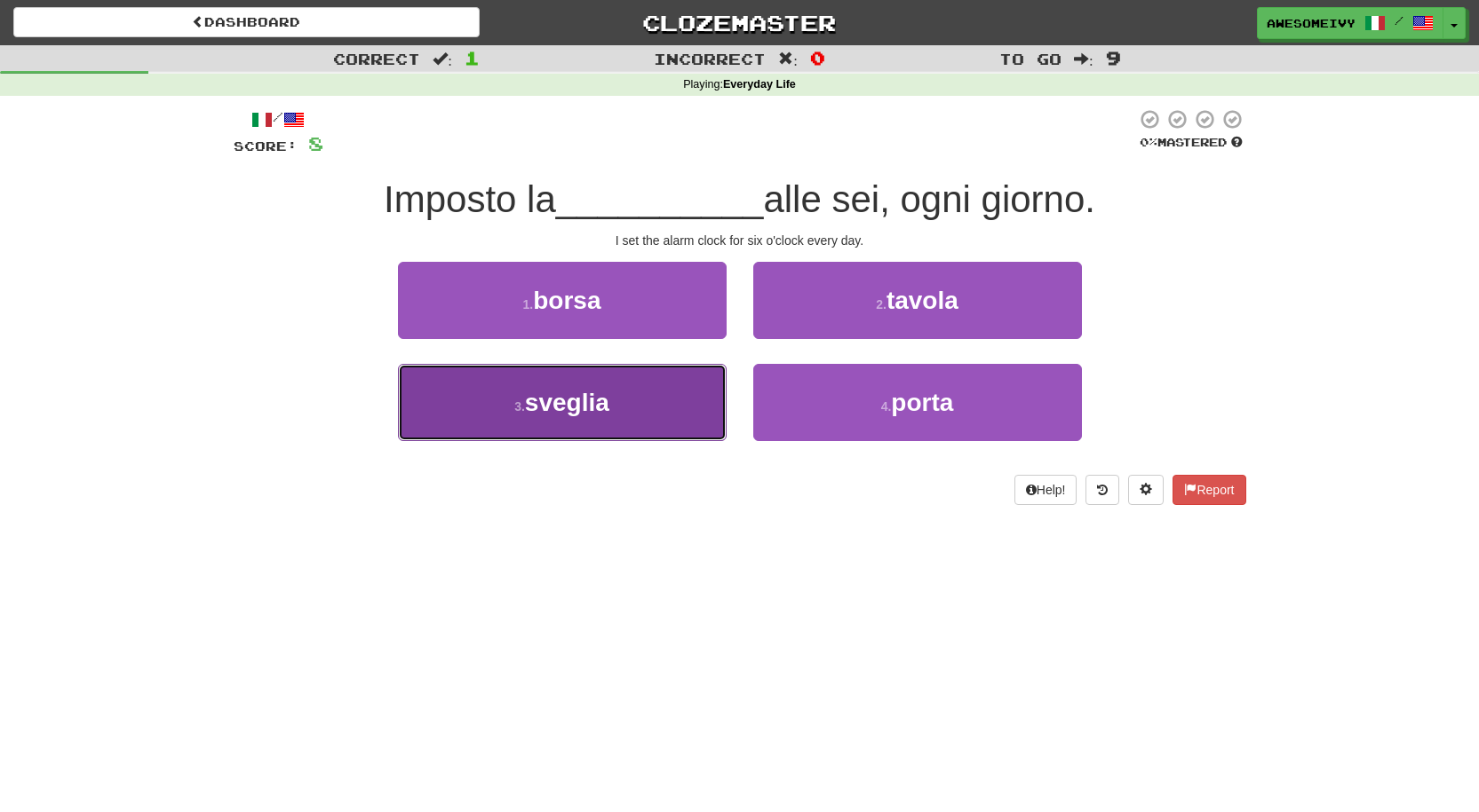
click at [660, 414] on button "3 . sveglia" at bounding box center [563, 403] width 329 height 77
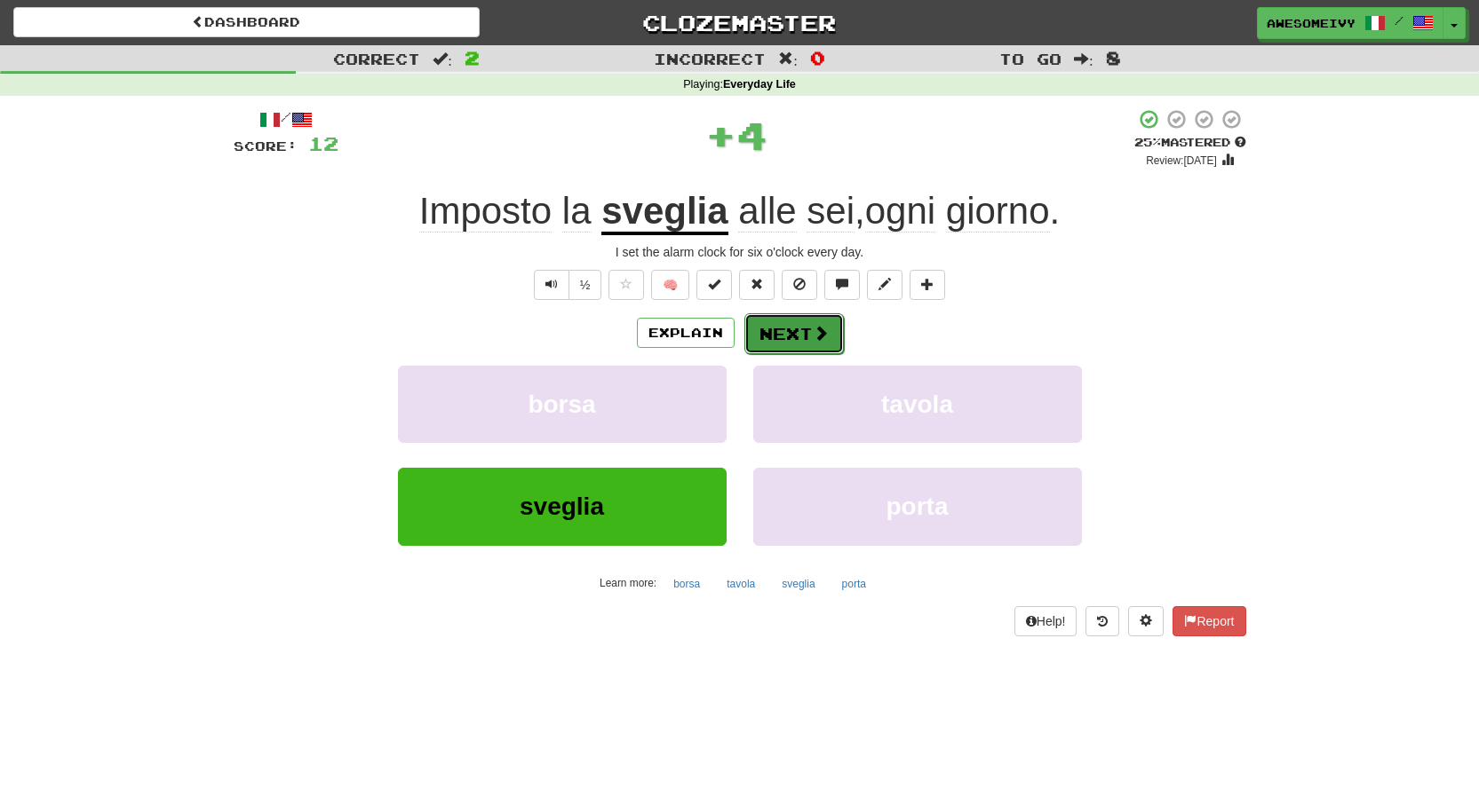
click at [786, 319] on button "Next" at bounding box center [794, 334] width 99 height 41
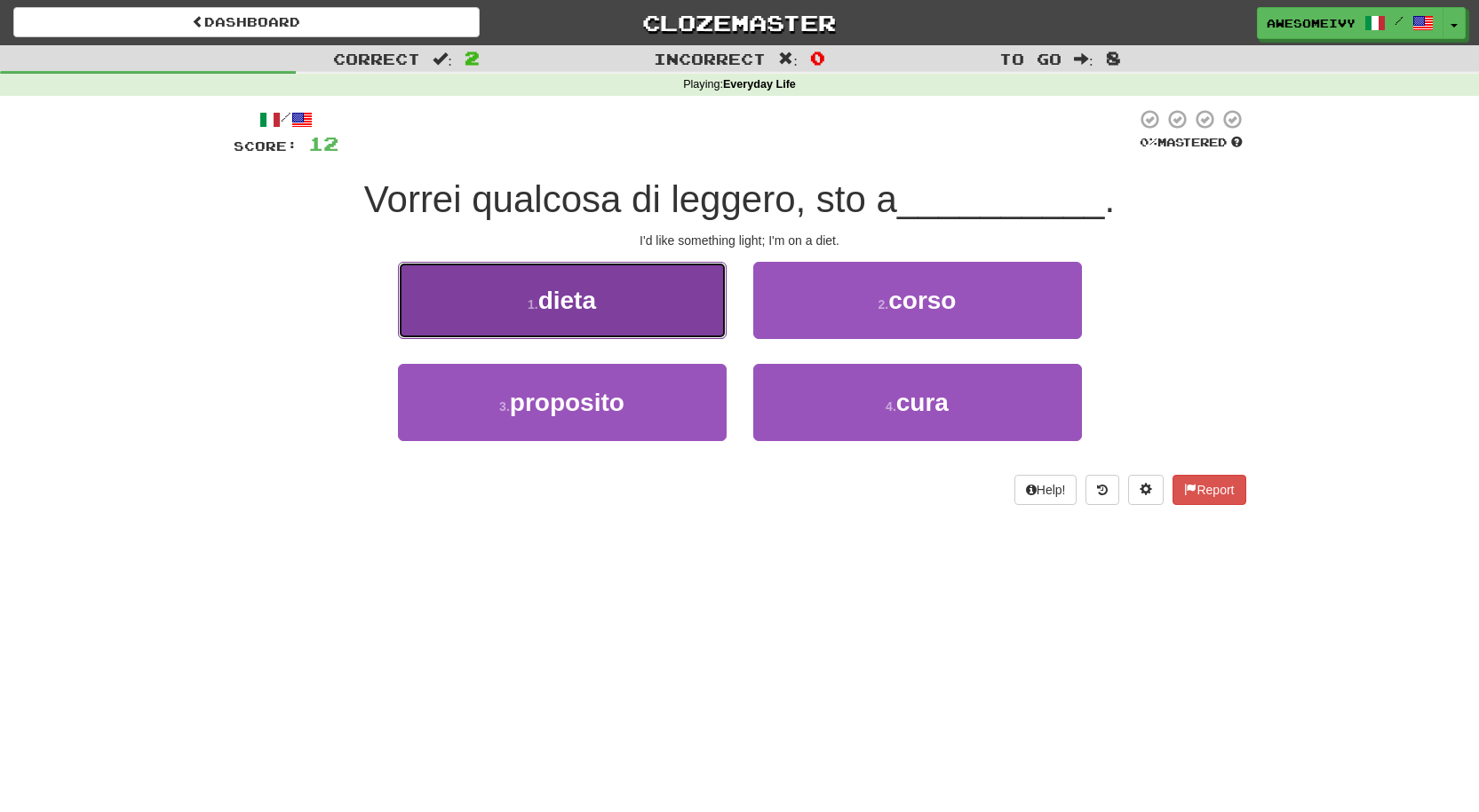
click at [688, 307] on button "1 . dieta" at bounding box center [563, 300] width 329 height 77
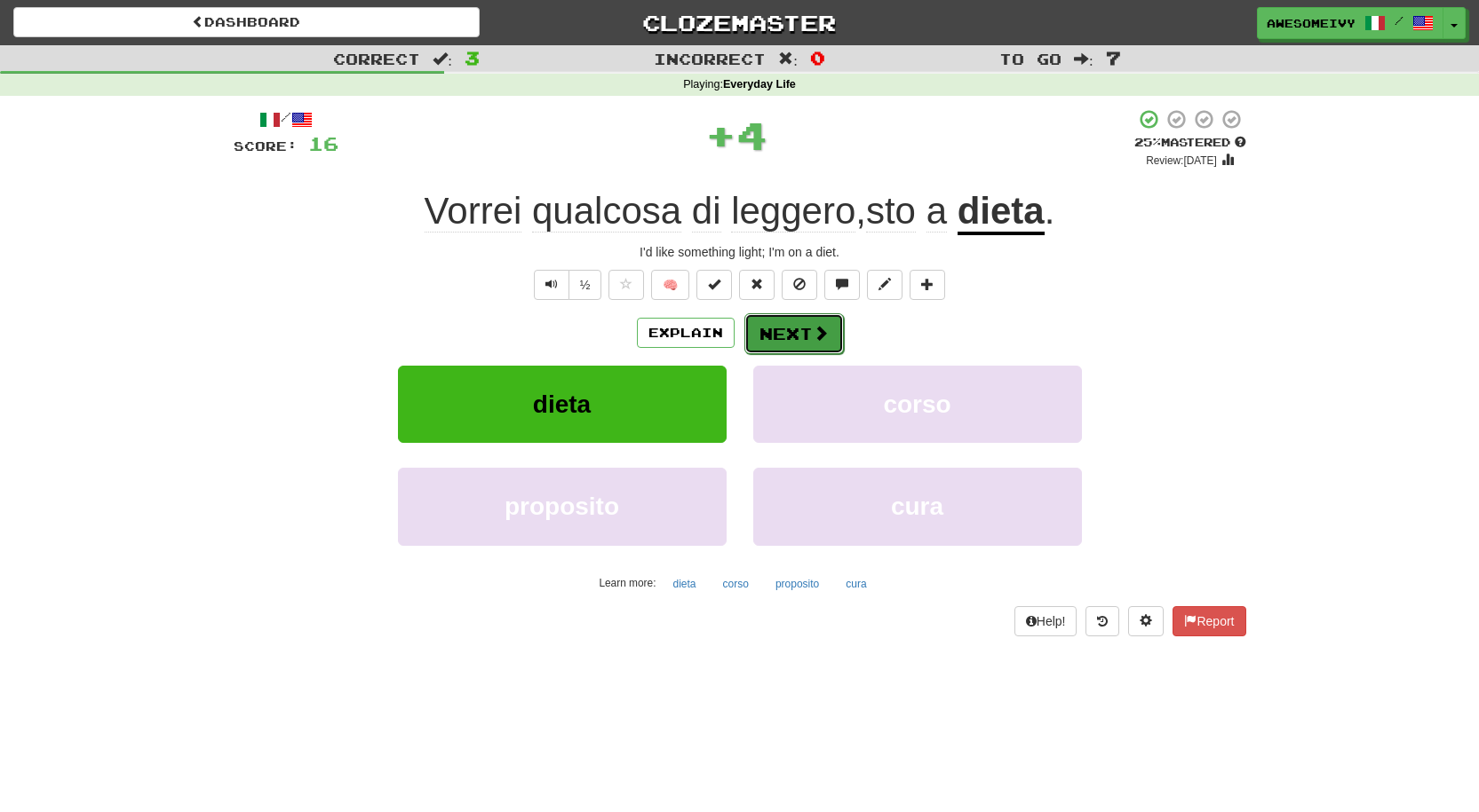
click at [764, 320] on button "Next" at bounding box center [794, 334] width 99 height 41
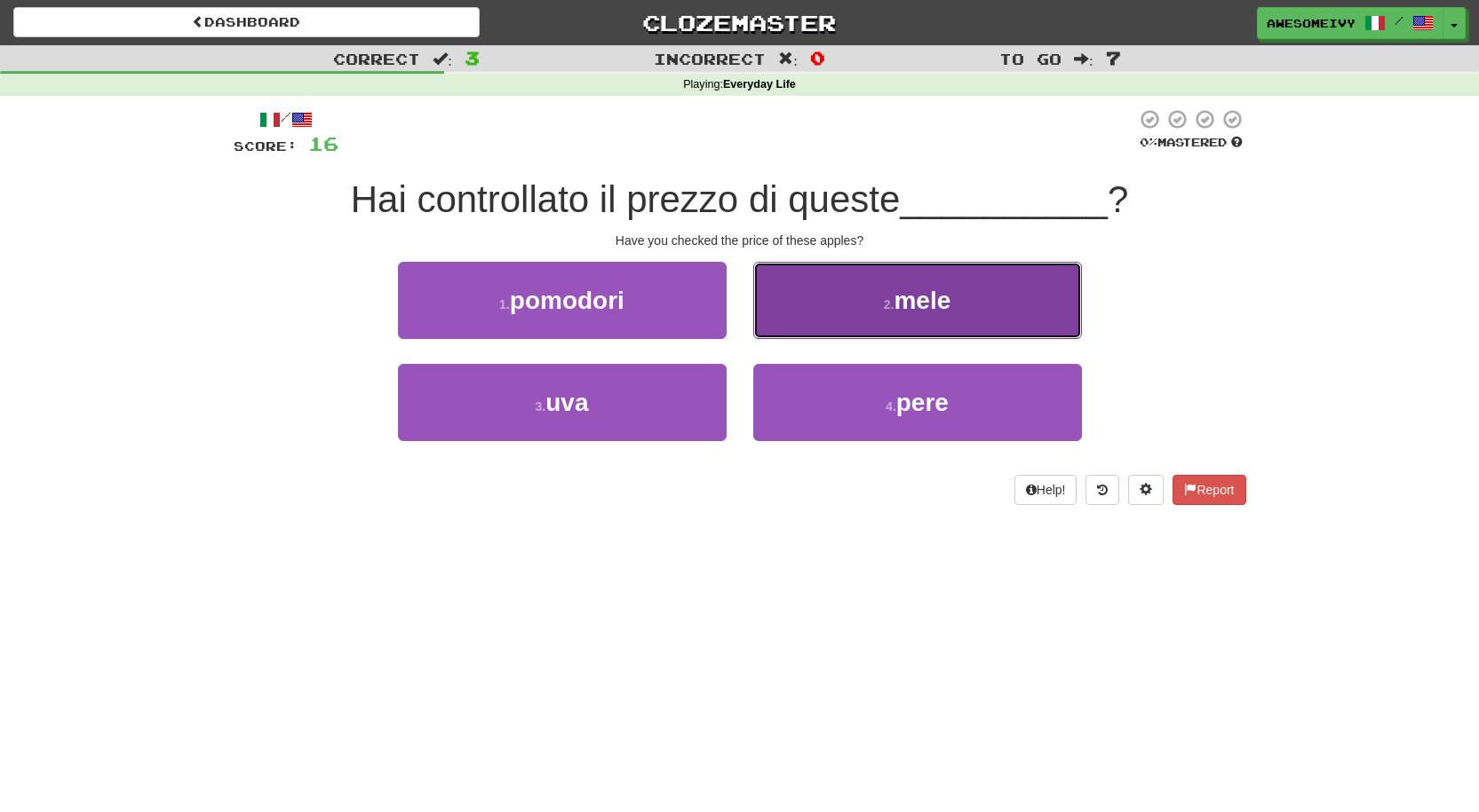
click at [764, 317] on button "2 . mele" at bounding box center [918, 300] width 329 height 77
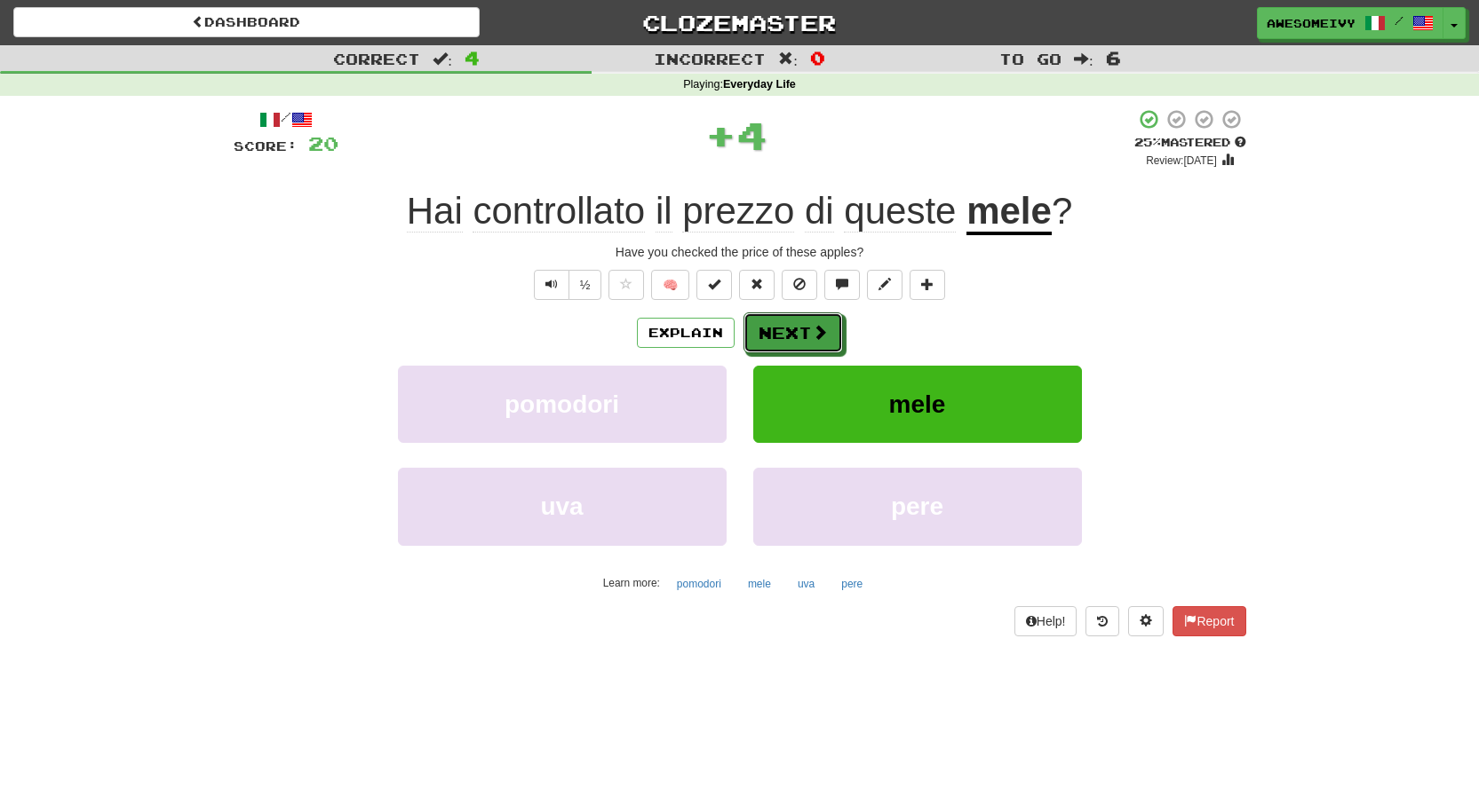
click at [764, 317] on button "Next" at bounding box center [793, 333] width 99 height 41
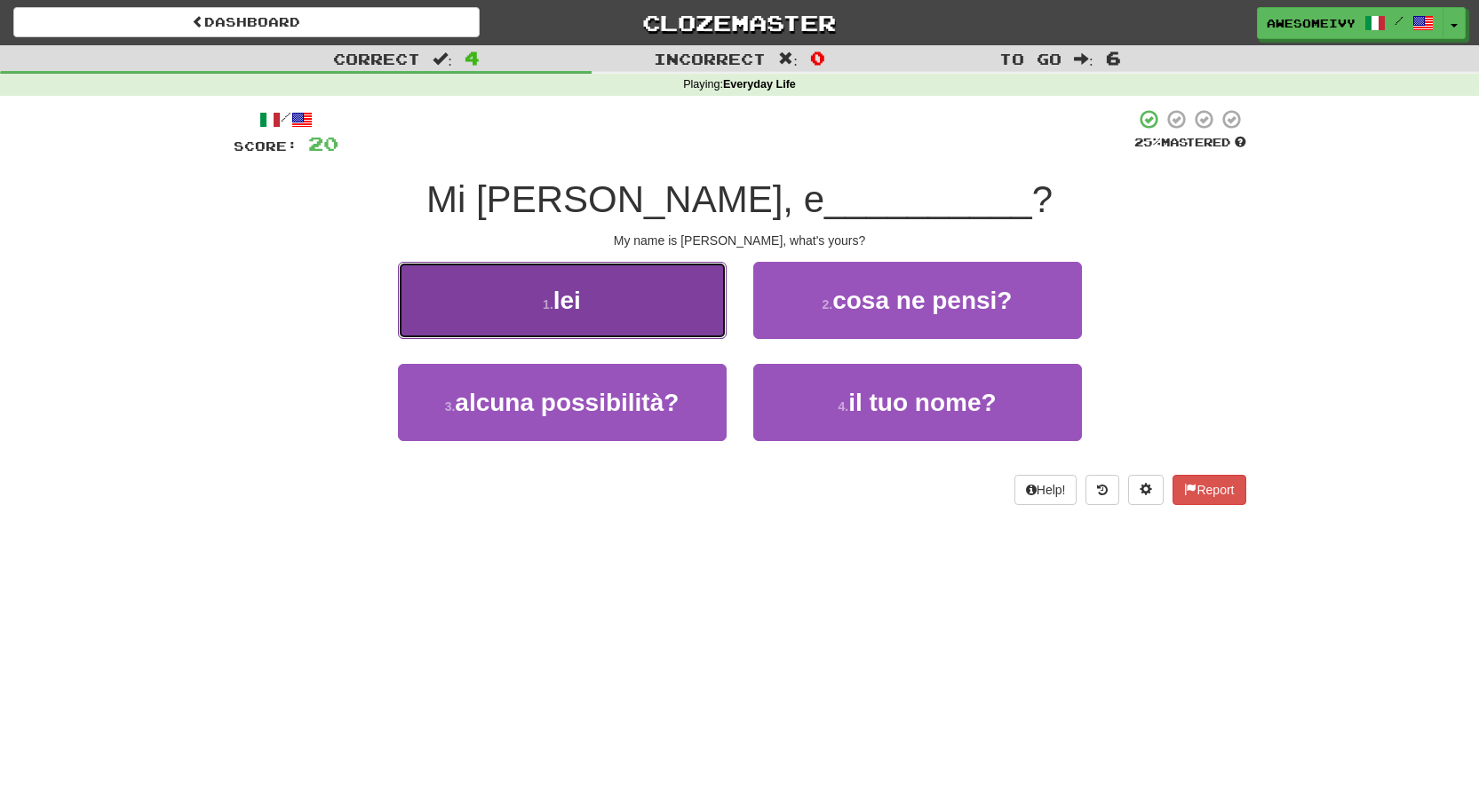
click at [653, 301] on button "1 . lei" at bounding box center [563, 300] width 329 height 77
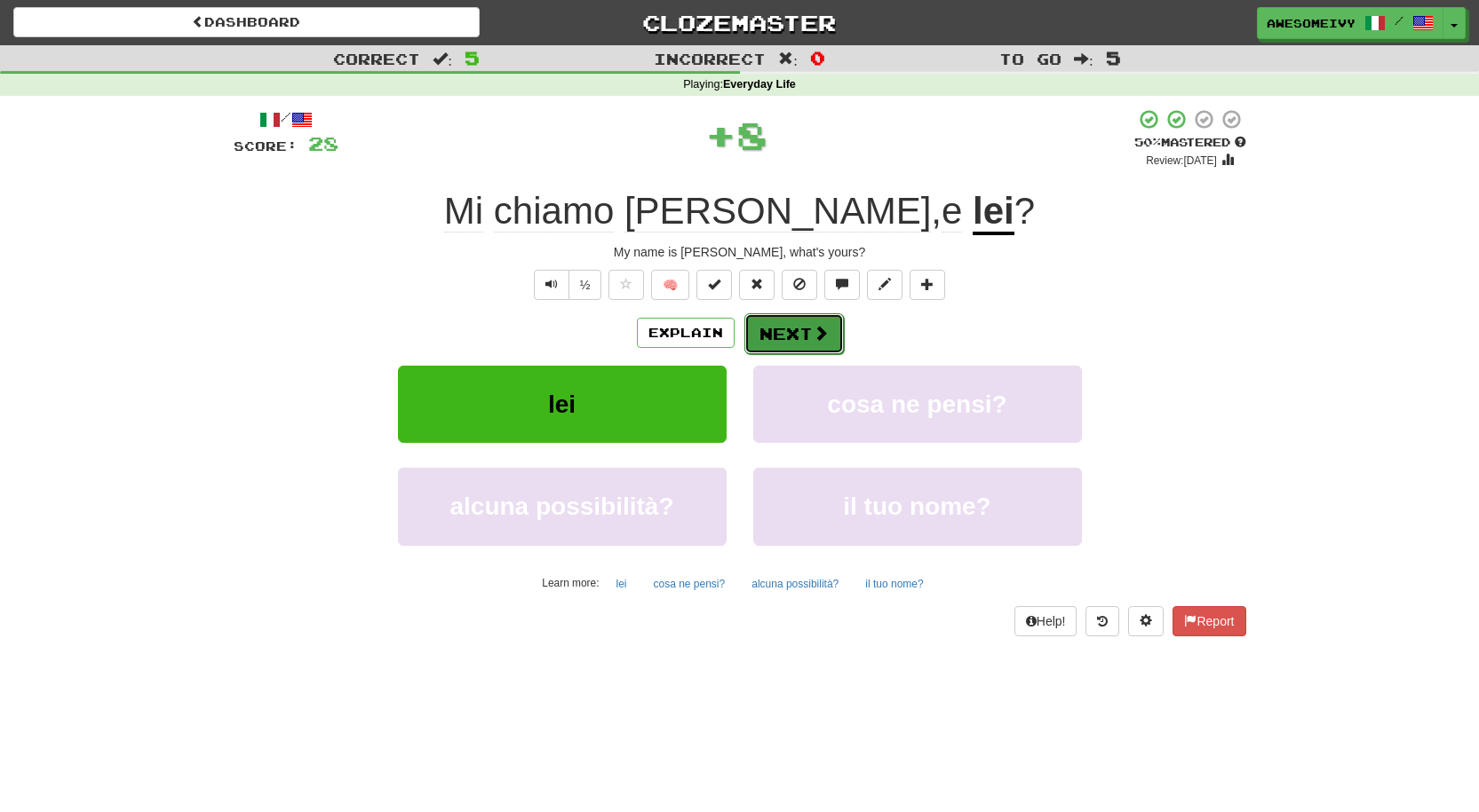
click at [785, 330] on button "Next" at bounding box center [794, 334] width 99 height 41
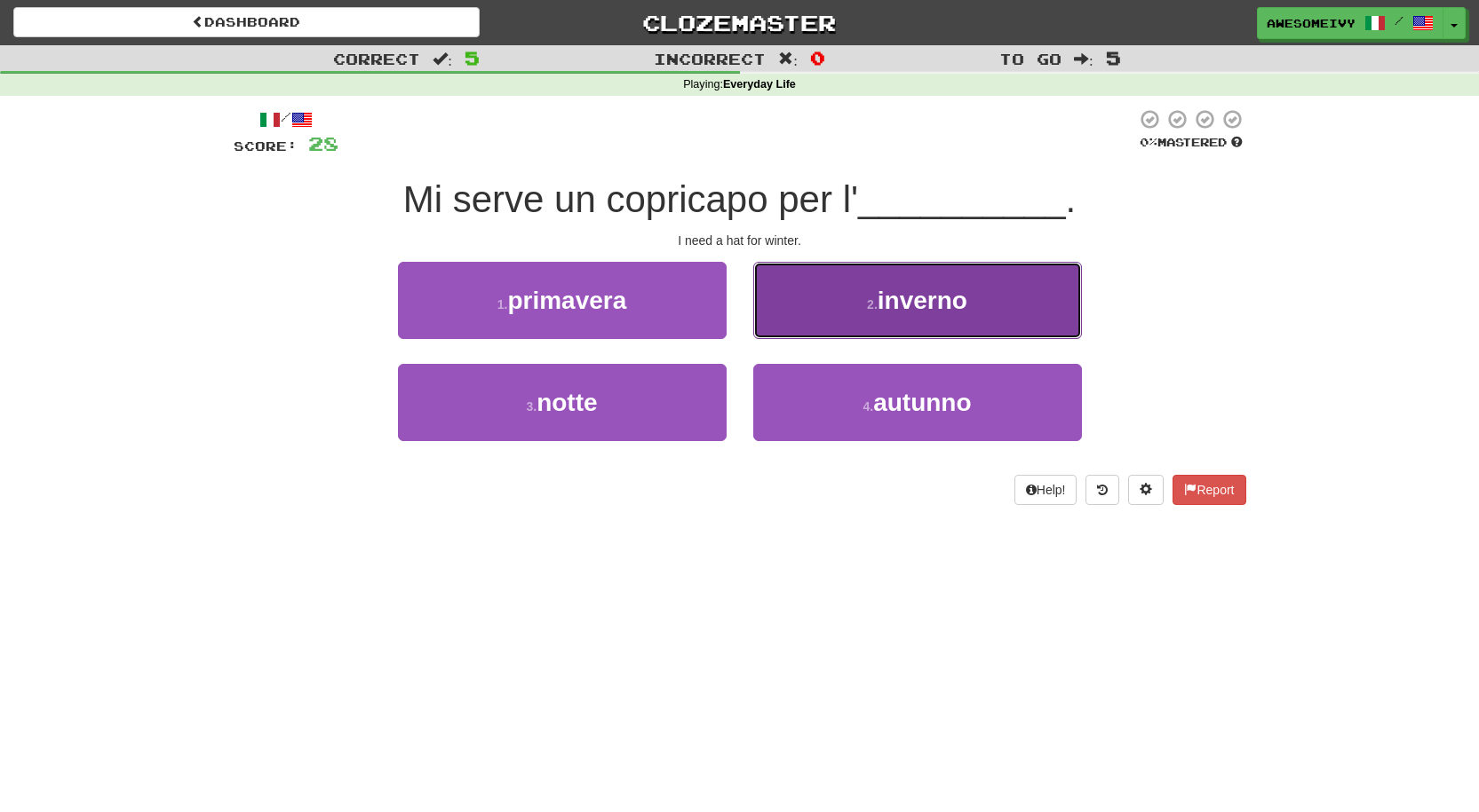
click at [782, 325] on button "2 . inverno" at bounding box center [918, 300] width 329 height 77
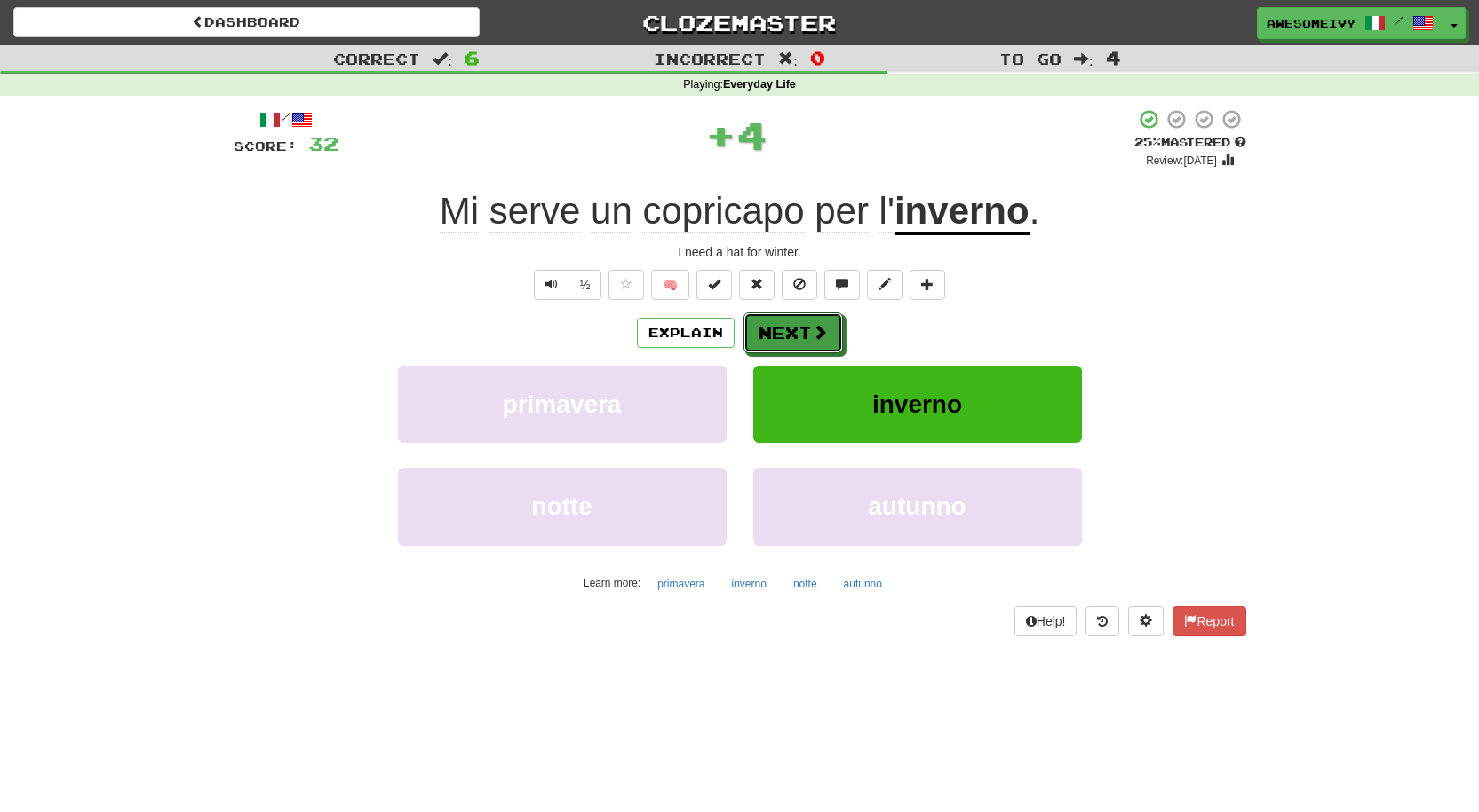
click at [782, 325] on button "Next" at bounding box center [793, 333] width 99 height 41
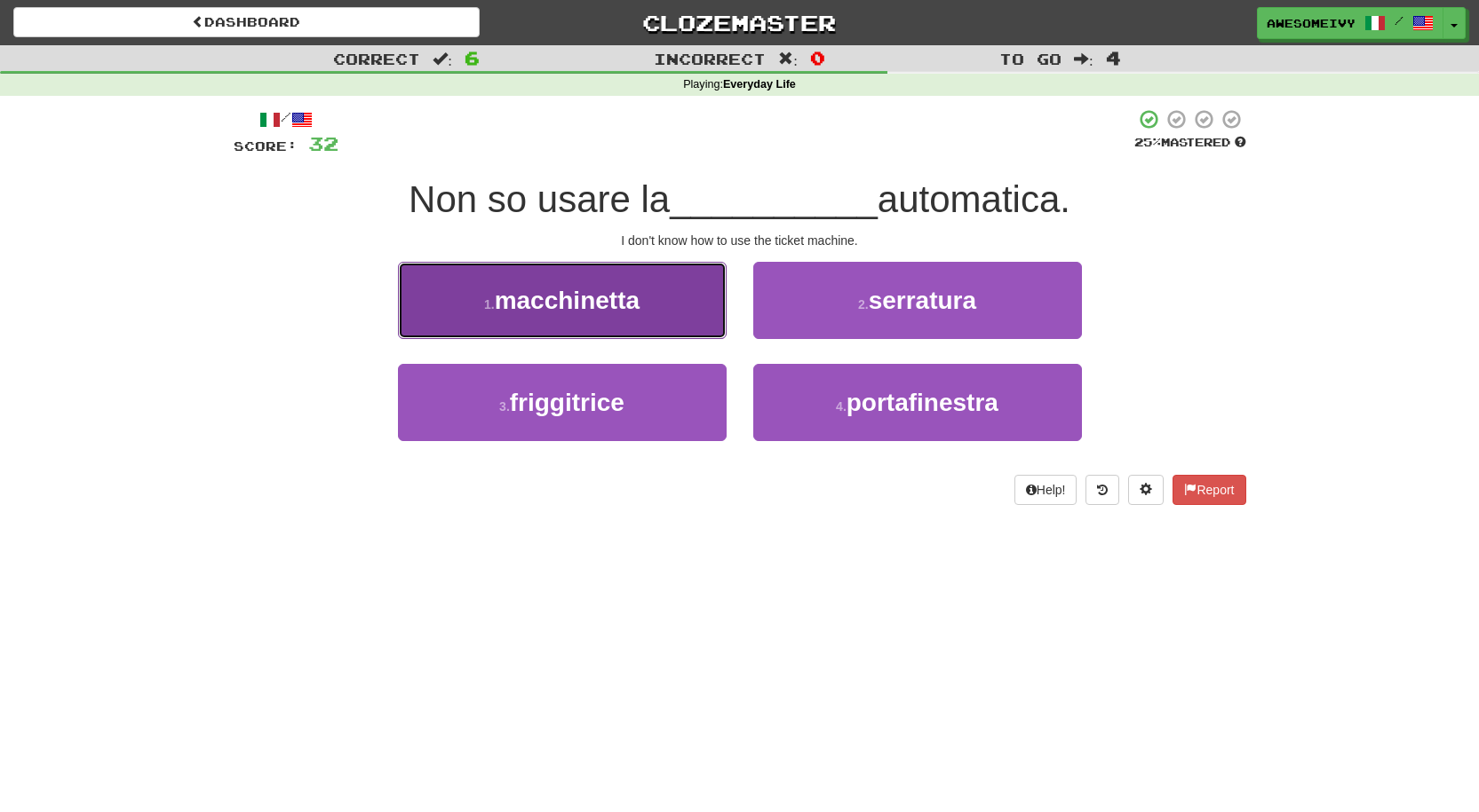
click at [690, 290] on button "1 . macchinetta" at bounding box center [563, 300] width 329 height 77
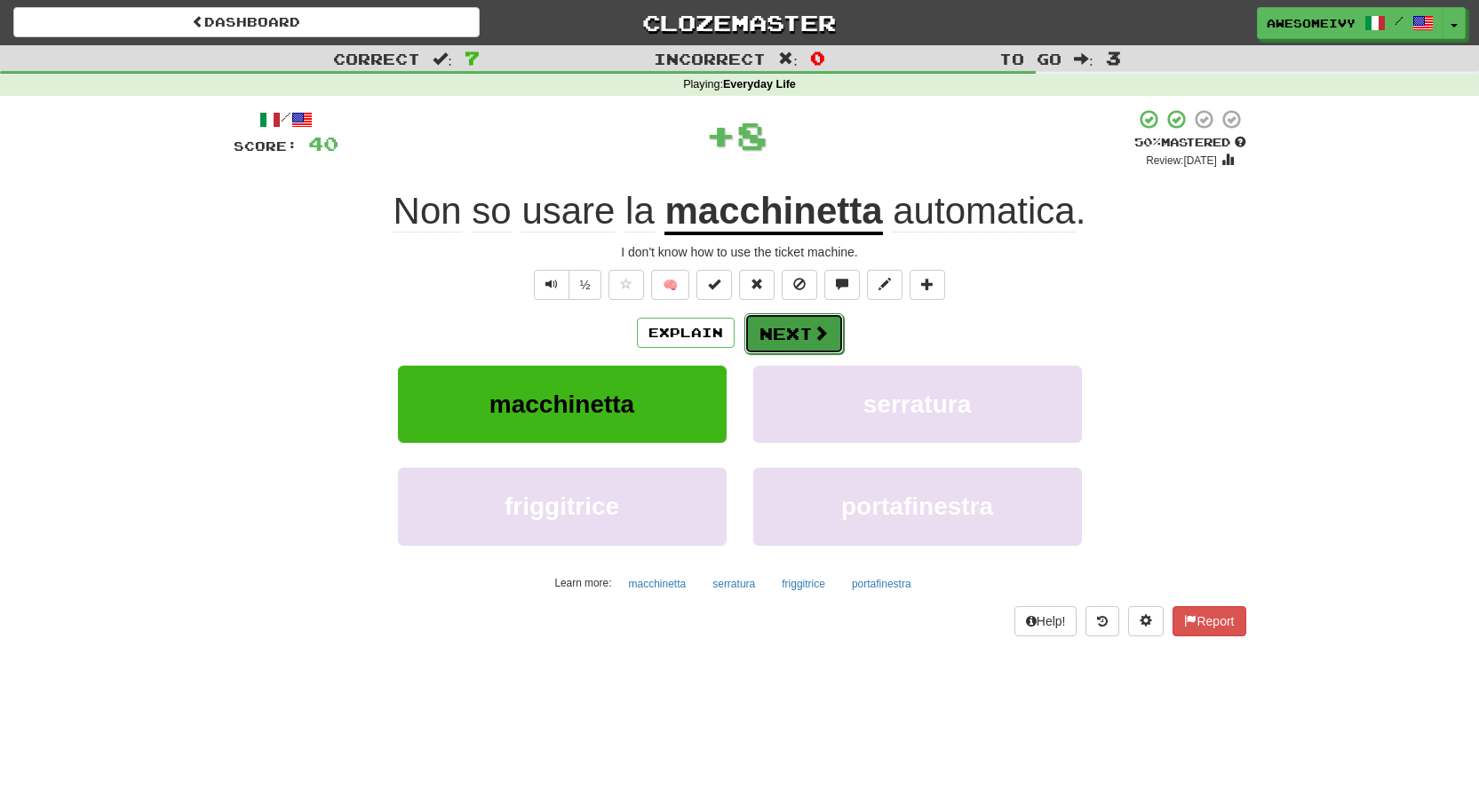
click at [756, 329] on button "Next" at bounding box center [794, 334] width 99 height 41
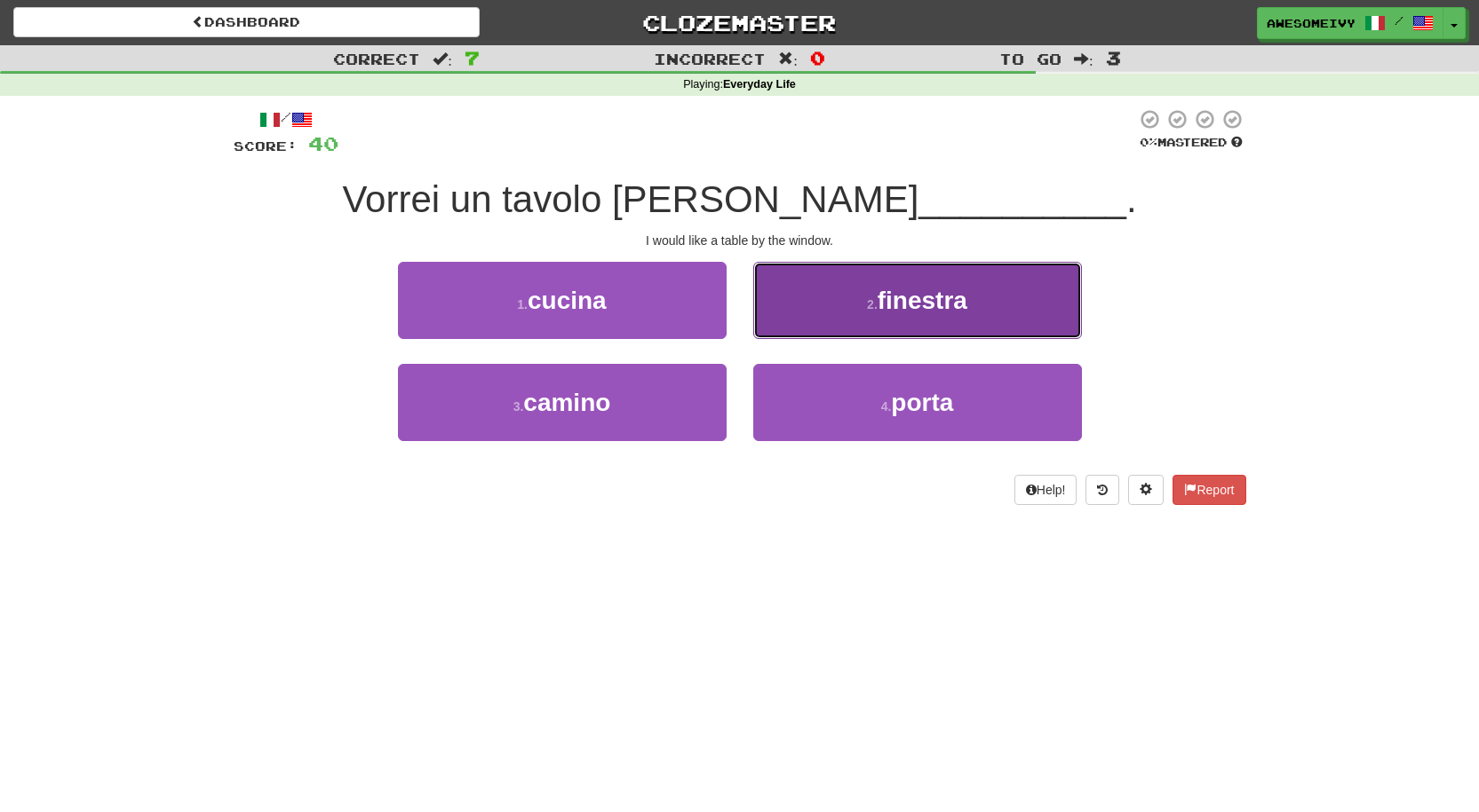
click at [826, 269] on button "2 . finestra" at bounding box center [918, 300] width 329 height 77
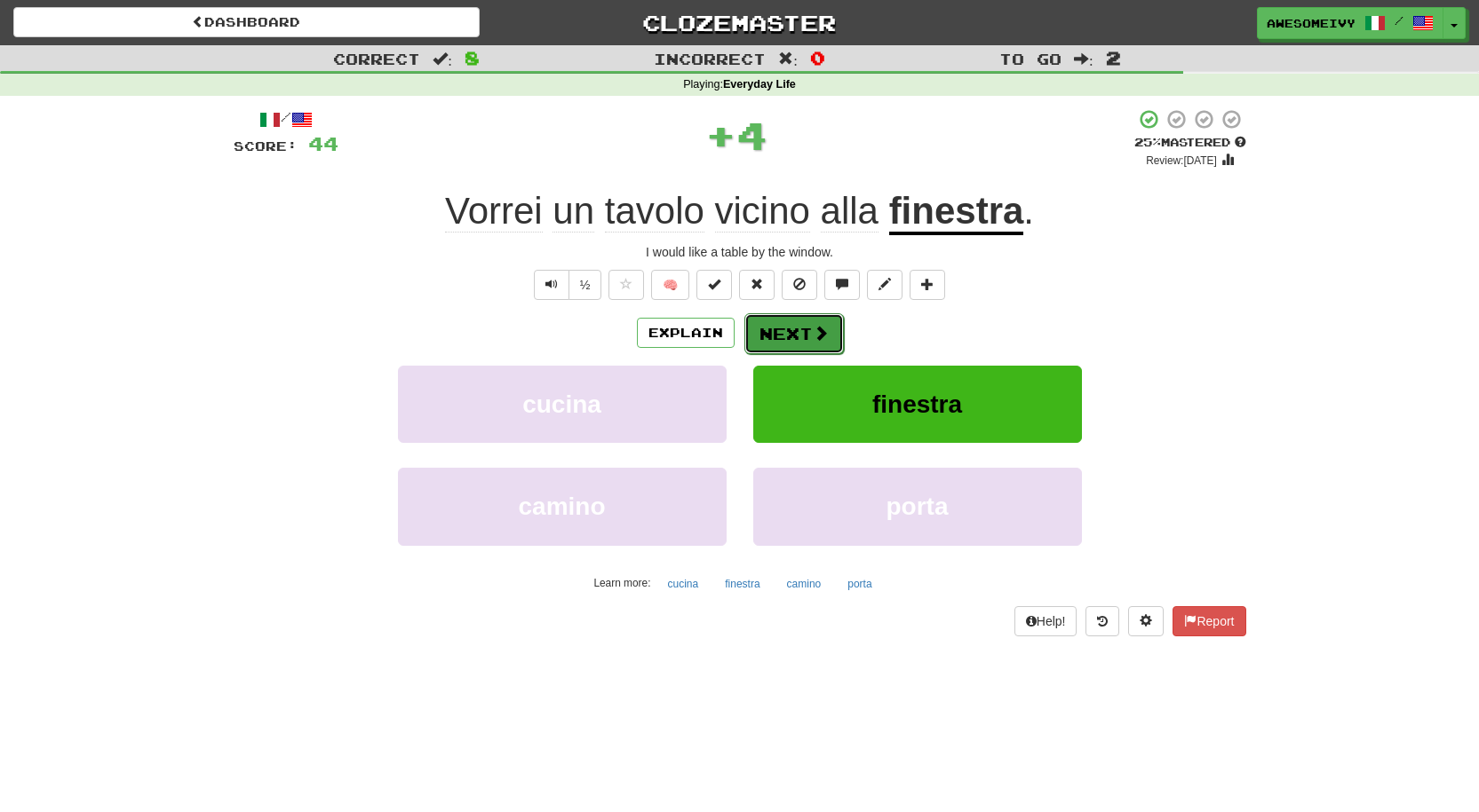
click at [764, 343] on button "Next" at bounding box center [794, 334] width 99 height 41
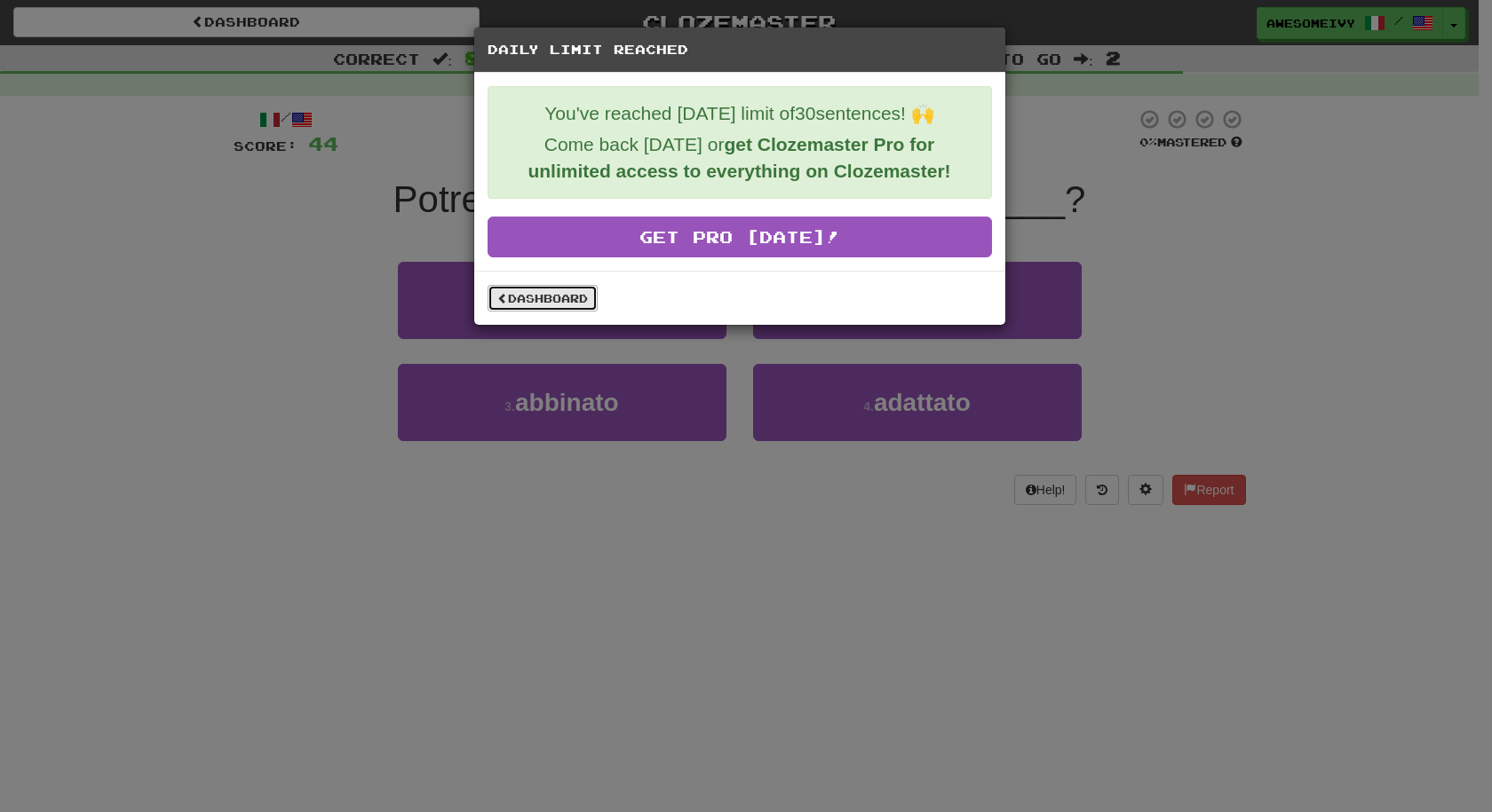
click at [546, 289] on link "Dashboard" at bounding box center [542, 298] width 110 height 27
